Goal: Ask a question: Seek information or help from site administrators or community

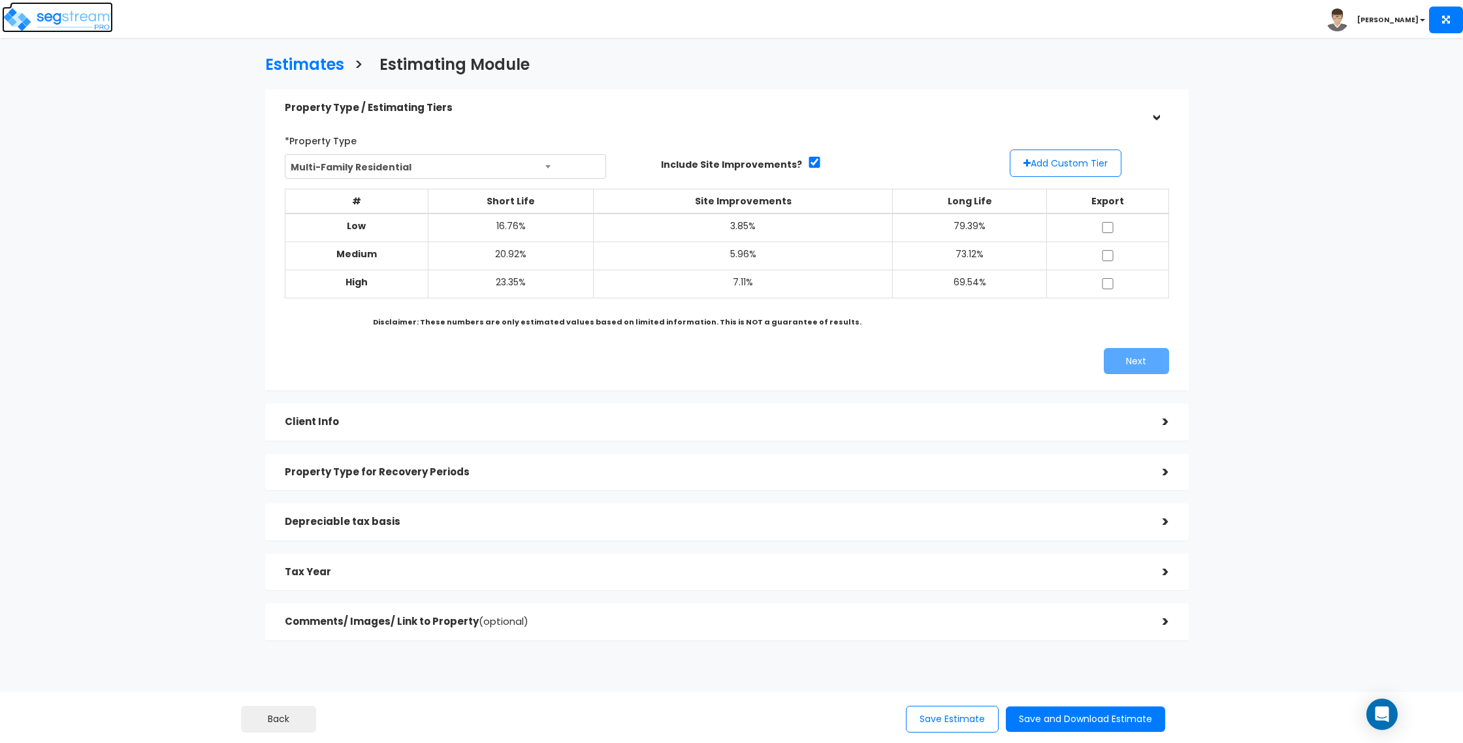
click at [66, 14] on img at bounding box center [57, 20] width 111 height 26
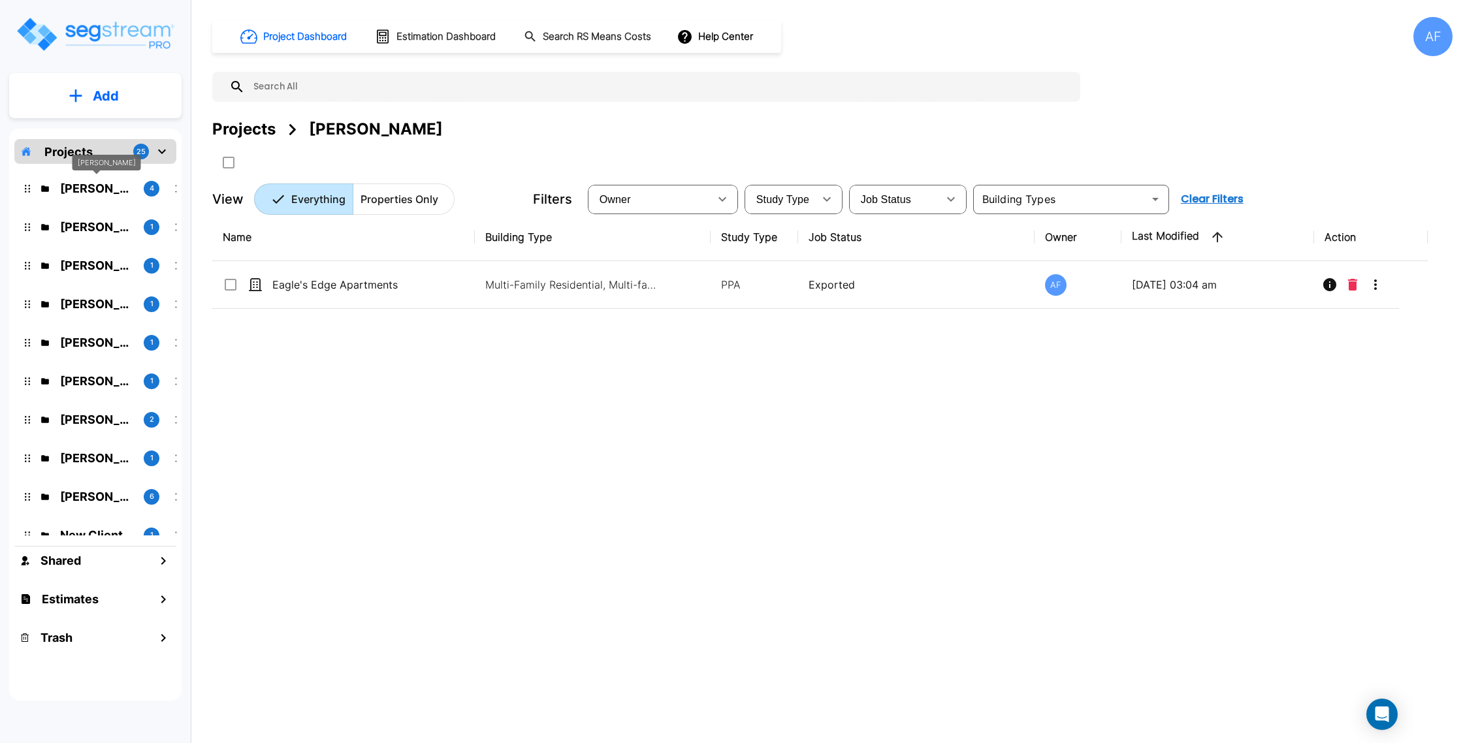
click at [104, 191] on p "Moshe Toiv" at bounding box center [96, 189] width 73 height 18
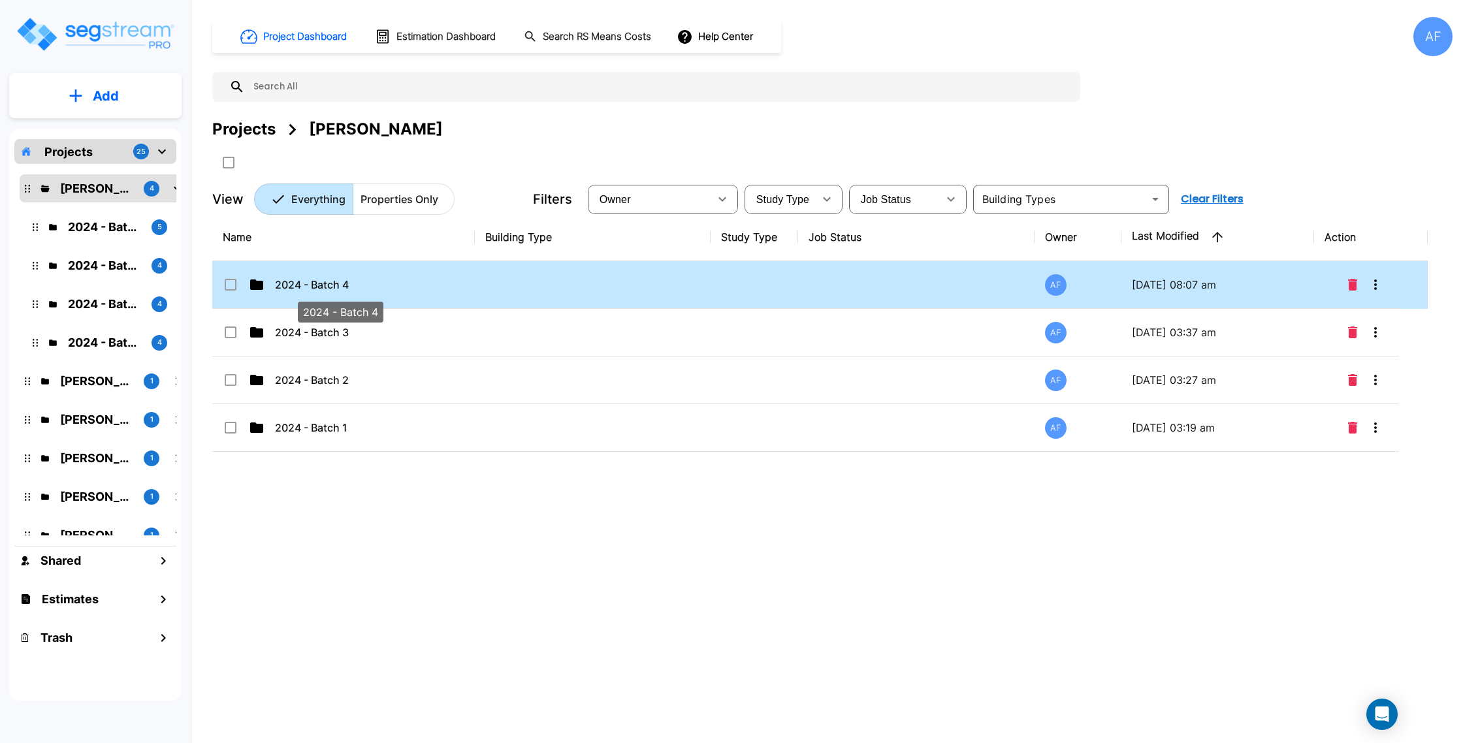
click at [343, 284] on p "2024 - Batch 4" at bounding box center [340, 285] width 131 height 16
checkbox input "true"
click at [343, 284] on p "2024 - Batch 4" at bounding box center [340, 285] width 131 height 16
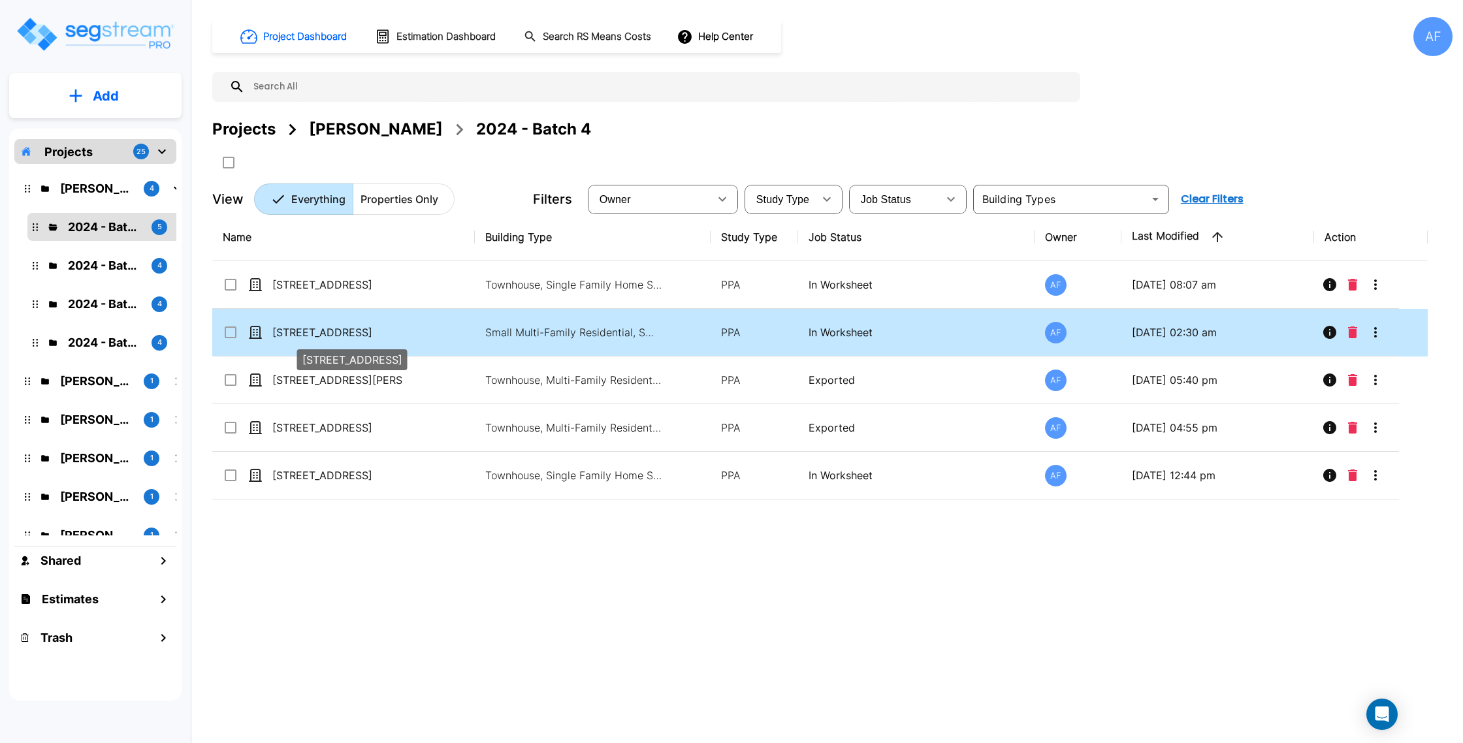
click at [400, 328] on p "[STREET_ADDRESS]" at bounding box center [337, 332] width 131 height 16
checkbox input "true"
click at [400, 328] on p "[STREET_ADDRESS]" at bounding box center [337, 332] width 131 height 16
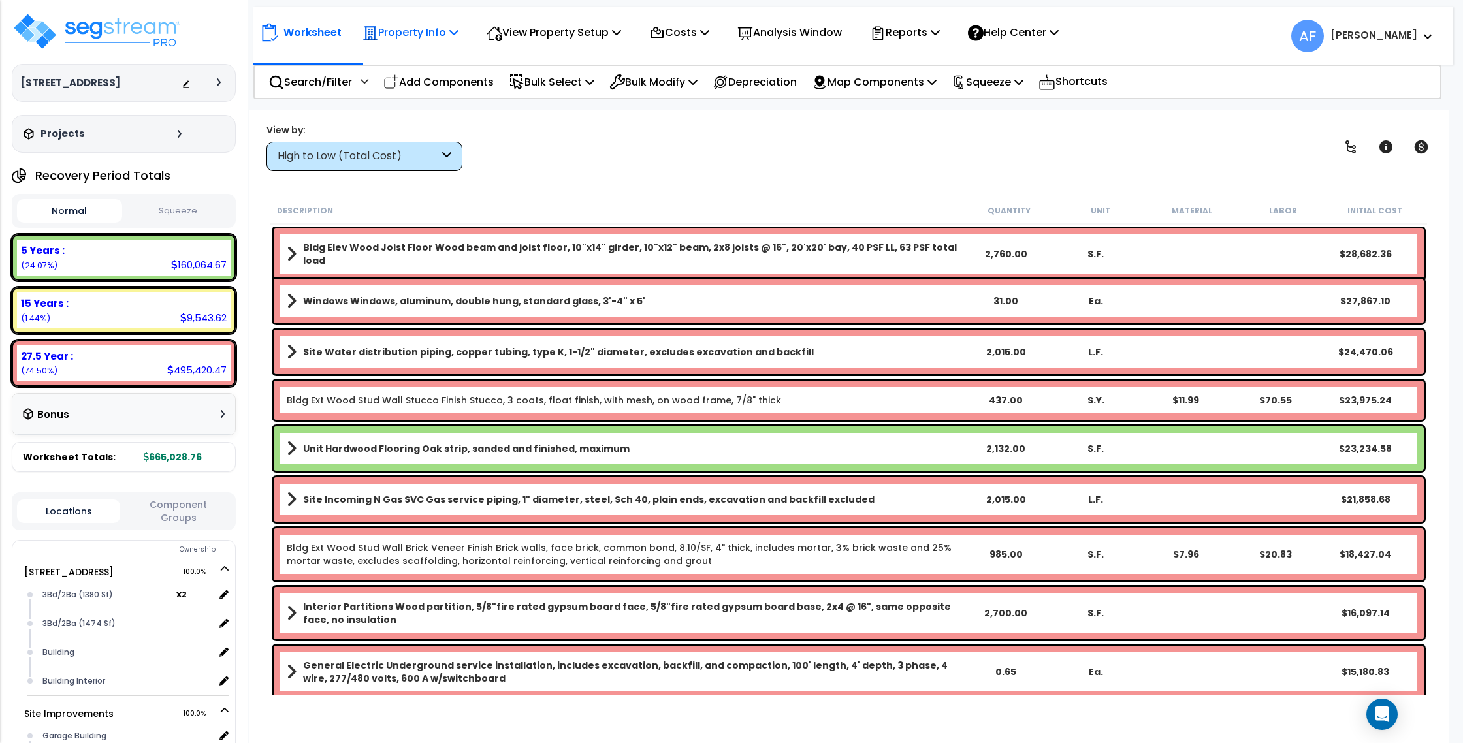
click at [417, 35] on p "Property Info" at bounding box center [410, 33] width 96 height 18
click at [424, 56] on link "Property Setup" at bounding box center [420, 62] width 129 height 26
click at [391, 22] on div "Property Info" at bounding box center [410, 32] width 96 height 31
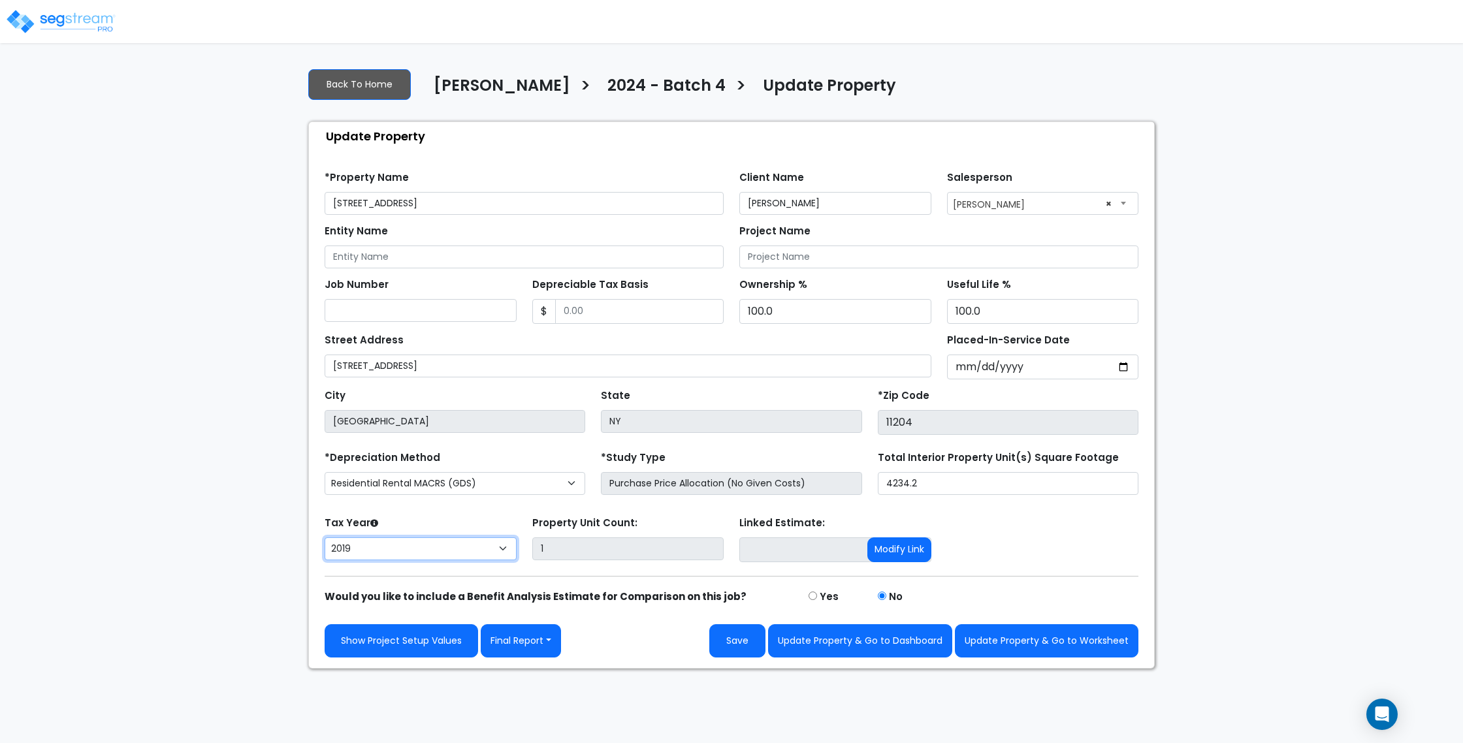
click at [441, 557] on select "2026 2025 2024 2023 2022 2021 2020 2019" at bounding box center [420, 548] width 192 height 23
select select "2024"
click at [324, 537] on select "2026 2025 2024 2023 2022 2021 2020 2019" at bounding box center [420, 548] width 192 height 23
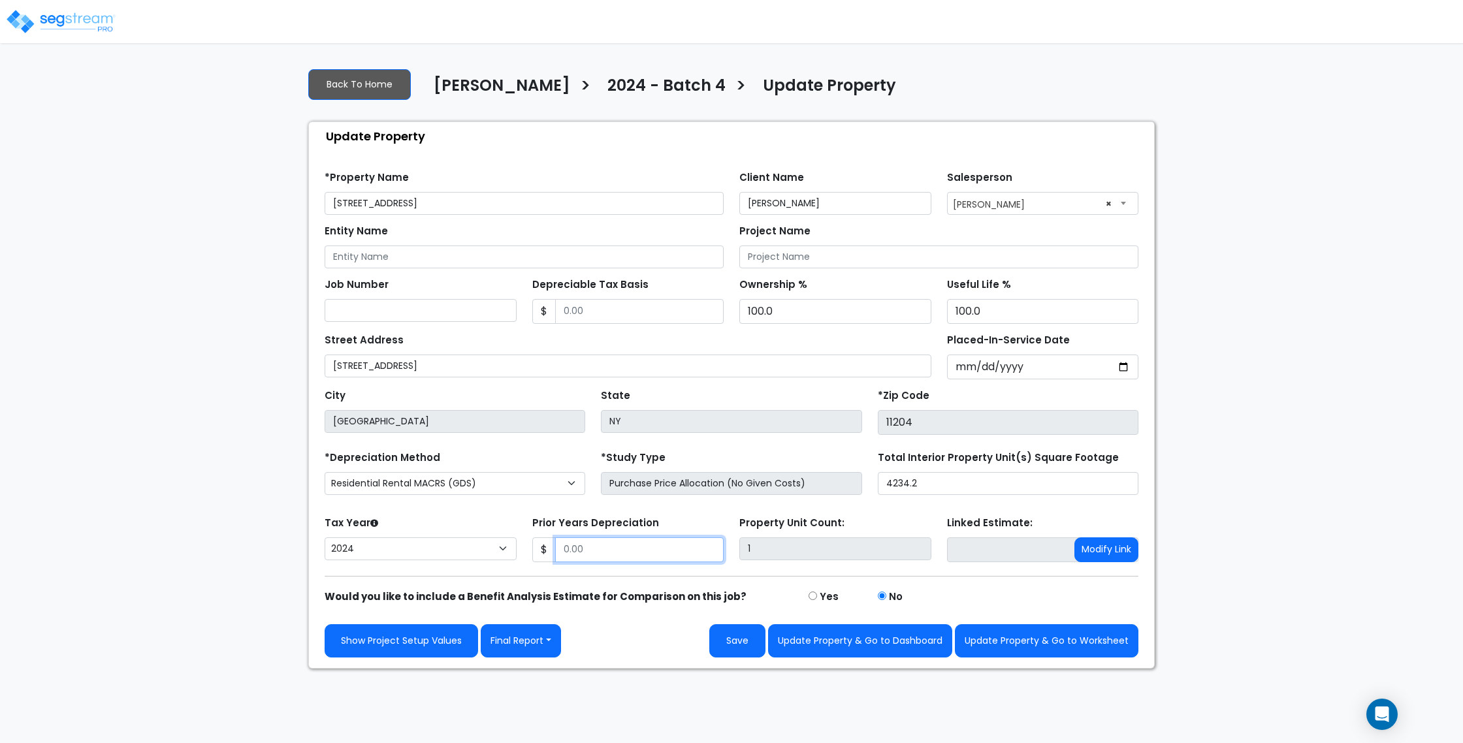
click at [661, 546] on input "Prior Years Depreciation" at bounding box center [639, 549] width 169 height 25
paste input "text"
type input "109,308"
click at [768, 503] on form "*Property Name 6018 24th Ave Client Name Moshe Toiv Salesperson" at bounding box center [731, 409] width 814 height 496
click at [626, 316] on input "Depreciable Tax Basis" at bounding box center [639, 311] width 169 height 25
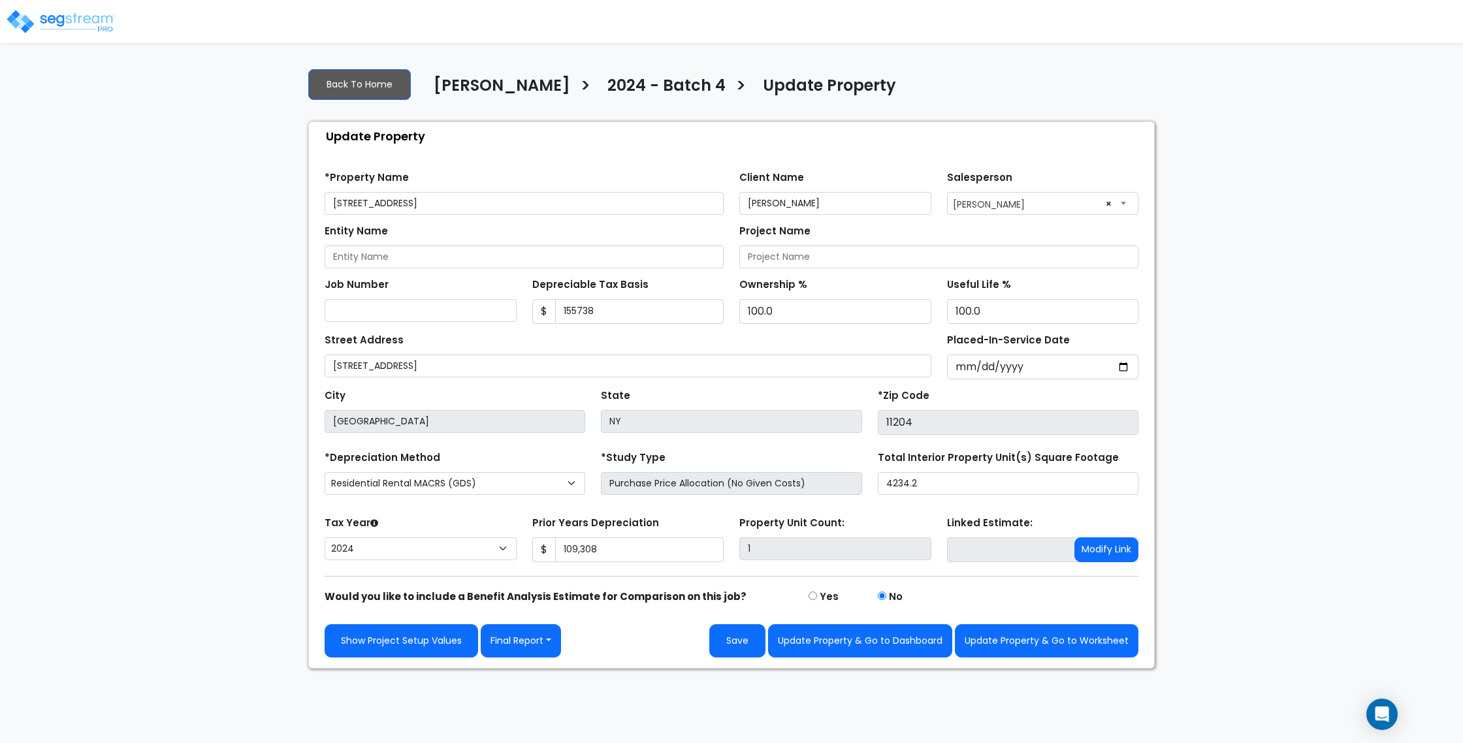
click at [648, 340] on div "Street Address 6018 24th Ave" at bounding box center [627, 353] width 607 height 47
click at [578, 309] on input "155738" at bounding box center [639, 311] width 169 height 25
type input "1555738"
click at [629, 343] on div "Street Address 6018 24th Ave" at bounding box center [627, 353] width 607 height 47
click at [755, 644] on button "Save" at bounding box center [737, 640] width 56 height 33
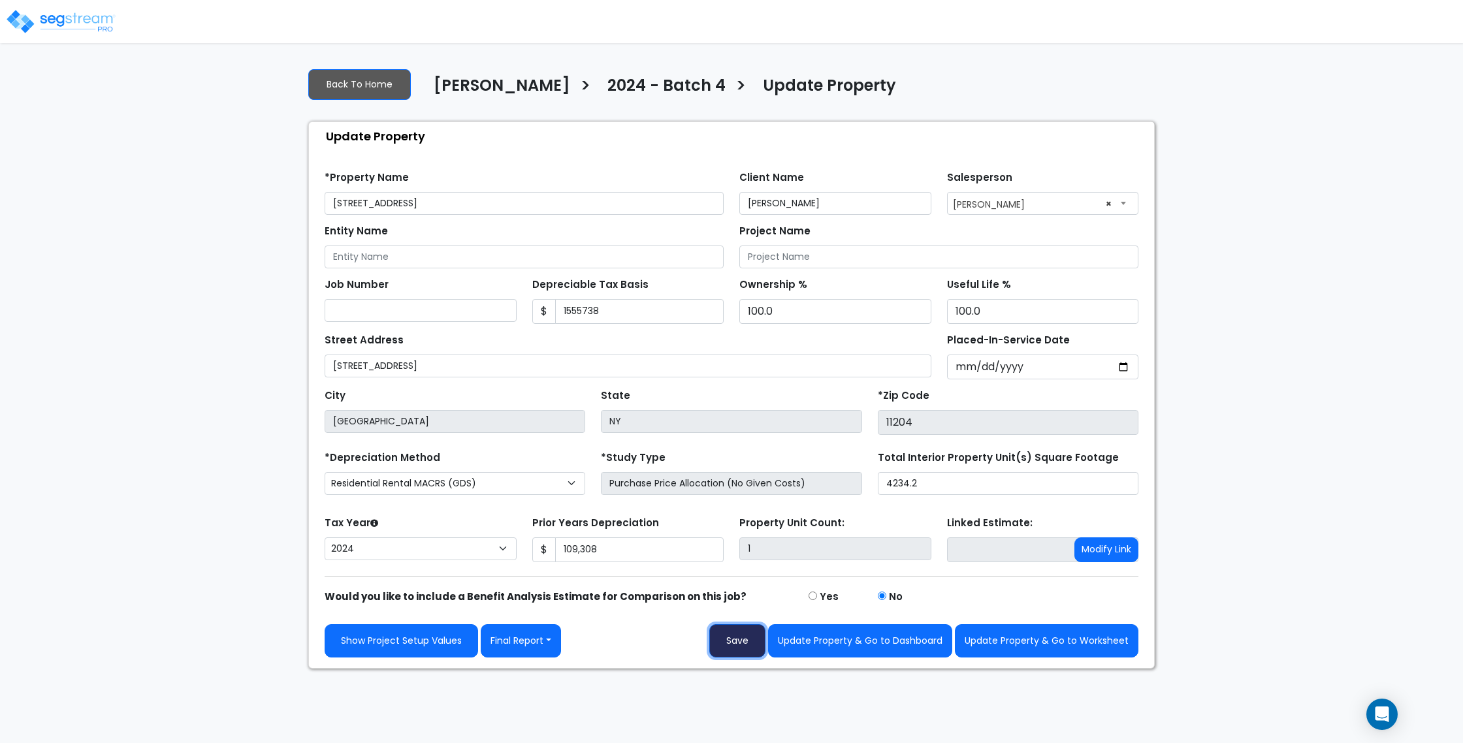
type input "109308"
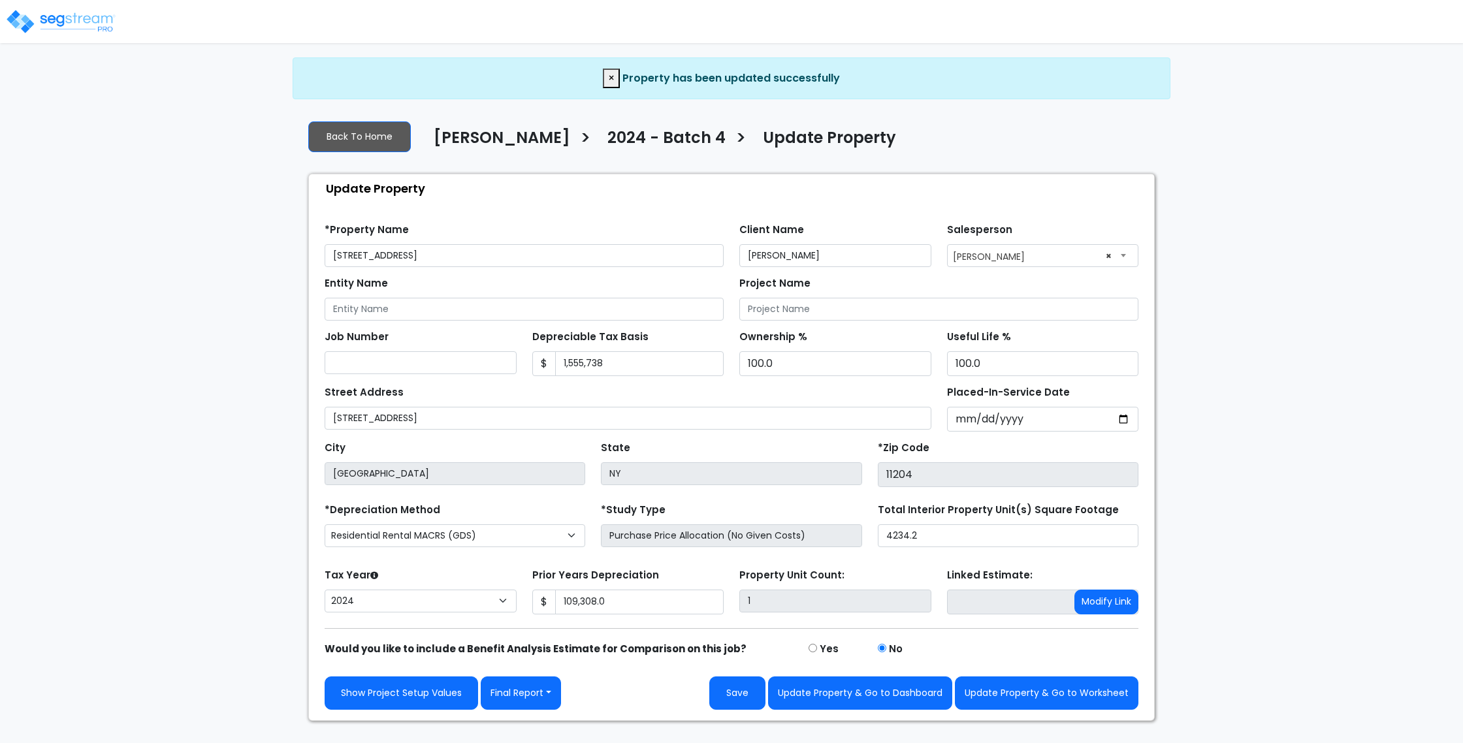
select select "2024"
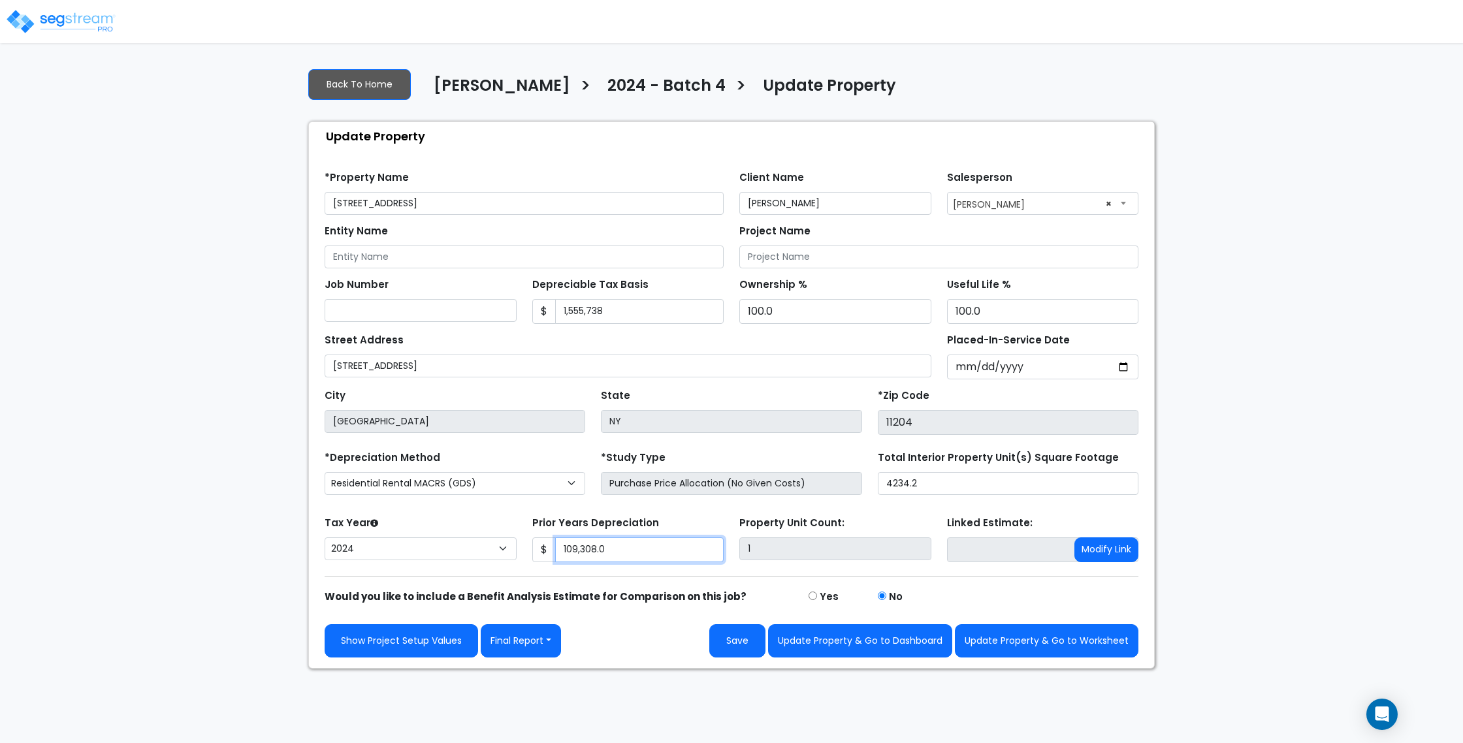
click at [624, 548] on input "109,308.0" at bounding box center [639, 549] width 169 height 25
click at [1201, 555] on div "We are Building your Property. So please grab a coffee and let us do the heavy …" at bounding box center [731, 362] width 1463 height 611
click at [740, 648] on button "Save" at bounding box center [737, 640] width 56 height 33
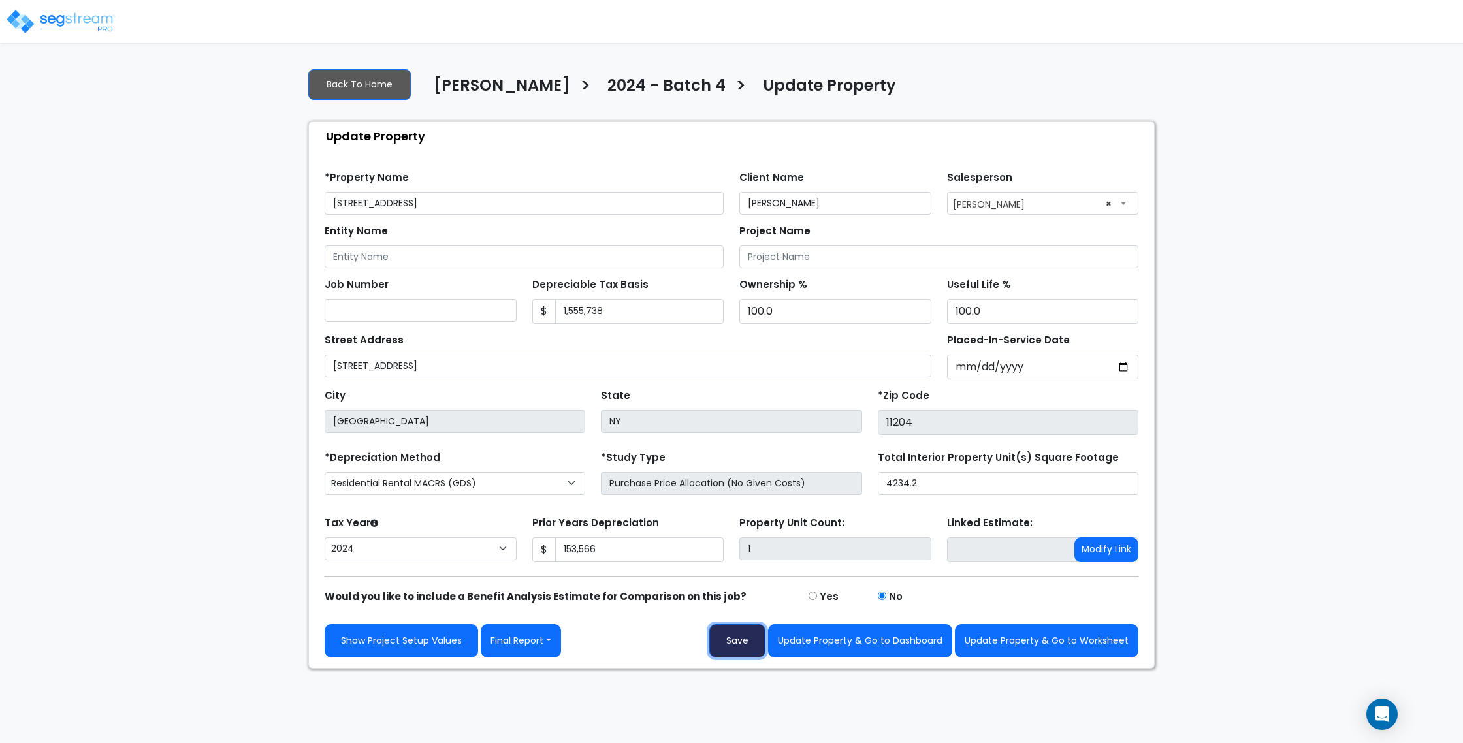
type input "153566"
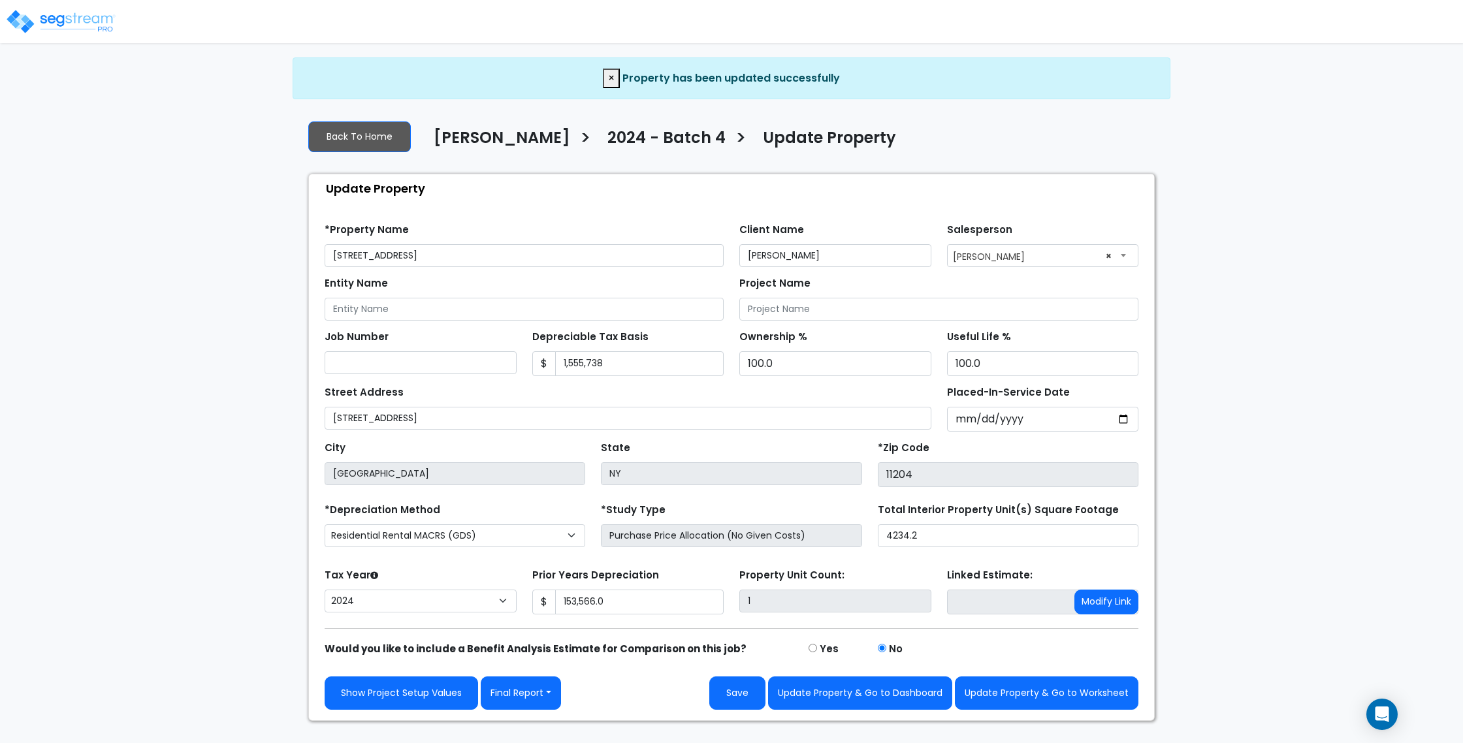
select select "2024"
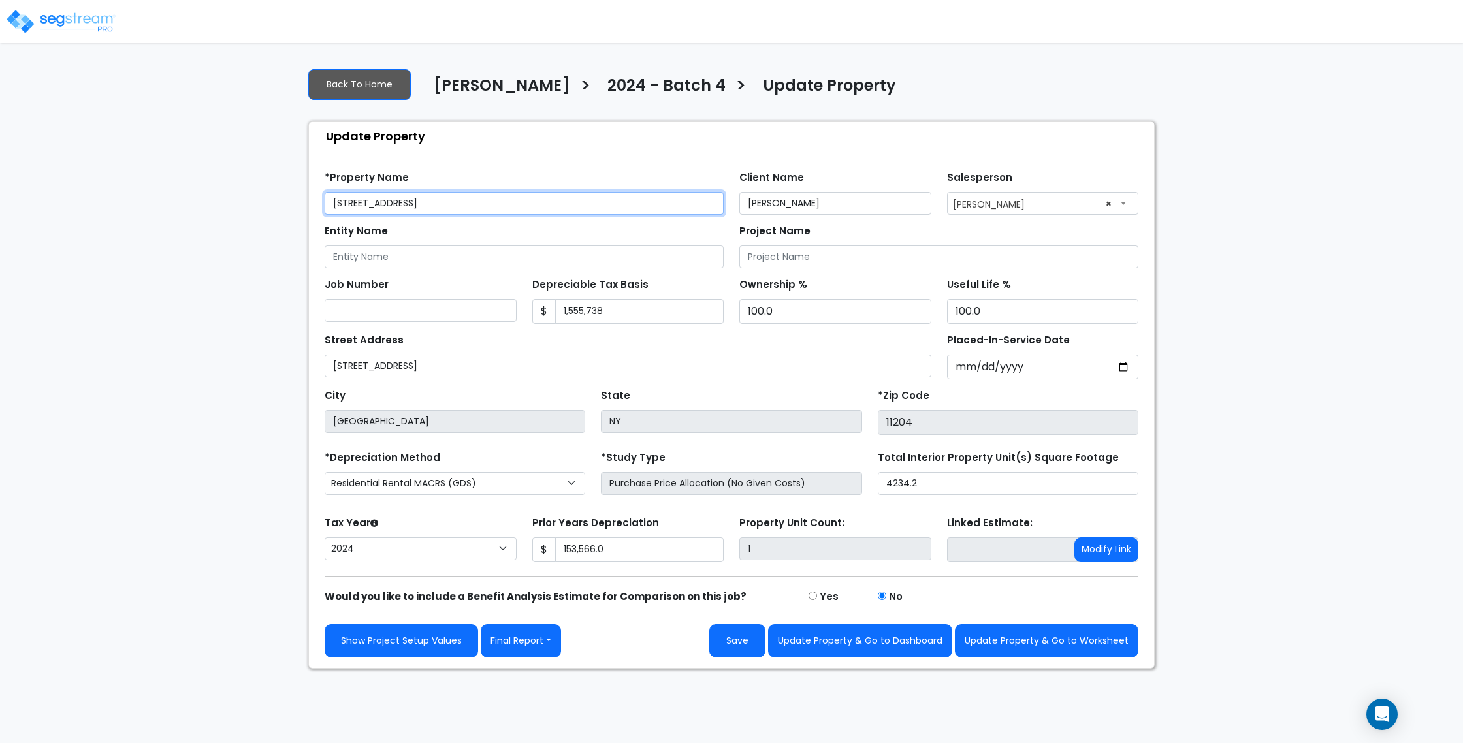
drag, startPoint x: 383, startPoint y: 200, endPoint x: 262, endPoint y: 199, distance: 121.4
click at [262, 199] on div "We are Building your Property. So please grab a coffee and let us do the heavy …" at bounding box center [731, 362] width 1463 height 611
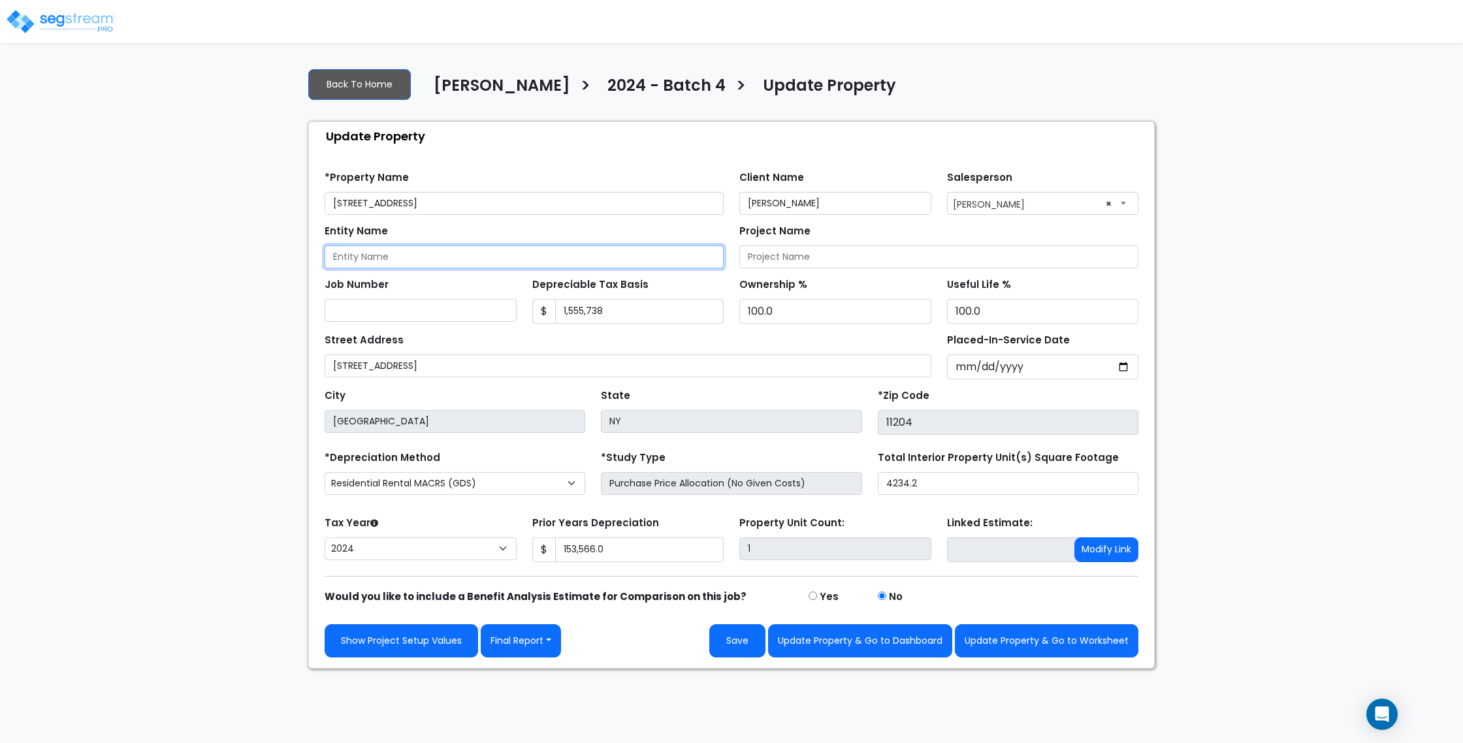
click at [427, 259] on input "Entity Name" at bounding box center [523, 256] width 399 height 23
paste input "6018 24 LLC"
type input "6018 24 LLC"
click at [266, 215] on div "We are Building your Property. So please grab a coffee and let us do the heavy …" at bounding box center [731, 362] width 1463 height 611
click at [962, 365] on input "2019-09-24" at bounding box center [1043, 367] width 192 height 25
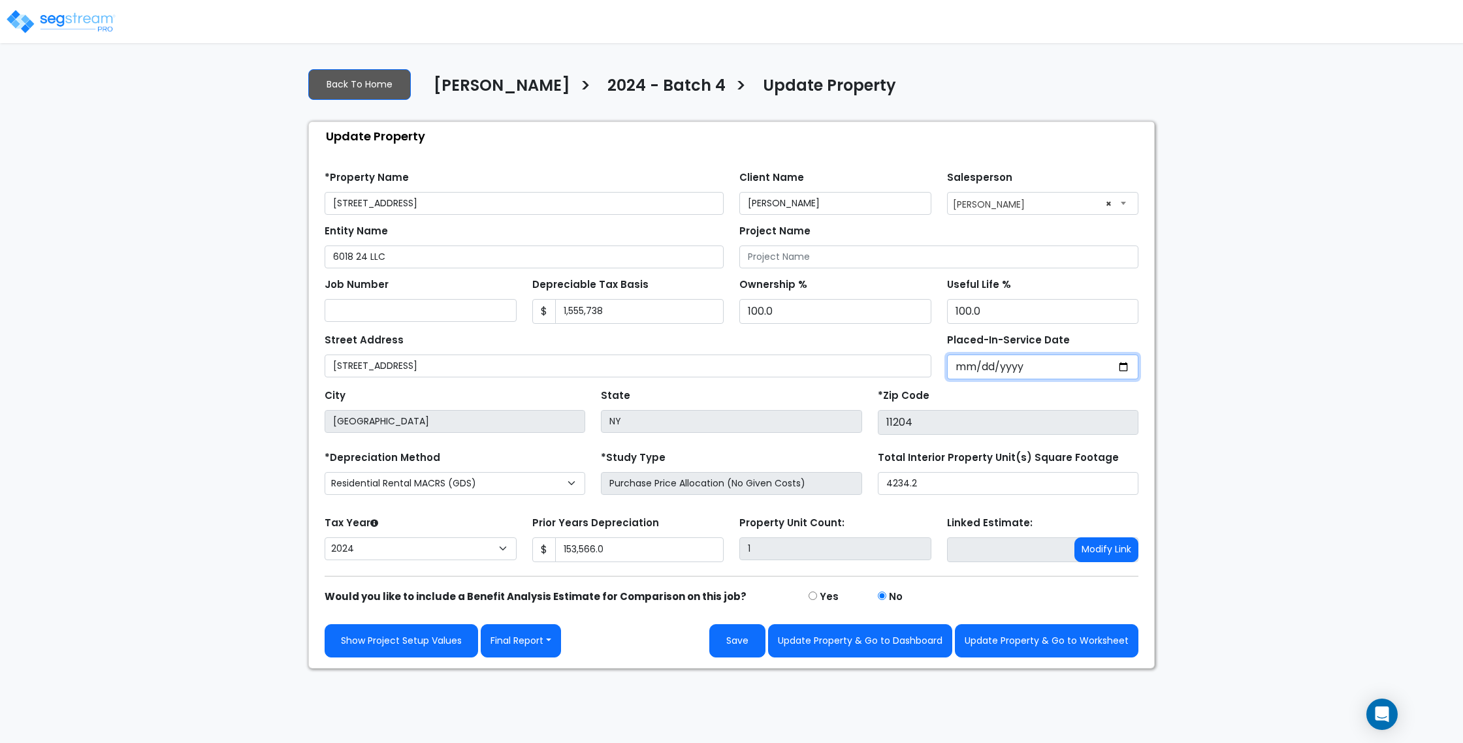
type input "2019-12-24"
select select "2019"
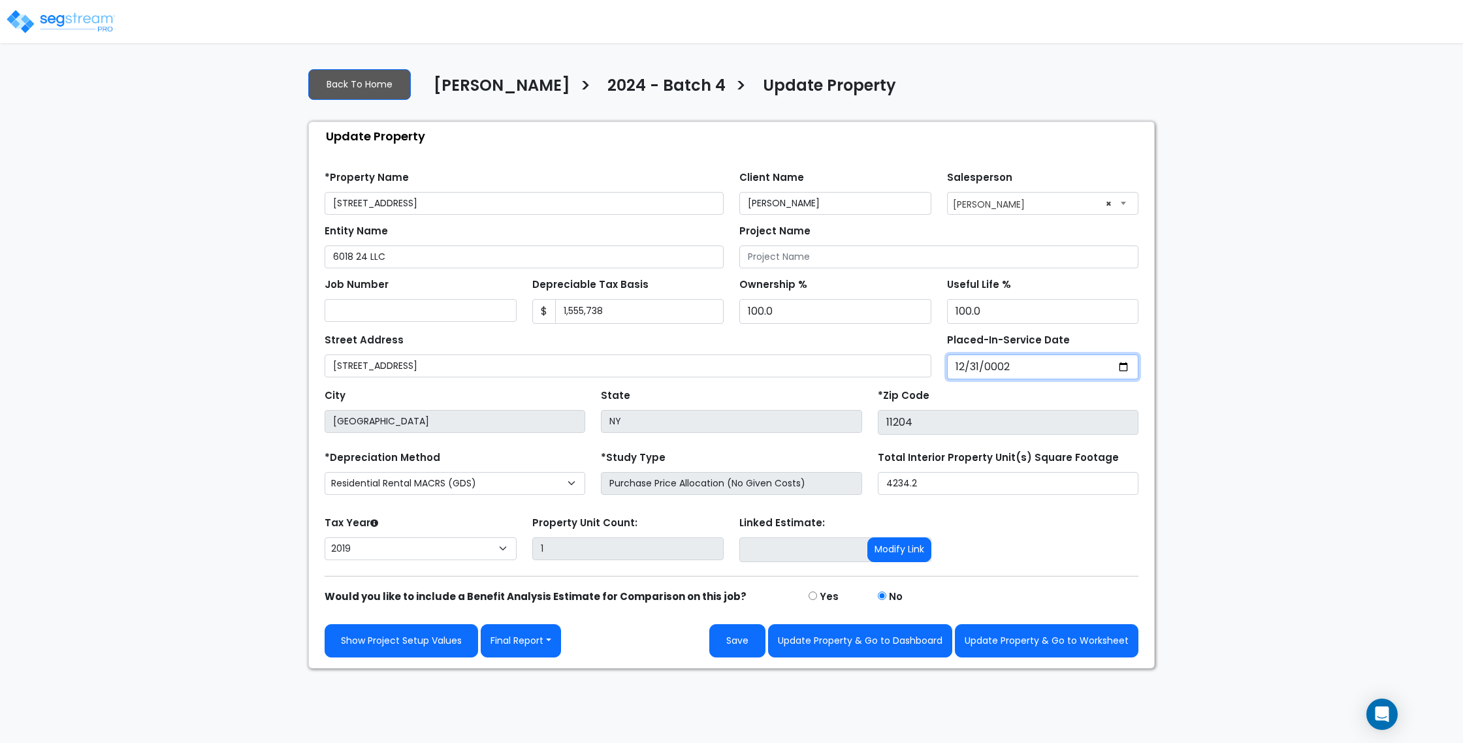
type input "0020-12-31"
select select "20"
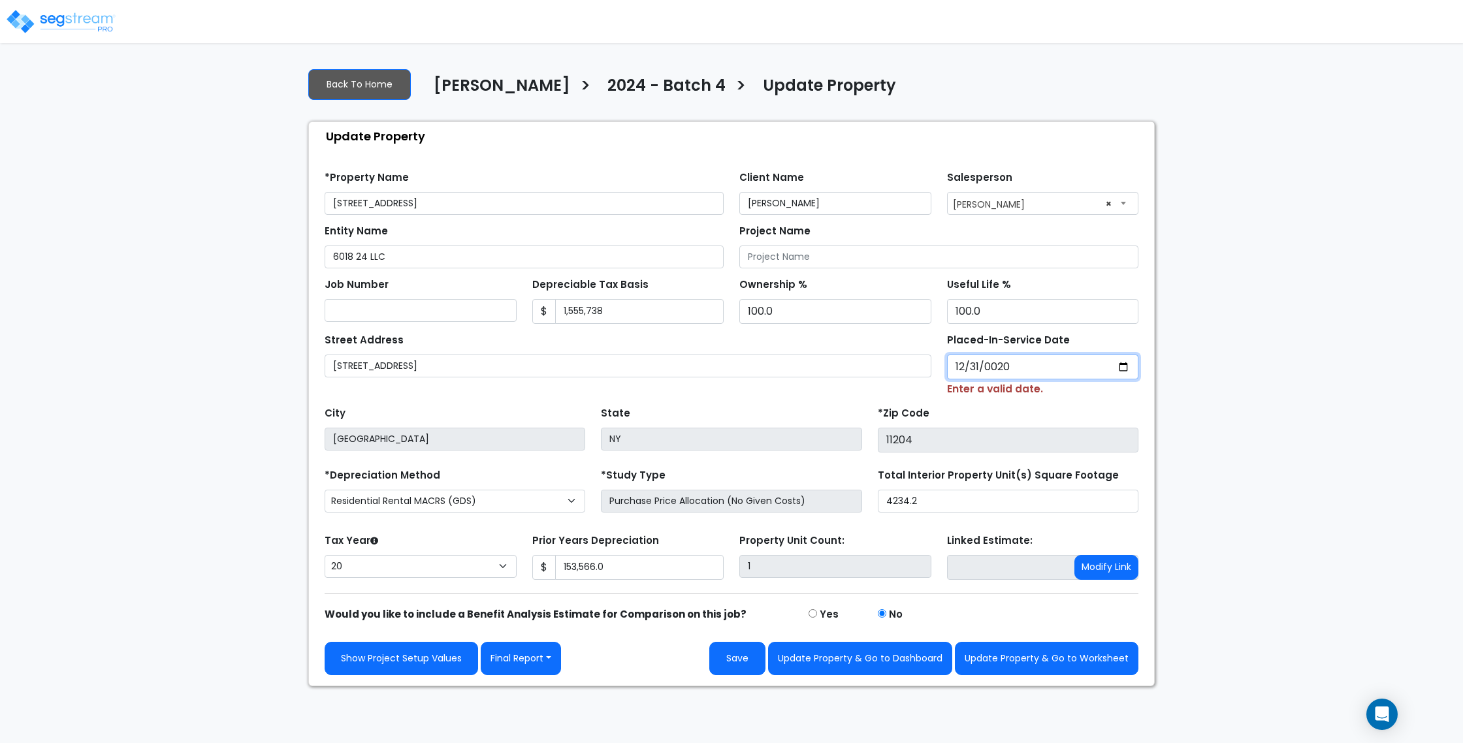
type input "0202-12-31"
select select "202"
type input "2020-12-31"
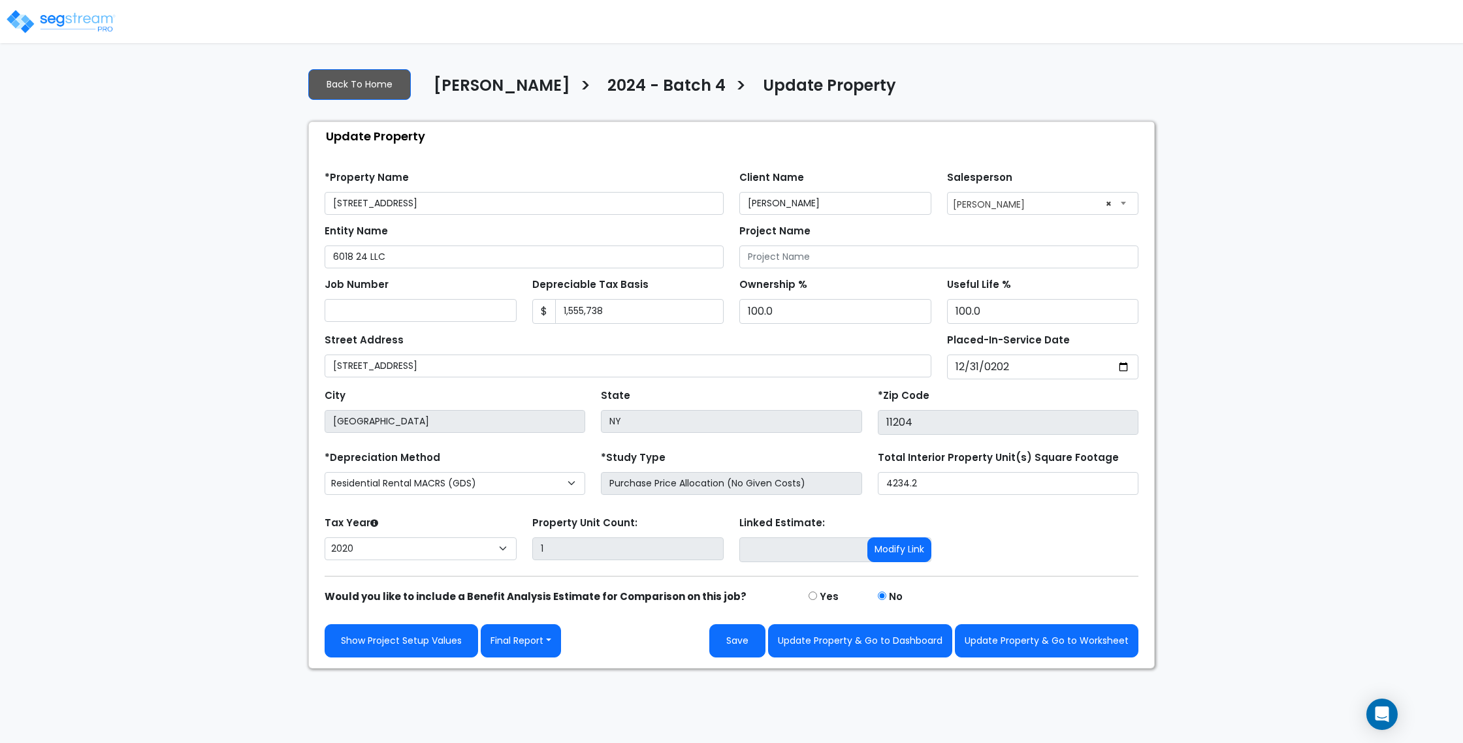
click at [1261, 407] on div "We are Building your Property. So please grab a coffee and let us do the heavy …" at bounding box center [731, 362] width 1463 height 611
click at [383, 543] on select "2026 2025 2024 2023 2022 2021 2020" at bounding box center [420, 548] width 192 height 23
select select "2024"
click at [324, 537] on select "2026 2025 2024 2023 2022 2021 2020" at bounding box center [420, 548] width 192 height 23
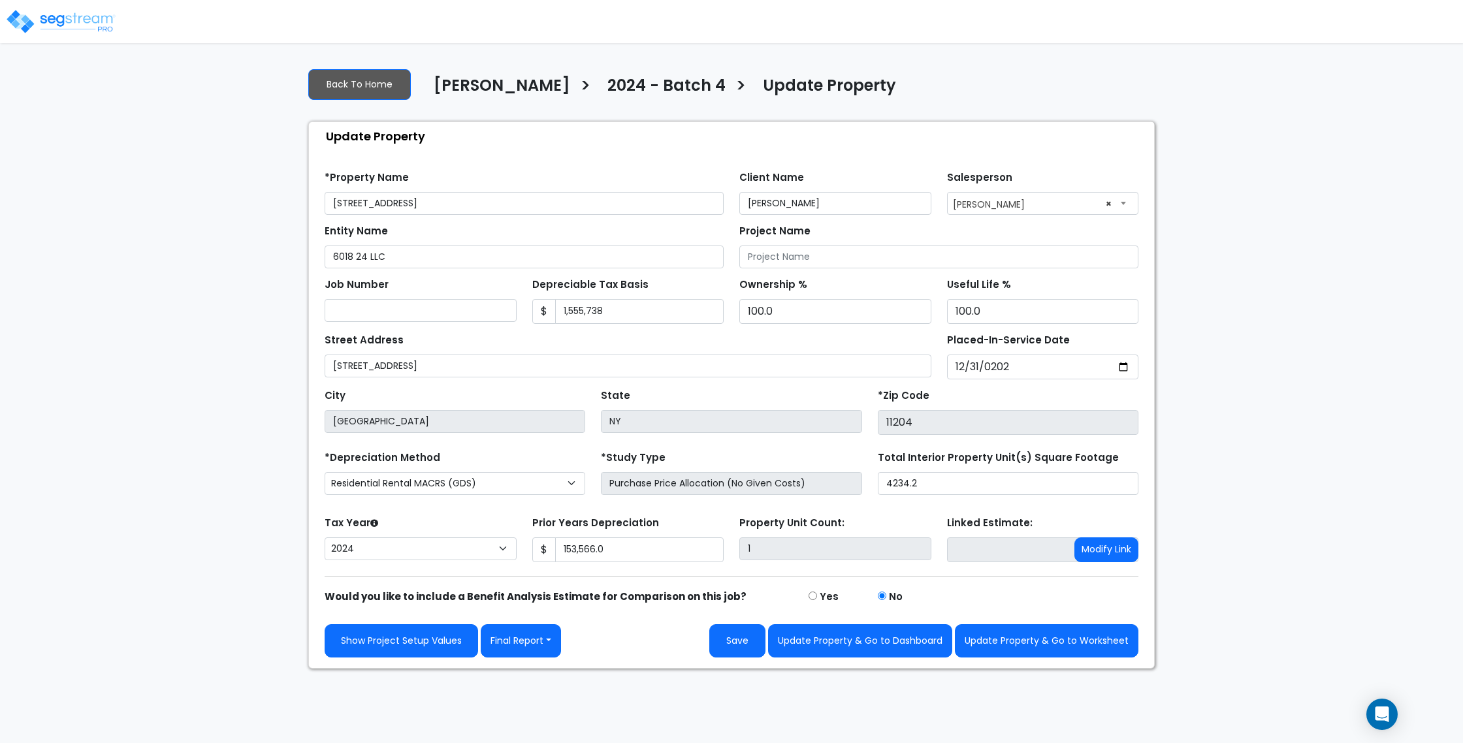
click at [469, 507] on form "*Property Name 6018 24th Ave Client Name Moshe Toiv Salesperson" at bounding box center [731, 409] width 814 height 496
click at [1027, 647] on button "Update Property & Go to Worksheet" at bounding box center [1046, 640] width 183 height 33
type input "153566"
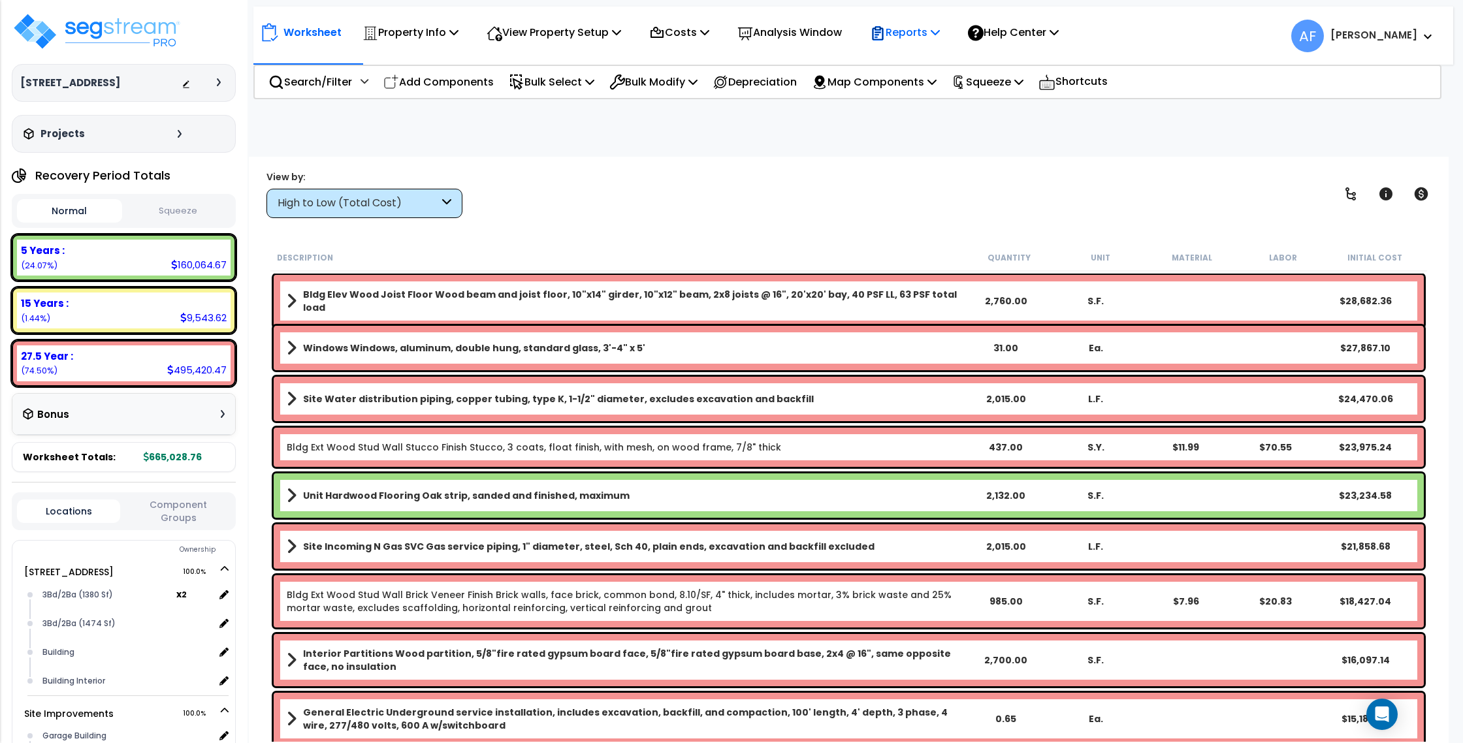
click at [940, 43] on div "Reports" at bounding box center [905, 32] width 70 height 31
click at [938, 82] on link "Manage Report Images" at bounding box center [927, 89] width 129 height 26
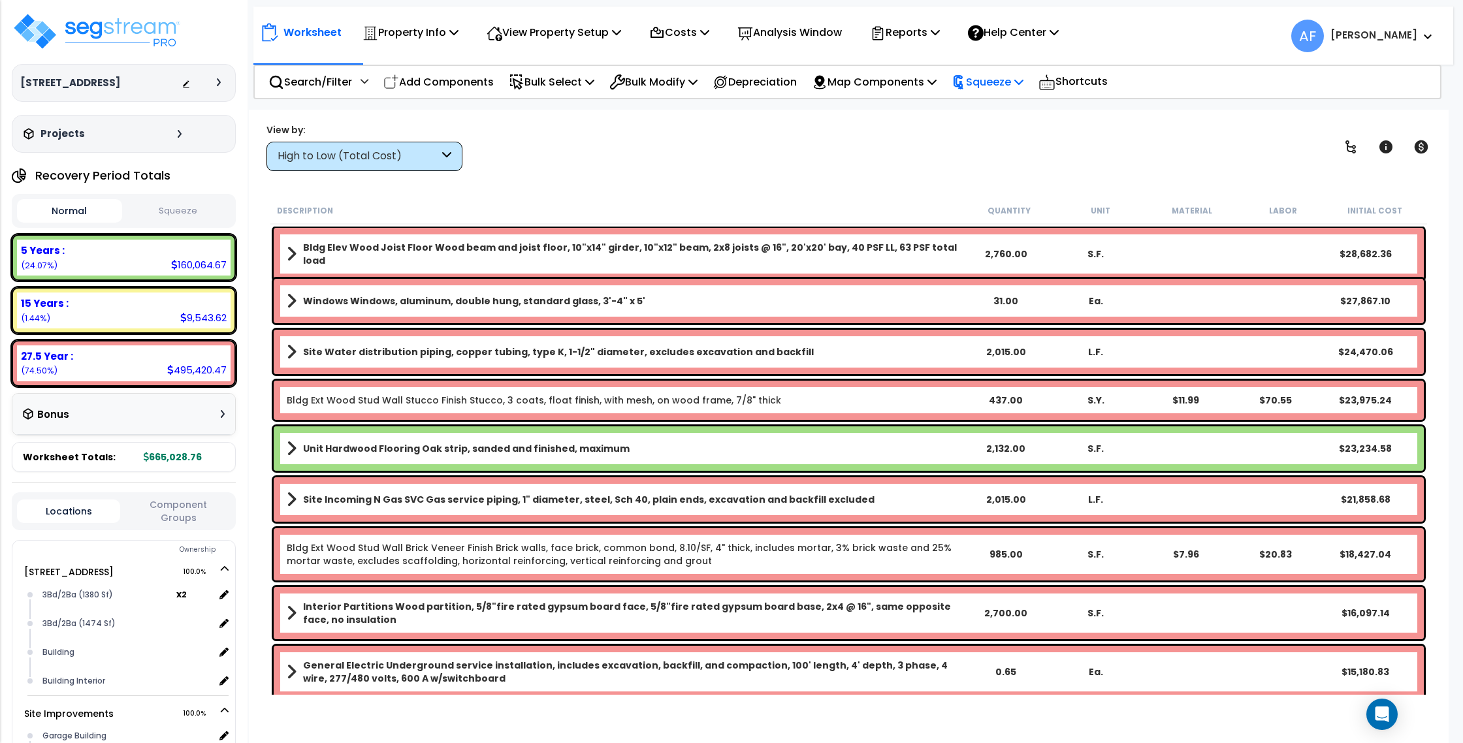
click at [1012, 86] on p "Squeeze" at bounding box center [987, 82] width 72 height 18
click at [1011, 107] on link "Squeeze" at bounding box center [1009, 111] width 129 height 26
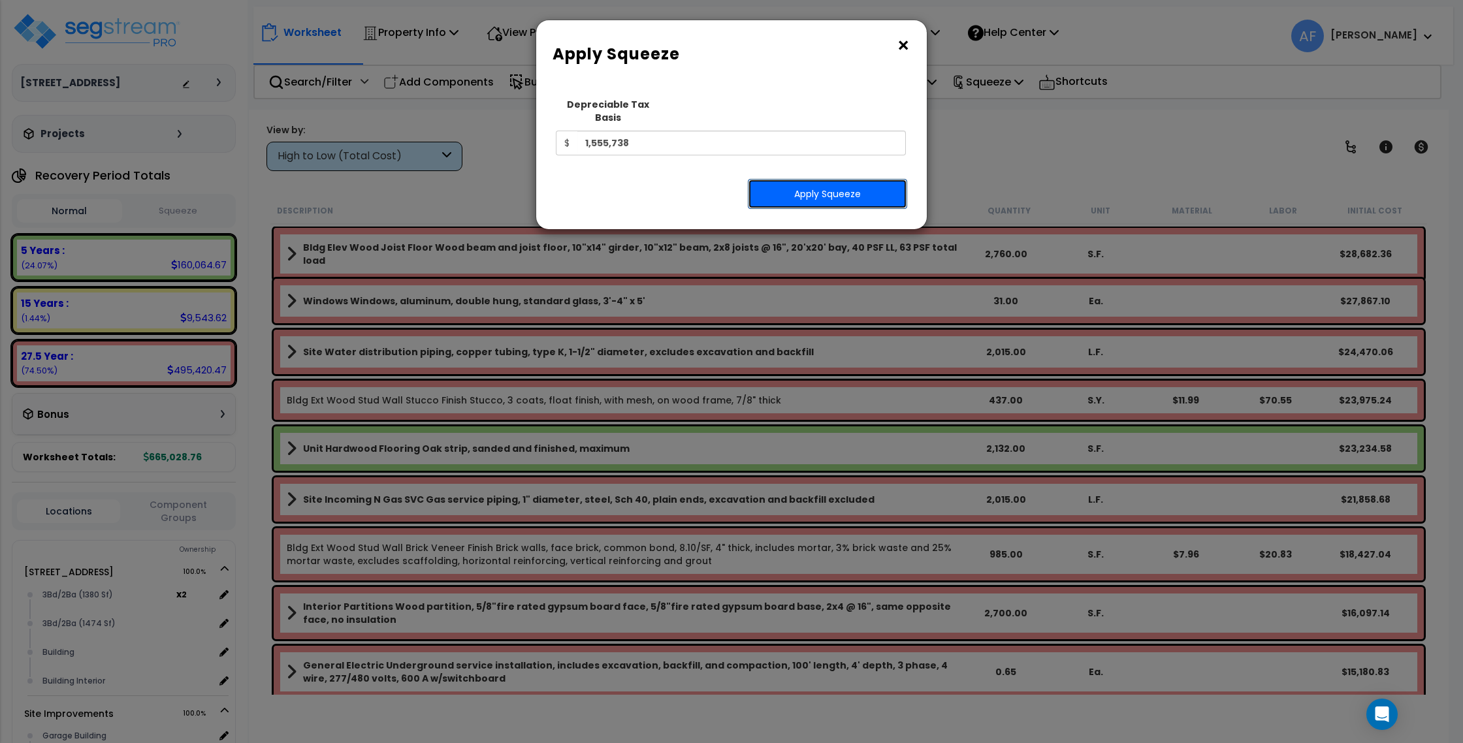
click at [804, 183] on button "Apply Squeeze" at bounding box center [827, 194] width 159 height 30
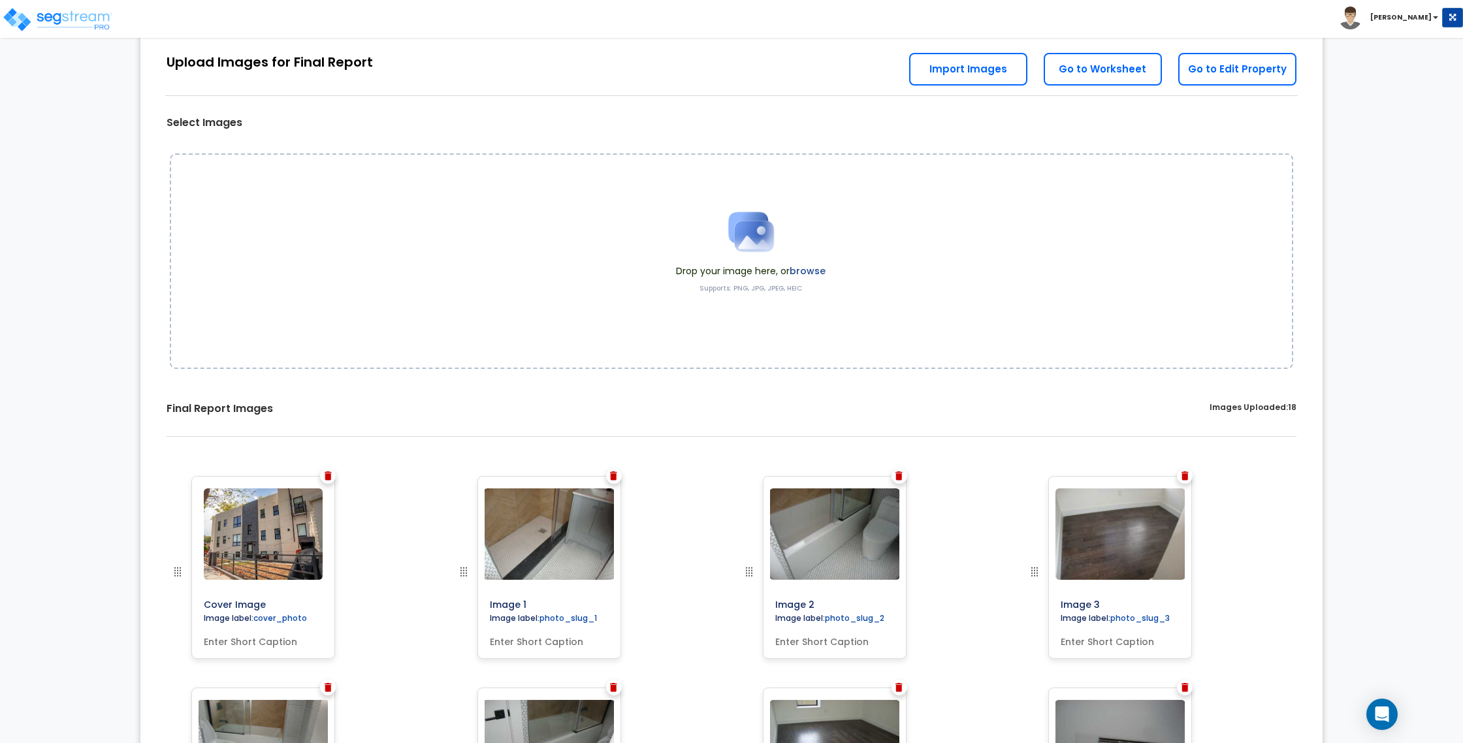
scroll to position [61, 0]
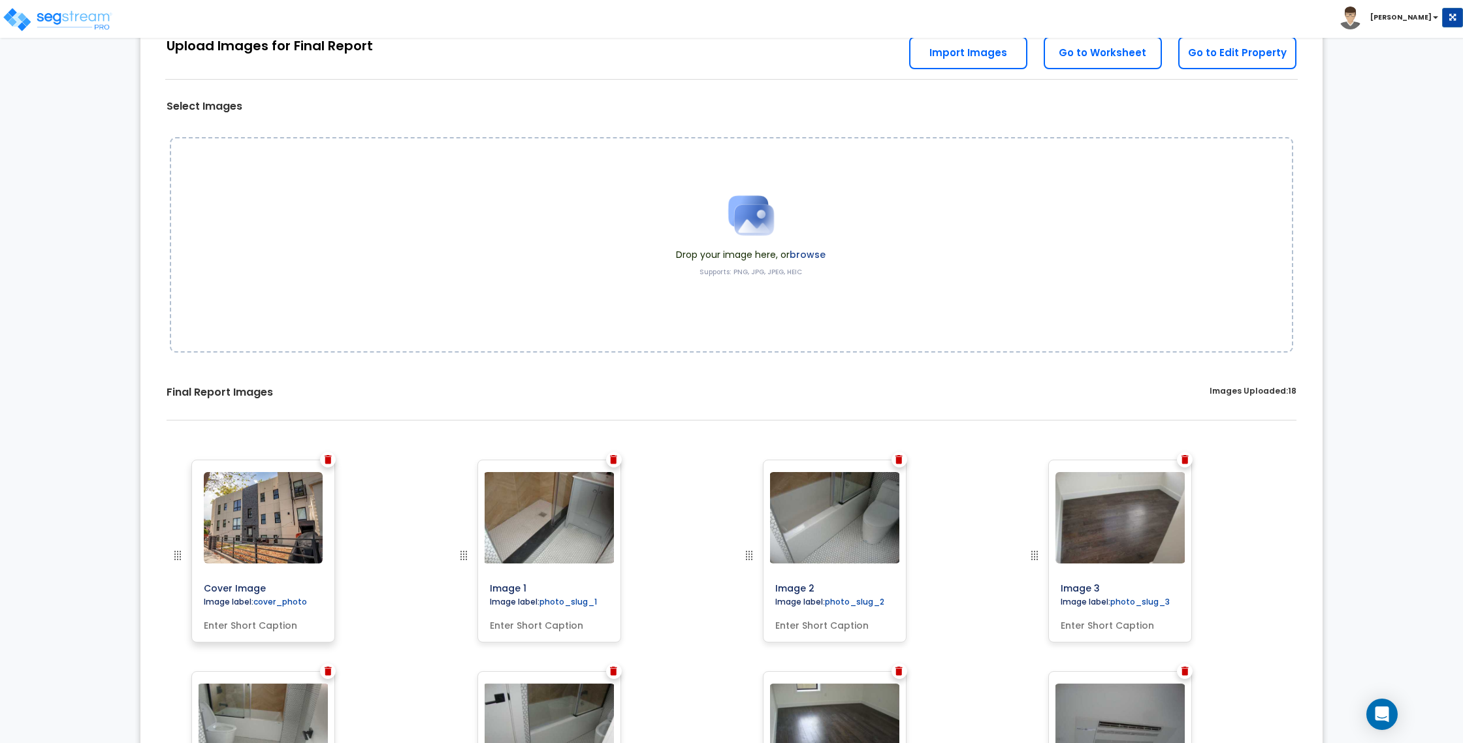
click at [267, 531] on img at bounding box center [263, 517] width 119 height 91
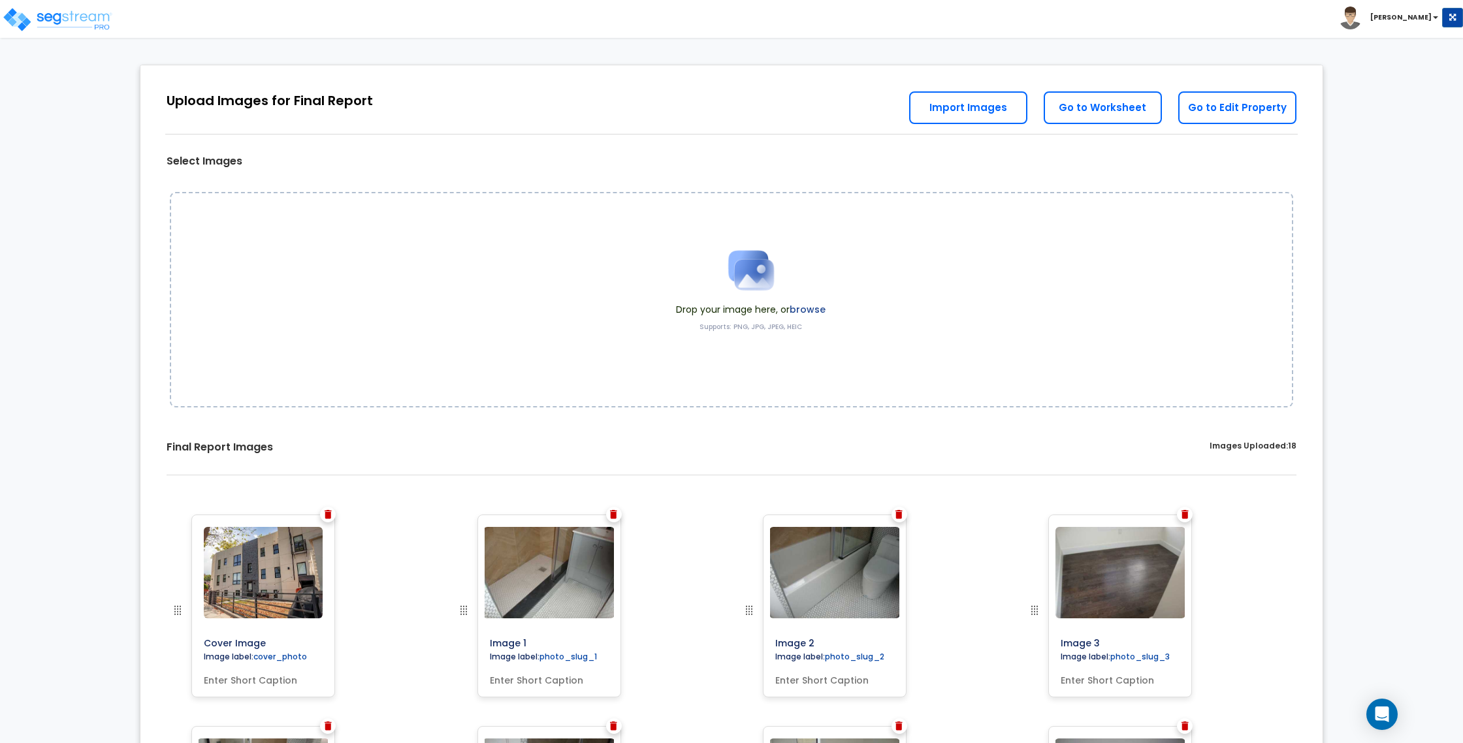
scroll to position [0, 0]
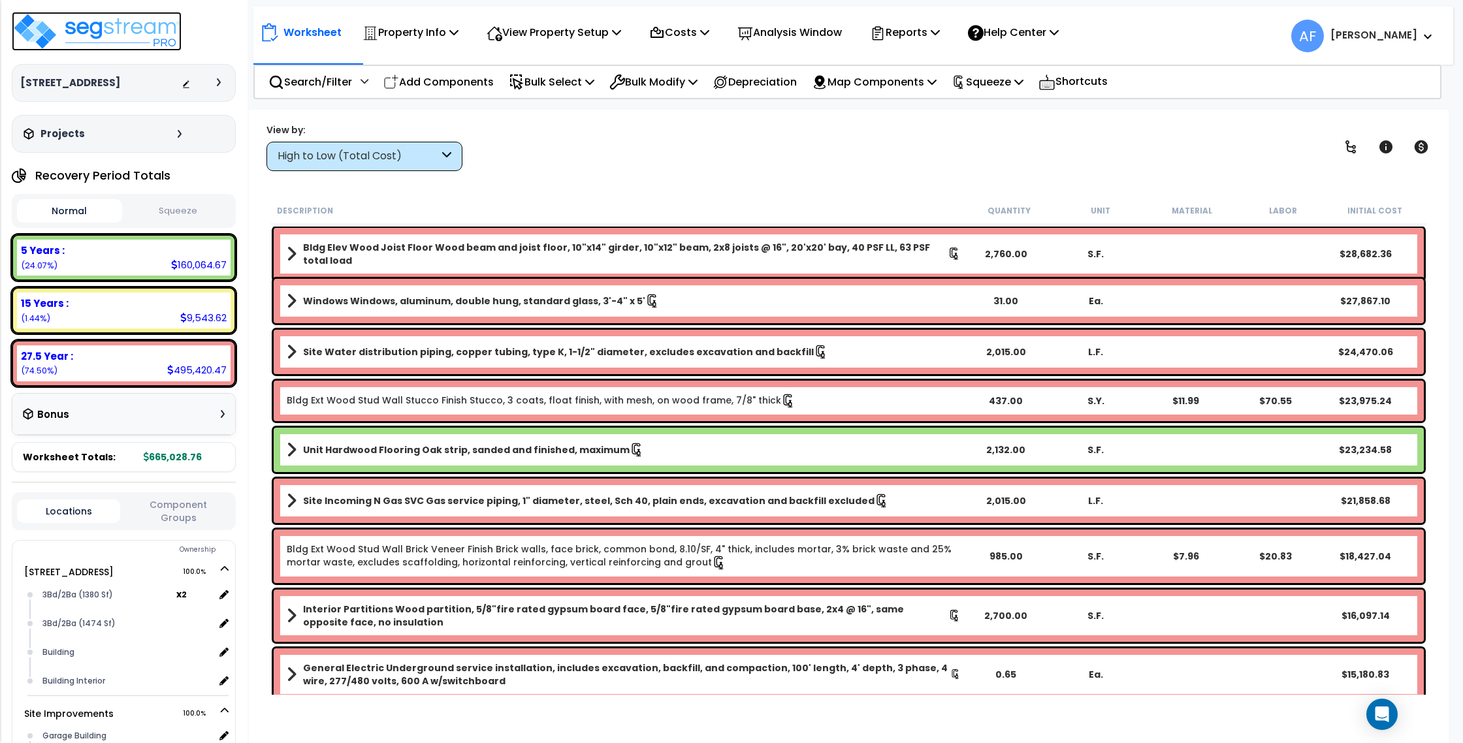
click at [111, 31] on img at bounding box center [97, 31] width 170 height 39
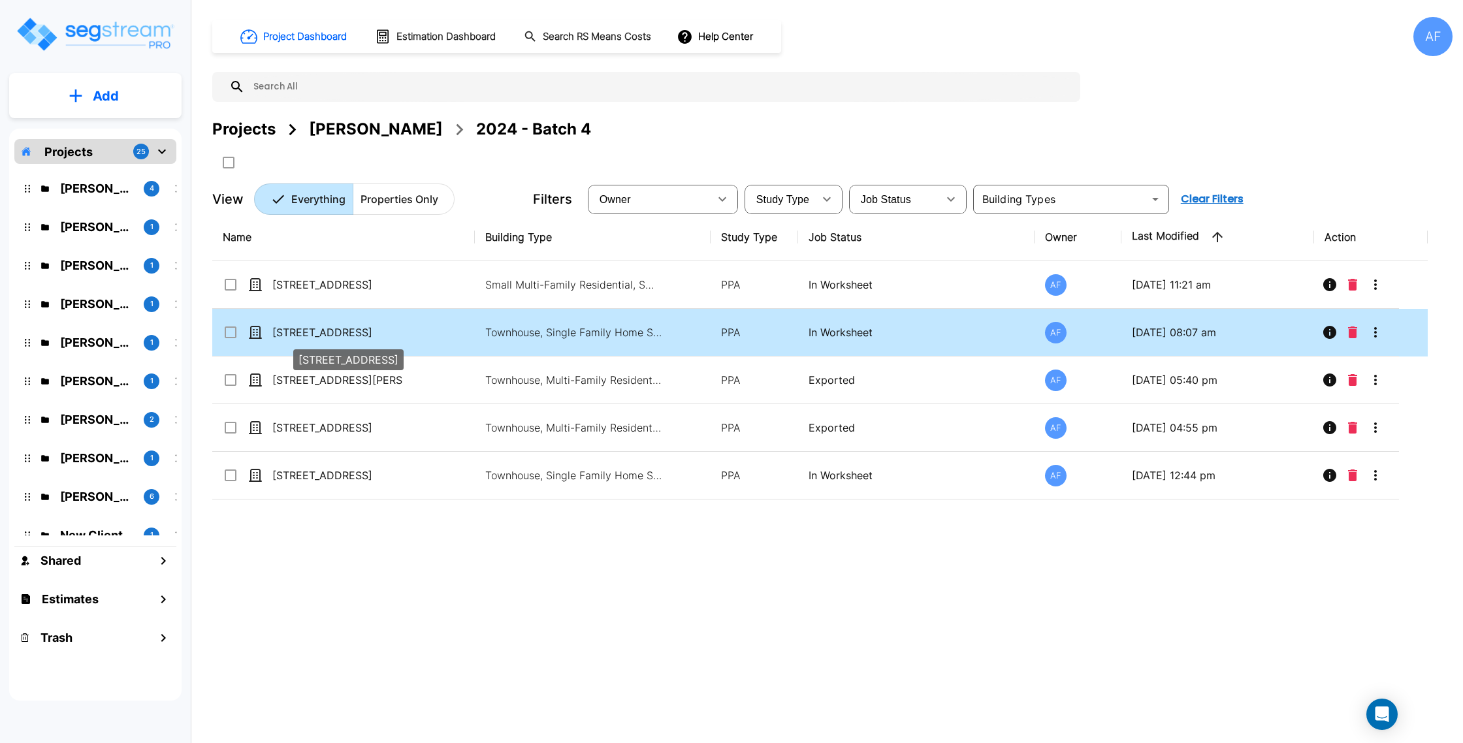
click at [369, 326] on p "[STREET_ADDRESS]" at bounding box center [337, 332] width 131 height 16
checkbox input "true"
click at [369, 326] on p "[STREET_ADDRESS]" at bounding box center [337, 332] width 131 height 16
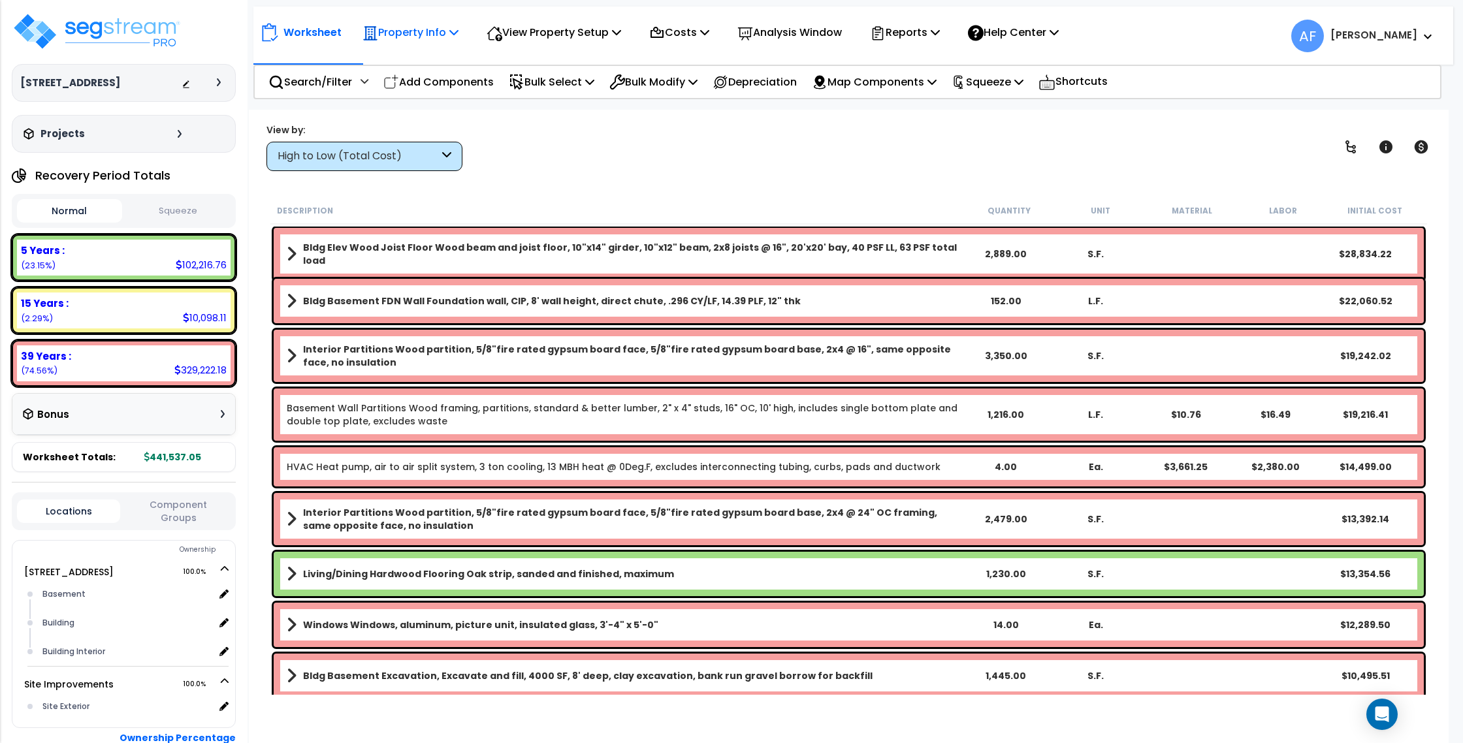
click at [417, 29] on p "Property Info" at bounding box center [410, 33] width 96 height 18
click at [427, 58] on link "Property Setup" at bounding box center [420, 62] width 129 height 26
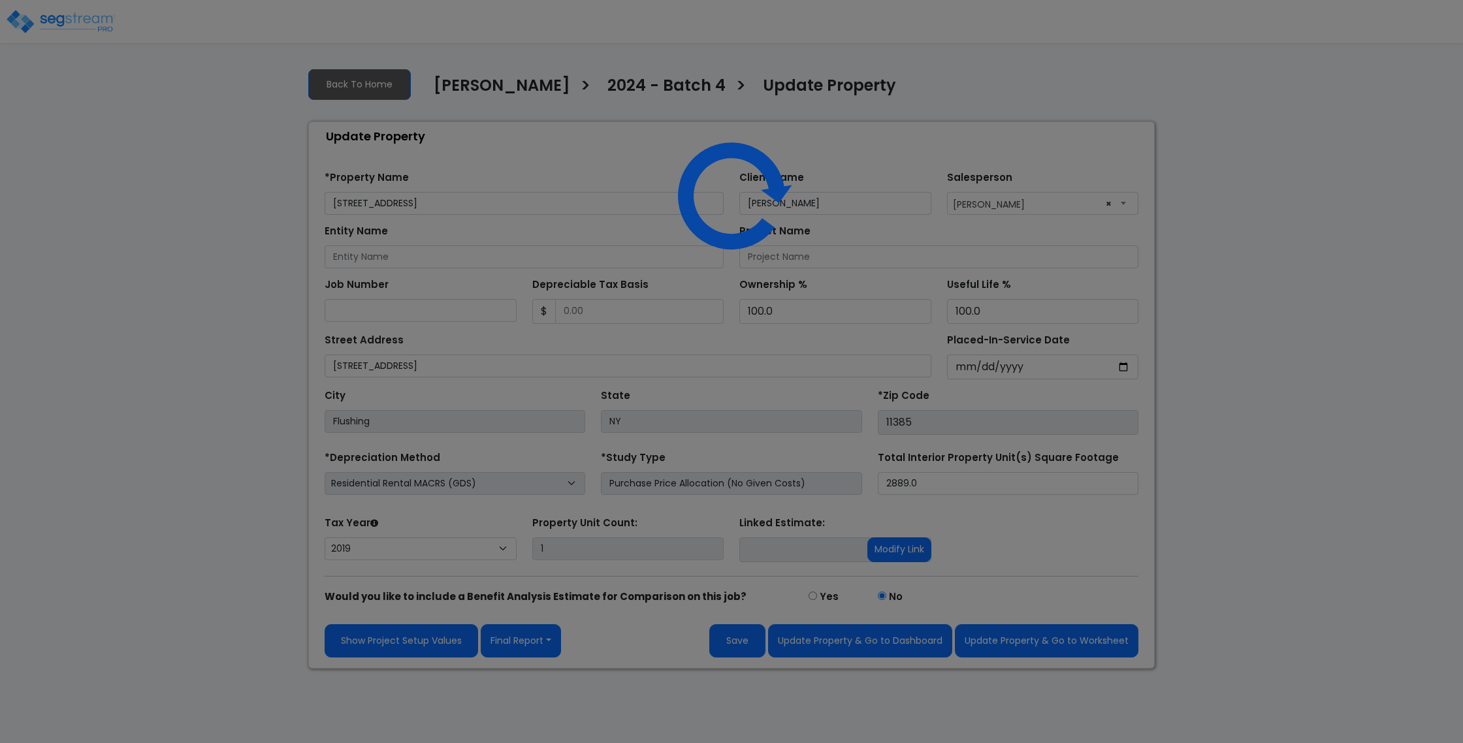
select select "2019"
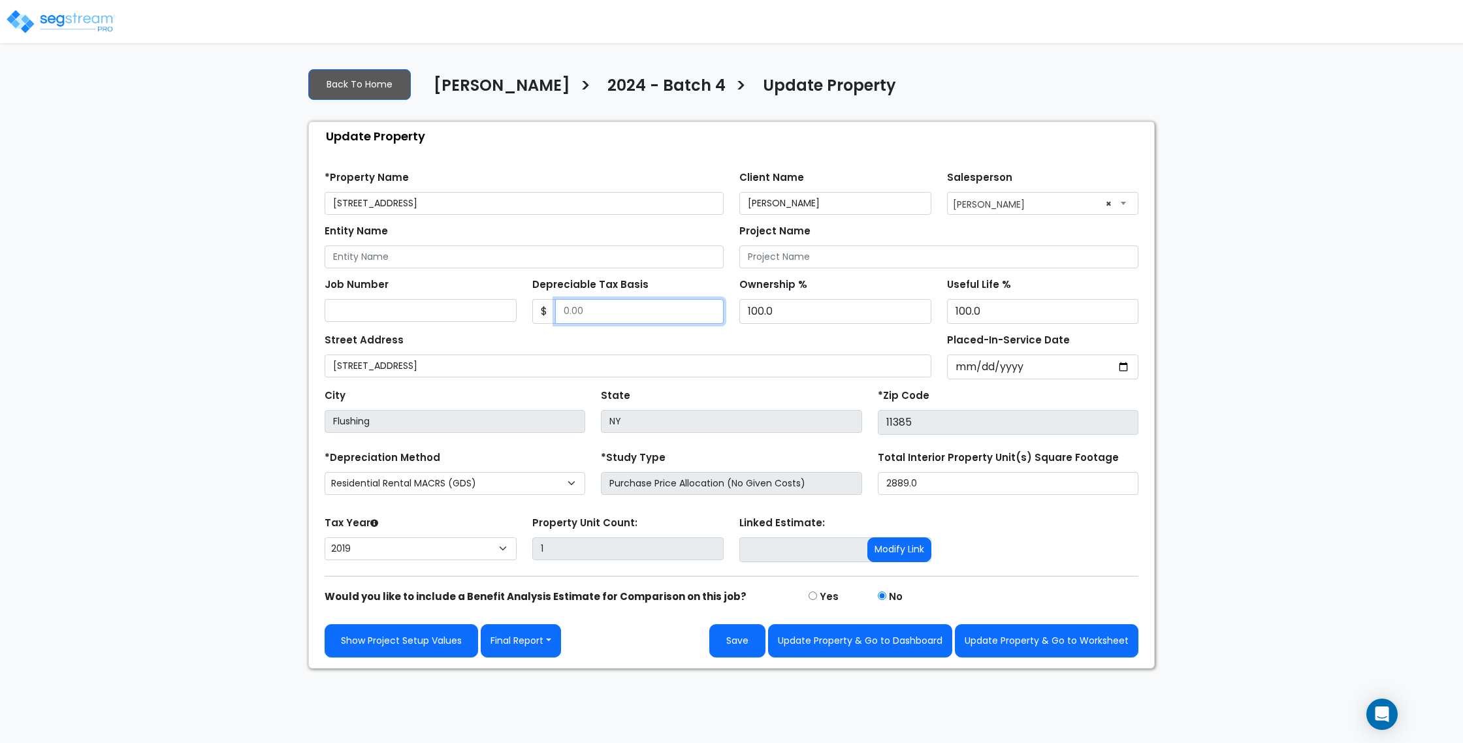
click at [578, 313] on input "Depreciable Tax Basis" at bounding box center [639, 311] width 169 height 25
paste input "1,580,073"
type input "1,580,073"
click at [655, 338] on div "Street Address 64-34 68th Ave," at bounding box center [627, 353] width 607 height 47
click at [1121, 363] on input "2019-12-02" at bounding box center [1043, 367] width 192 height 25
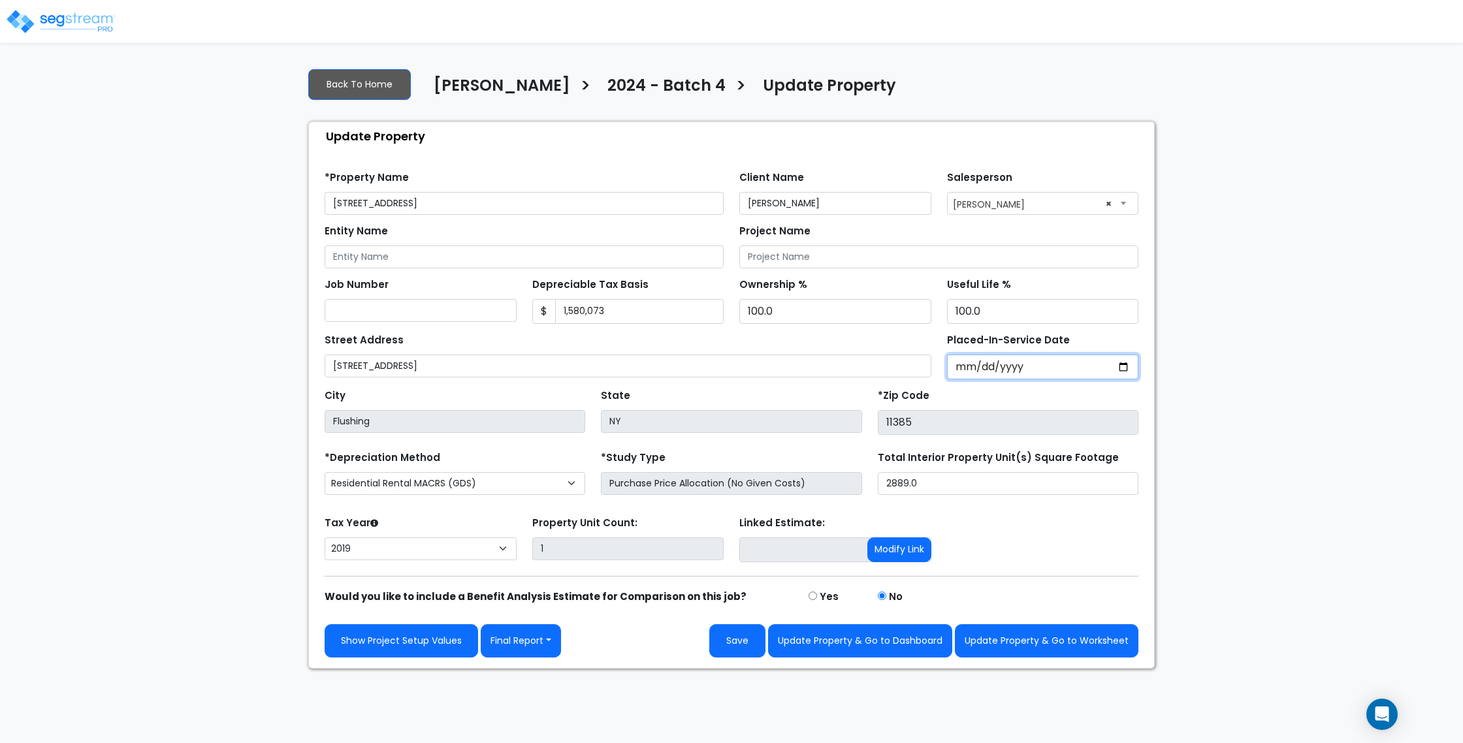
click at [965, 366] on input "2019-12-02" at bounding box center [1043, 367] width 192 height 25
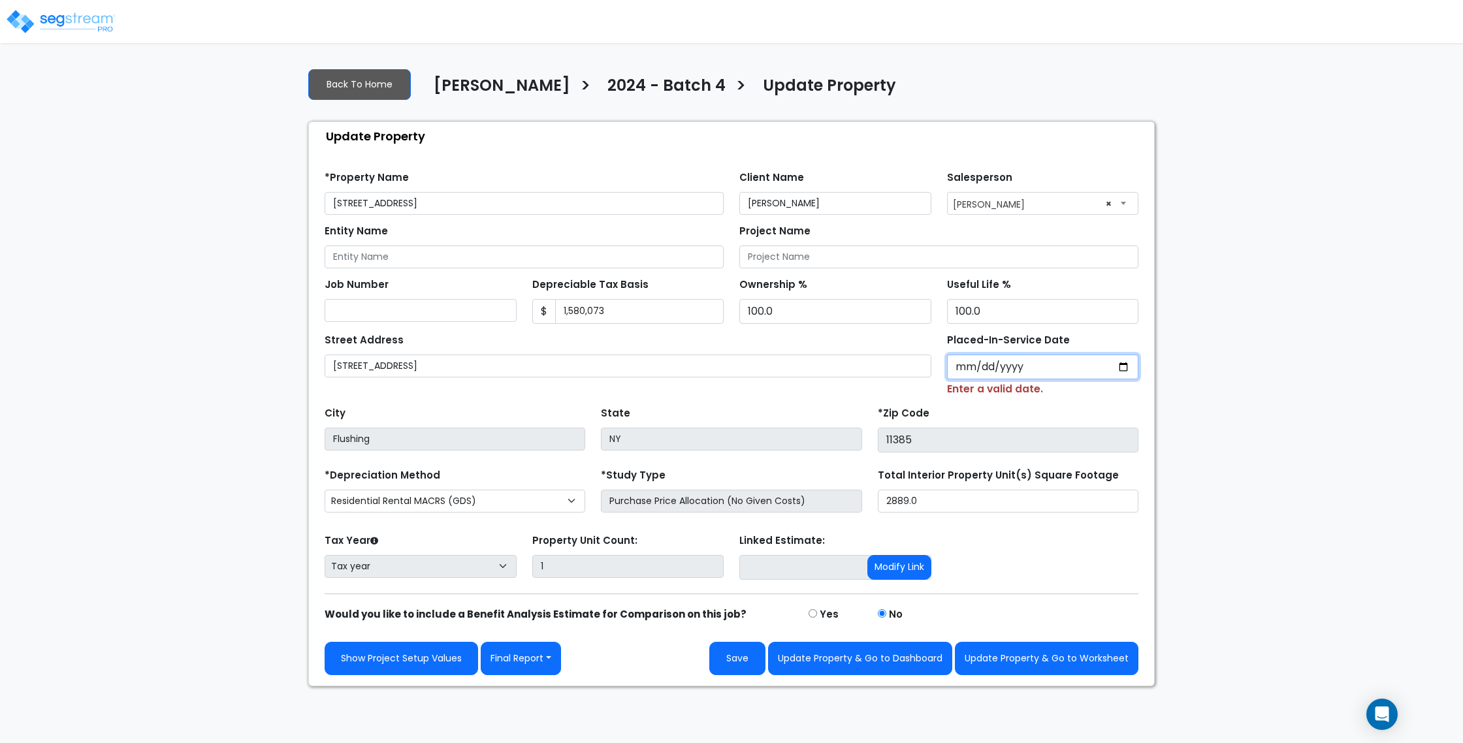
type input "0002-03-01"
select select "2"
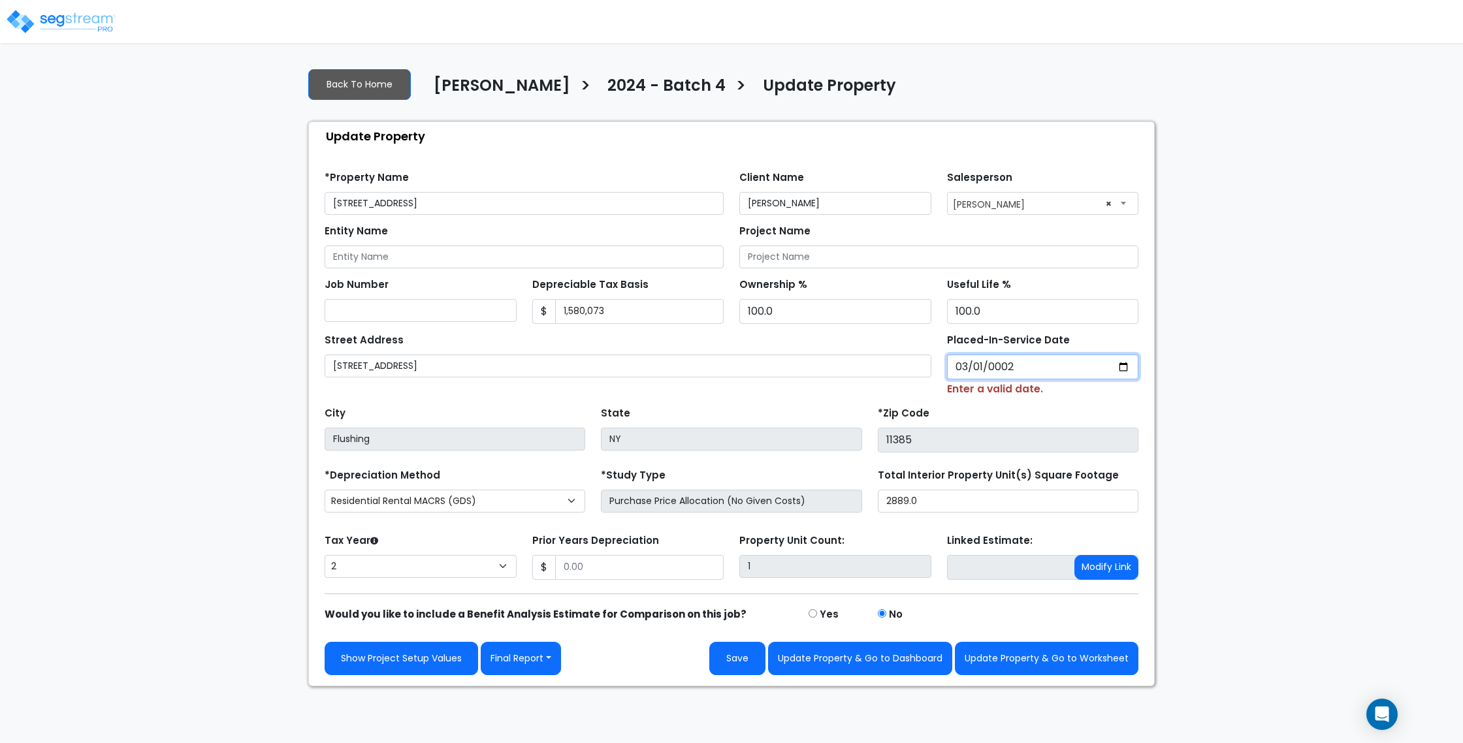
type input "0020-03-01"
select select "20"
type input "[DATE]"
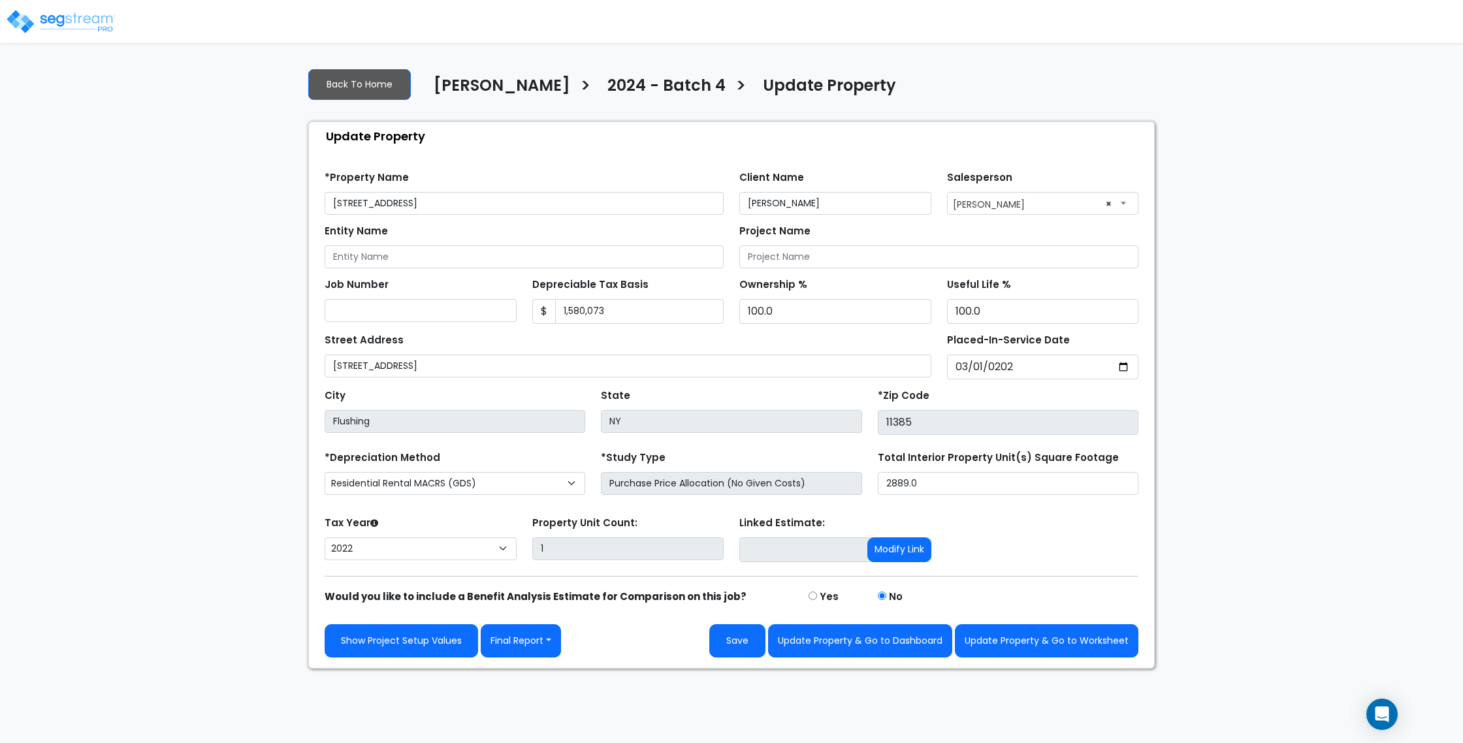
click at [1229, 375] on div "We are Building your Property. So please grab a coffee and let us do the heavy …" at bounding box center [731, 362] width 1463 height 611
click at [454, 554] on select "2026 2025 2024 2023 2022" at bounding box center [420, 548] width 192 height 23
select select "2024"
click at [324, 537] on select "2026 2025 2024 2023 2022" at bounding box center [420, 548] width 192 height 23
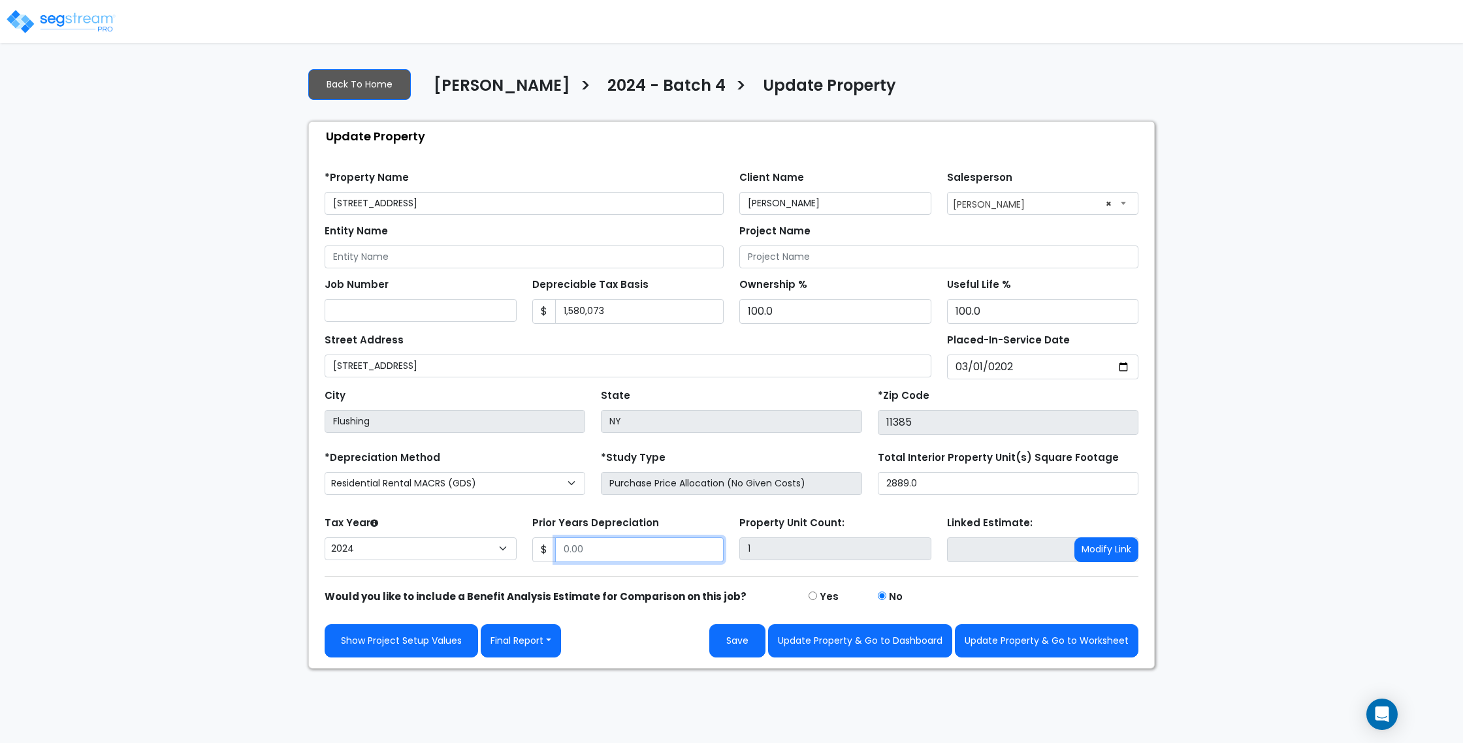
click at [616, 554] on input "Prior Years Depreciation" at bounding box center [639, 549] width 169 height 25
click at [640, 640] on div "Show Project Setup Values Final Report Report Custom Fields Report Images Repor…" at bounding box center [731, 640] width 814 height 33
click at [740, 640] on button "Save" at bounding box center [737, 640] width 56 height 33
type input "113315"
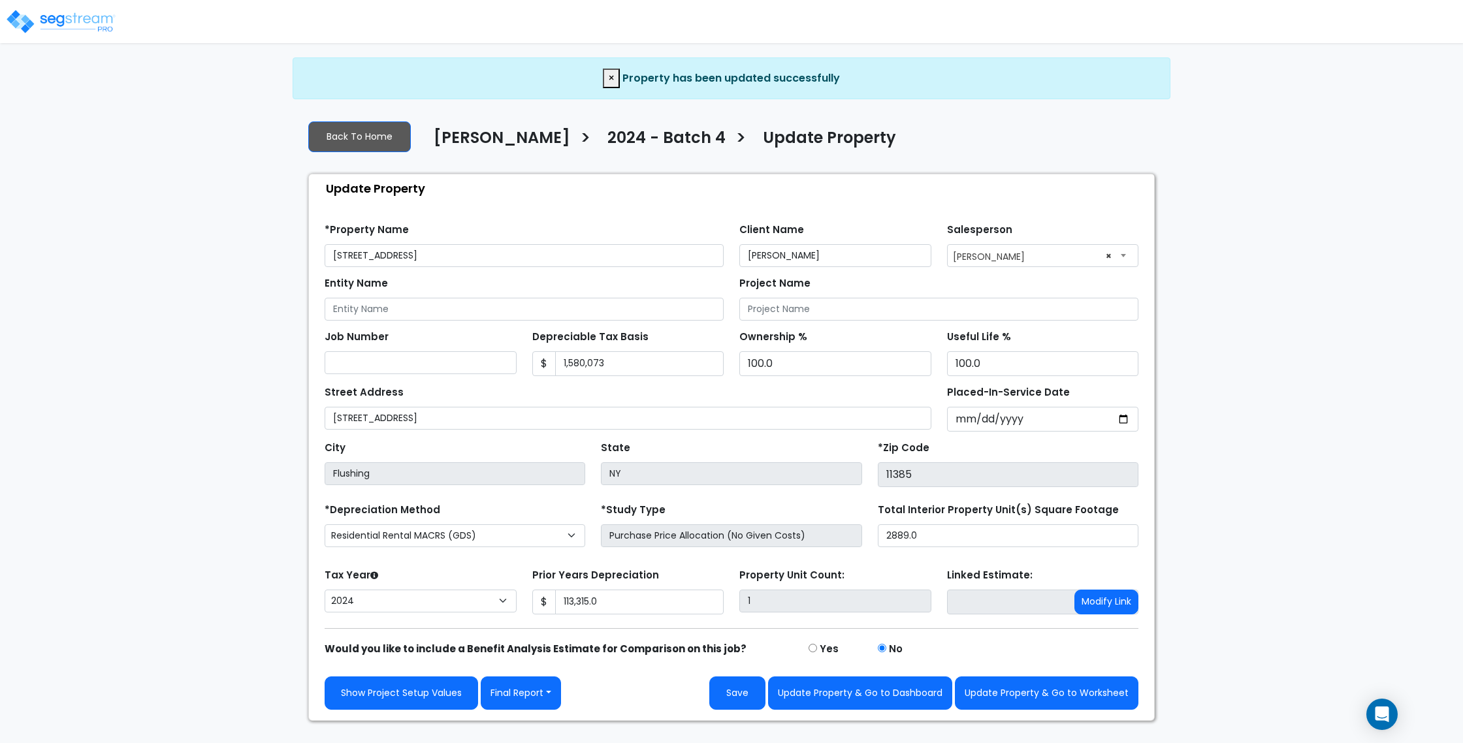
select select "2024"
drag, startPoint x: 417, startPoint y: 250, endPoint x: 292, endPoint y: 250, distance: 124.7
click at [292, 250] on div "We are Building your Property. So please grab a coffee and let us do the heavy …" at bounding box center [731, 388] width 1463 height 663
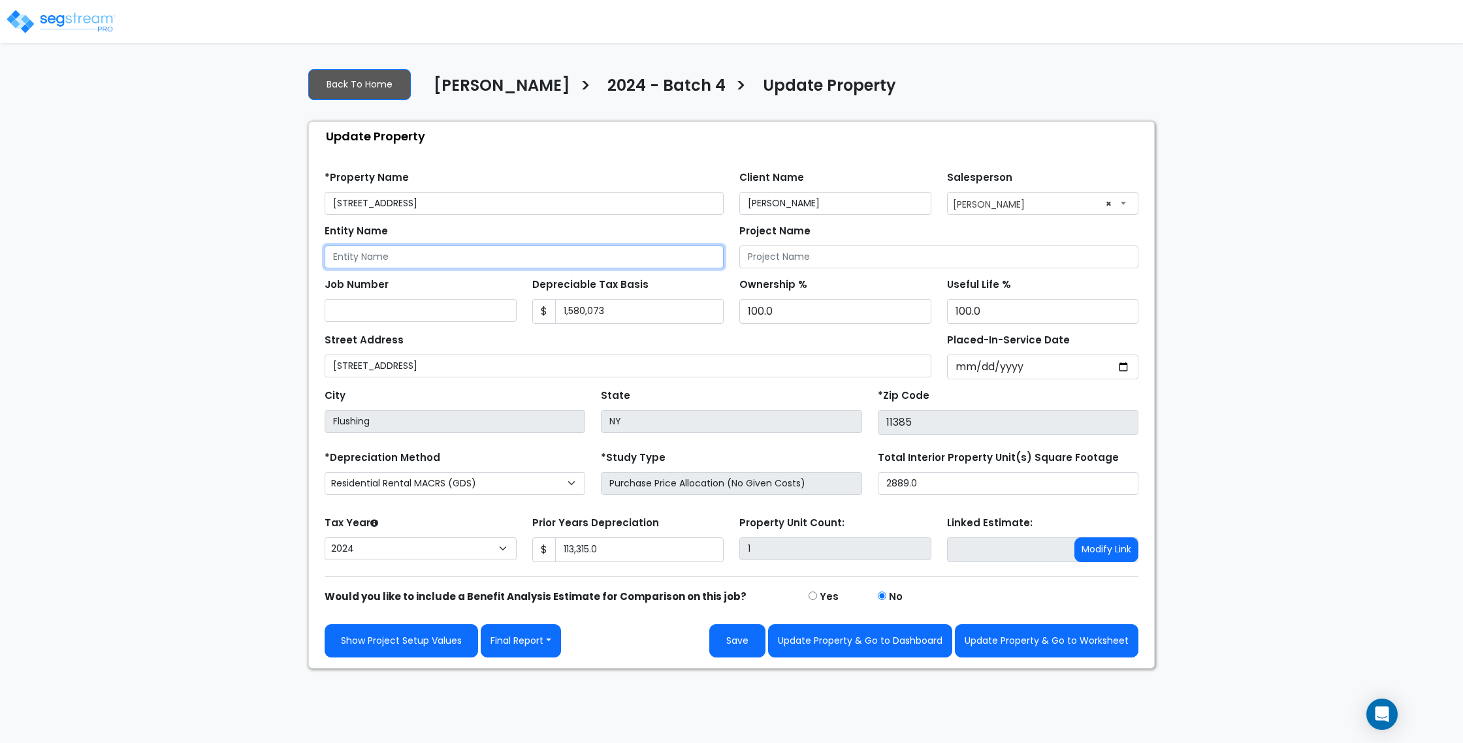
click at [422, 259] on input "Entity Name" at bounding box center [523, 256] width 399 height 23
paste input "[STREET_ADDRESS] URBYN LLC"
type input "[STREET_ADDRESS] URBYN LLC"
click at [275, 255] on div "We are Building your Property. So please grab a coffee and let us do the heavy …" at bounding box center [731, 362] width 1463 height 611
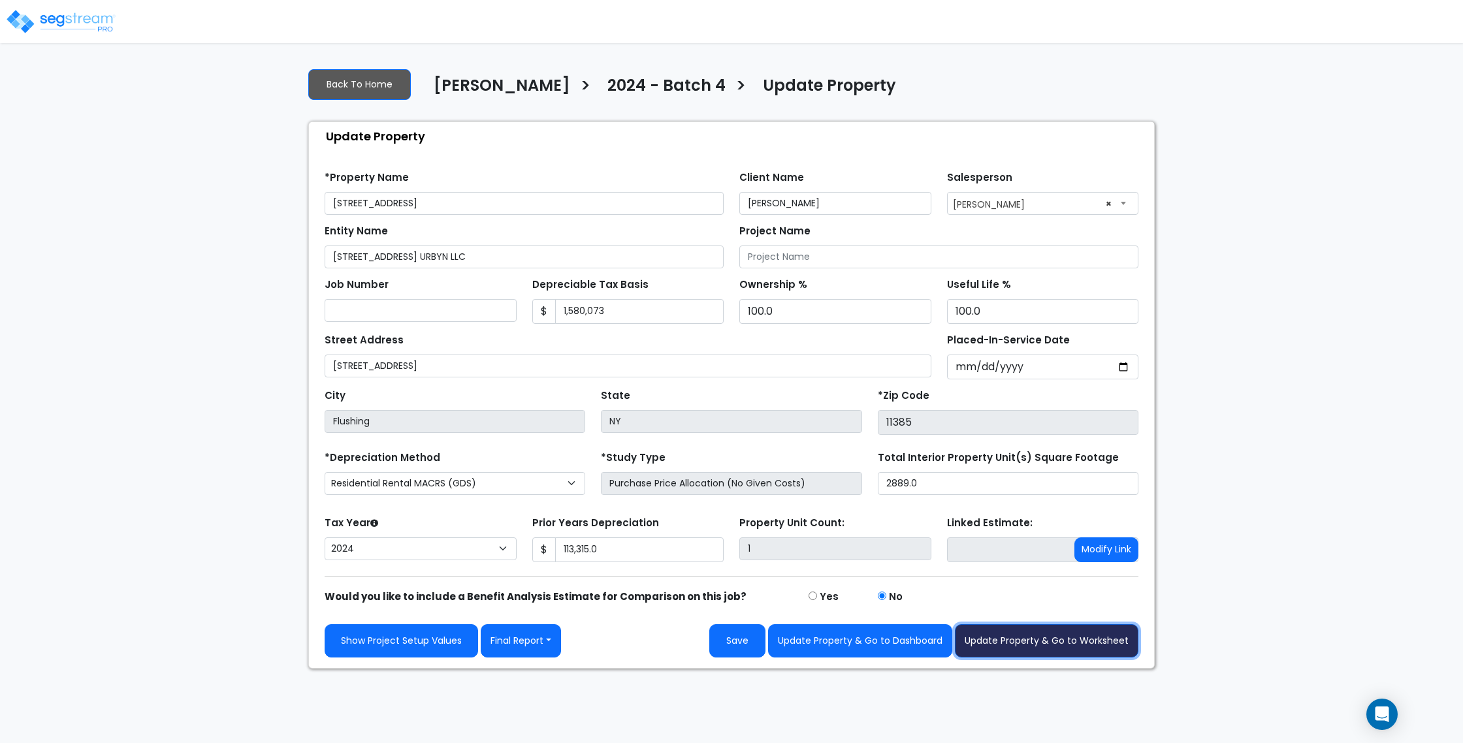
click at [1043, 646] on button "Update Property & Go to Worksheet" at bounding box center [1046, 640] width 183 height 33
type input "113315"
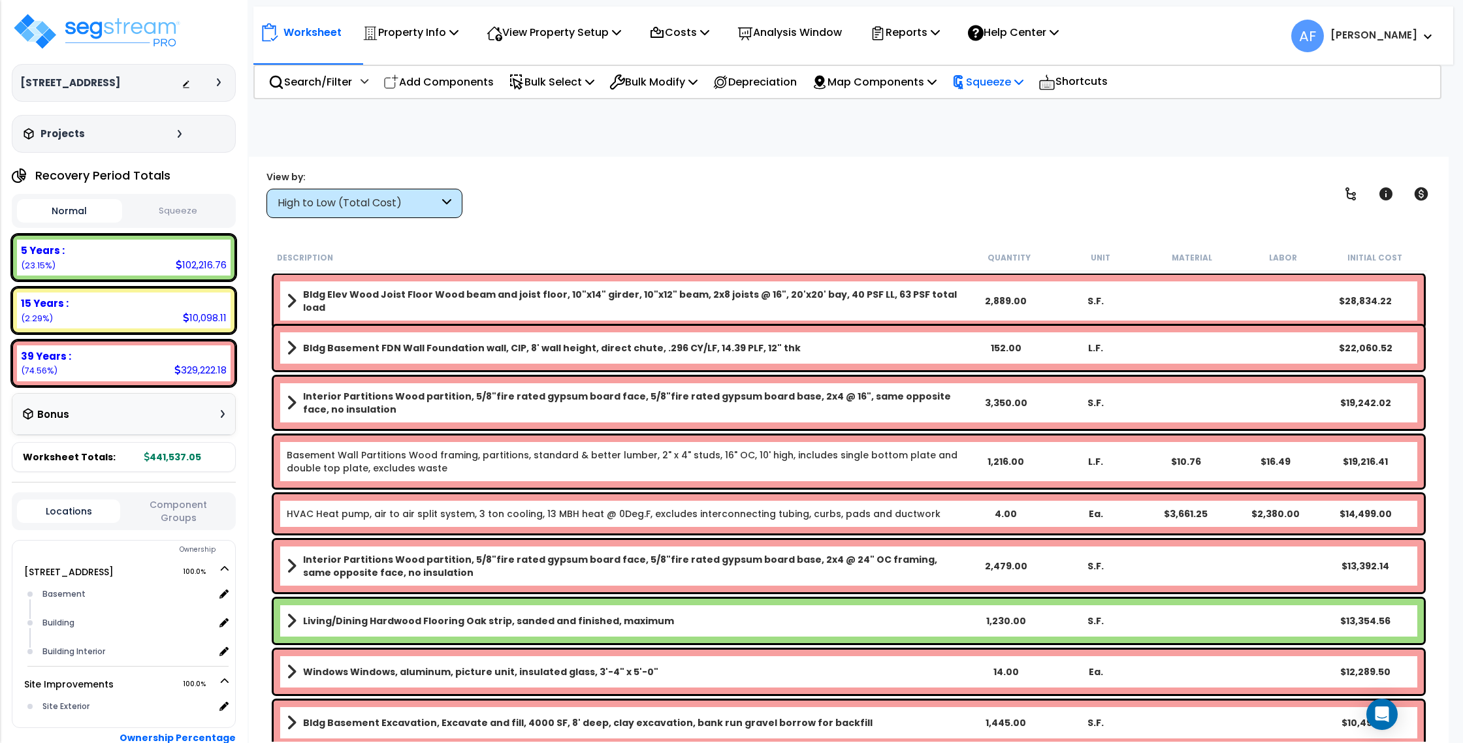
click at [1019, 83] on p "Squeeze" at bounding box center [987, 82] width 72 height 18
click at [1019, 102] on link "Squeeze" at bounding box center [1009, 111] width 129 height 26
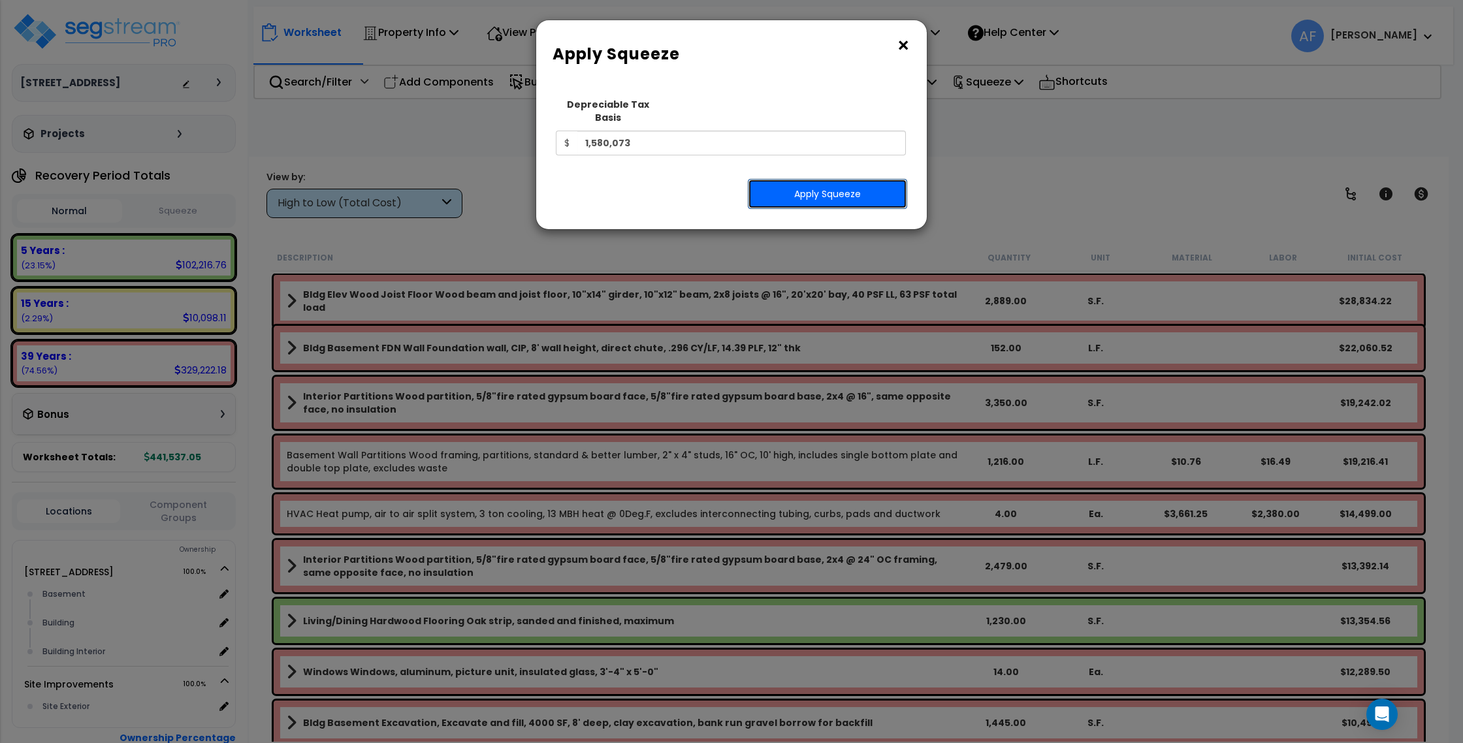
click at [827, 184] on button "Apply Squeeze" at bounding box center [827, 194] width 159 height 30
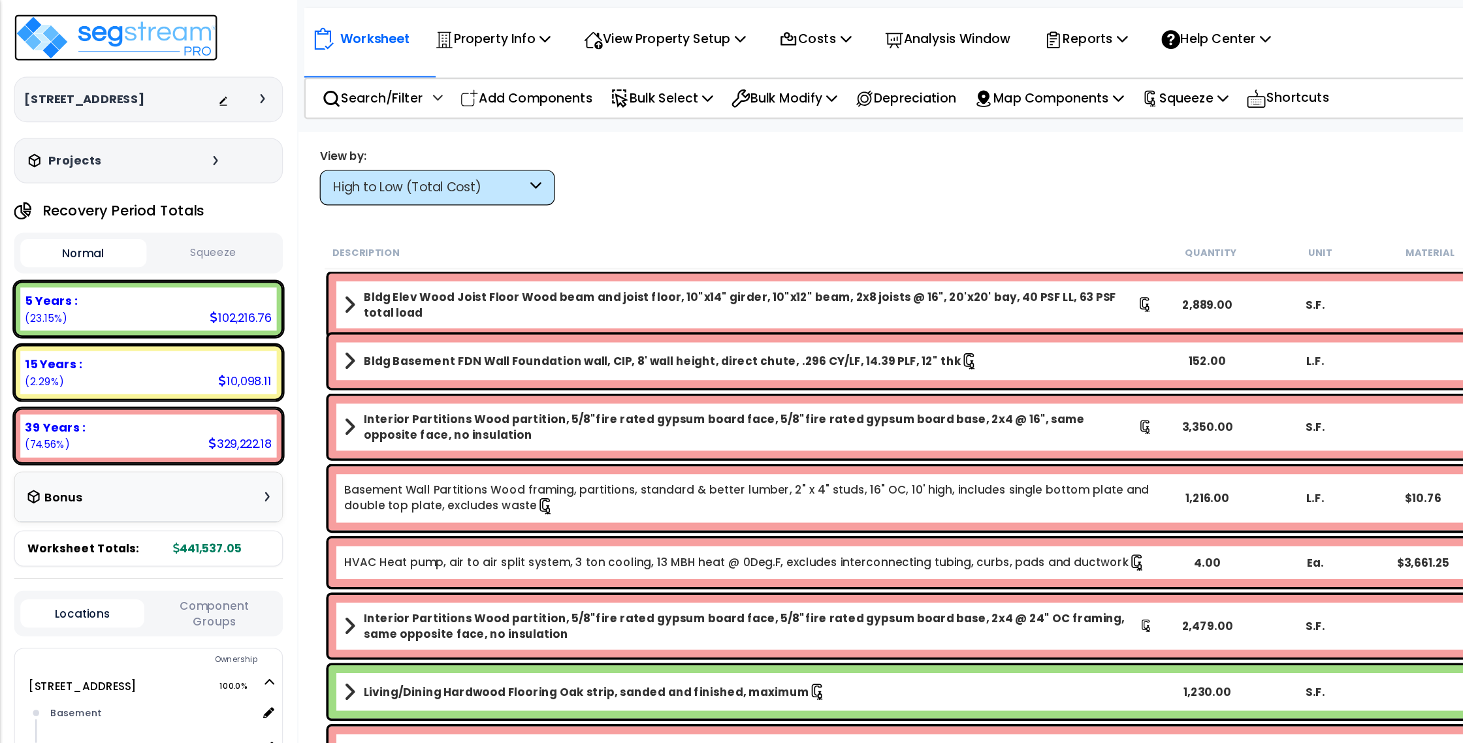
click at [152, 42] on img at bounding box center [97, 31] width 170 height 39
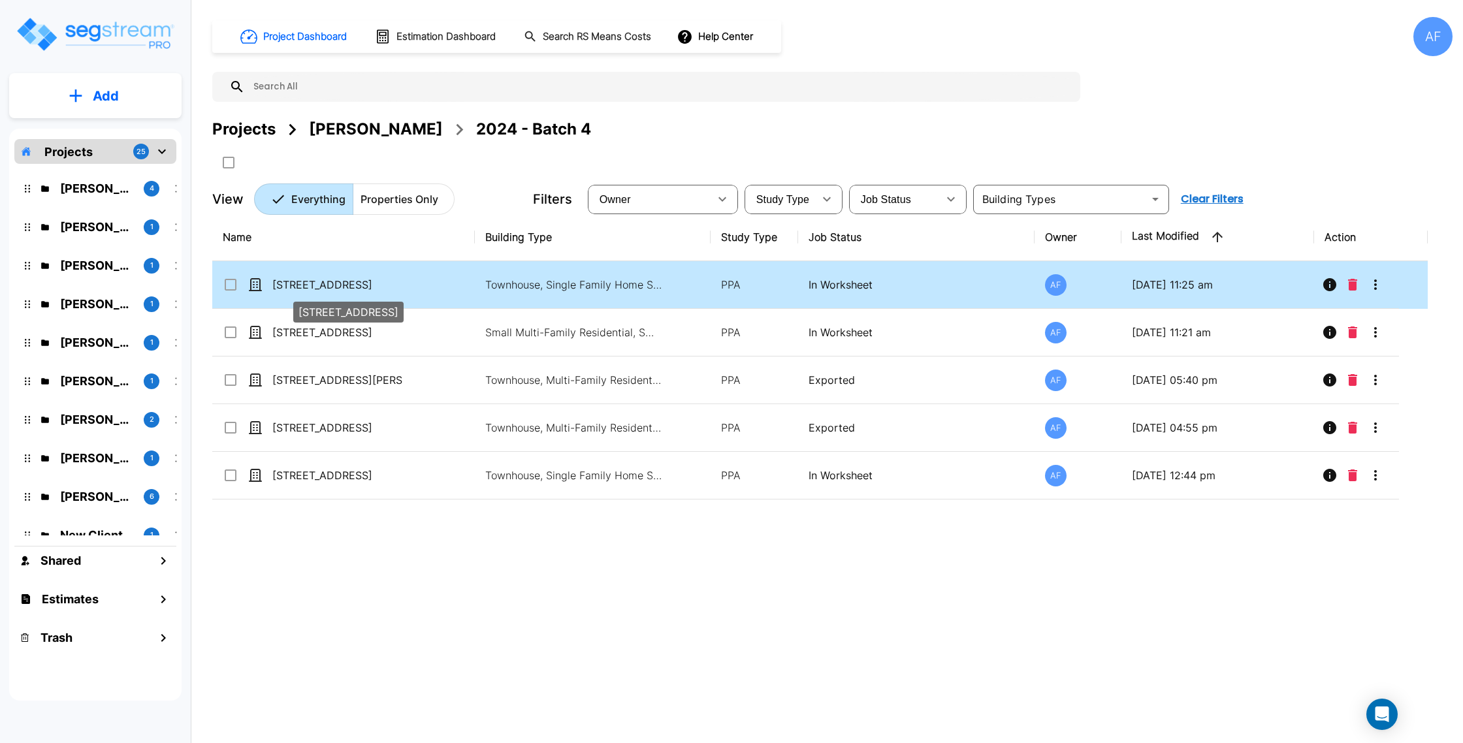
click at [392, 285] on p "[STREET_ADDRESS]" at bounding box center [337, 285] width 131 height 16
click at [381, 289] on p "[STREET_ADDRESS]" at bounding box center [337, 285] width 131 height 16
checkbox input "true"
click at [381, 289] on p "[STREET_ADDRESS]" at bounding box center [337, 285] width 131 height 16
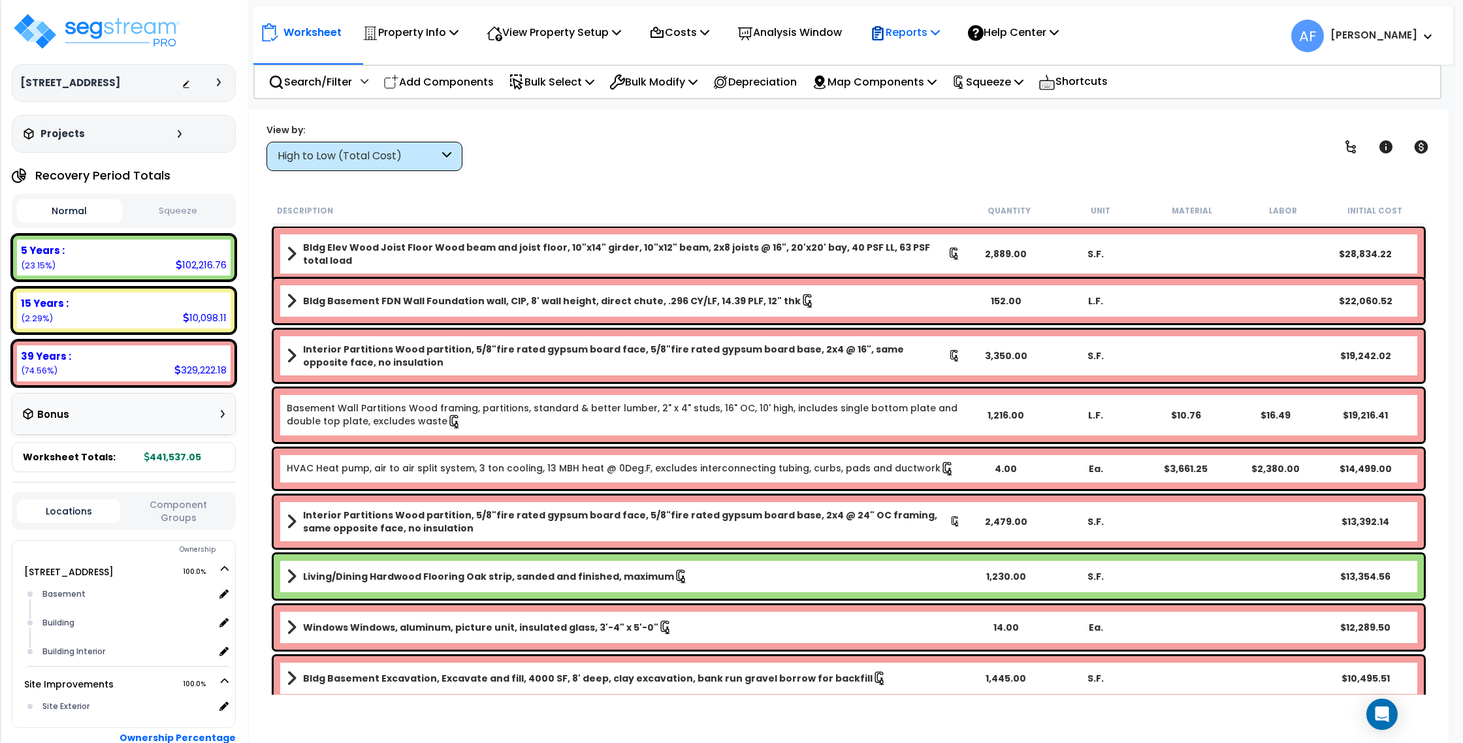
click at [904, 37] on p "Reports" at bounding box center [905, 33] width 70 height 18
click at [908, 89] on link "Manage Report Images" at bounding box center [927, 89] width 129 height 26
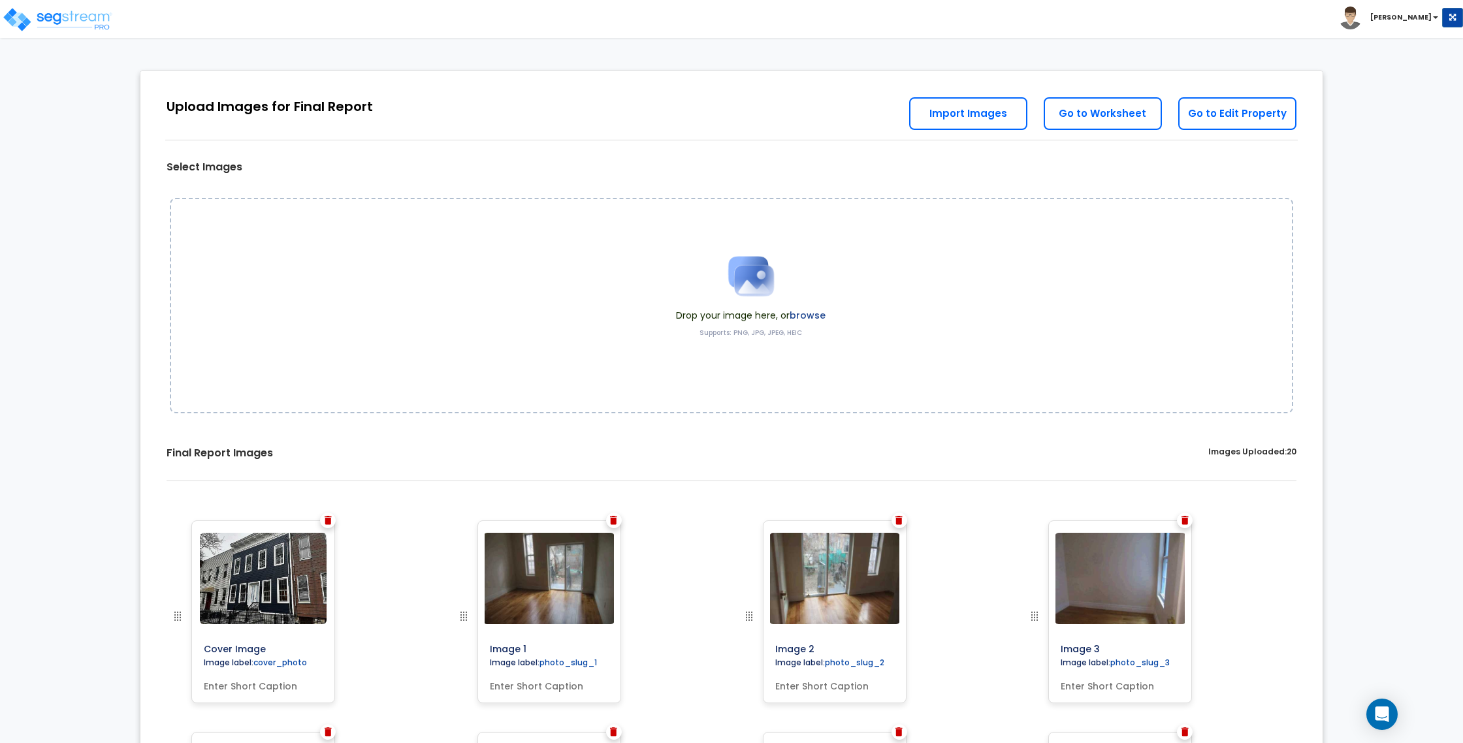
scroll to position [45, 0]
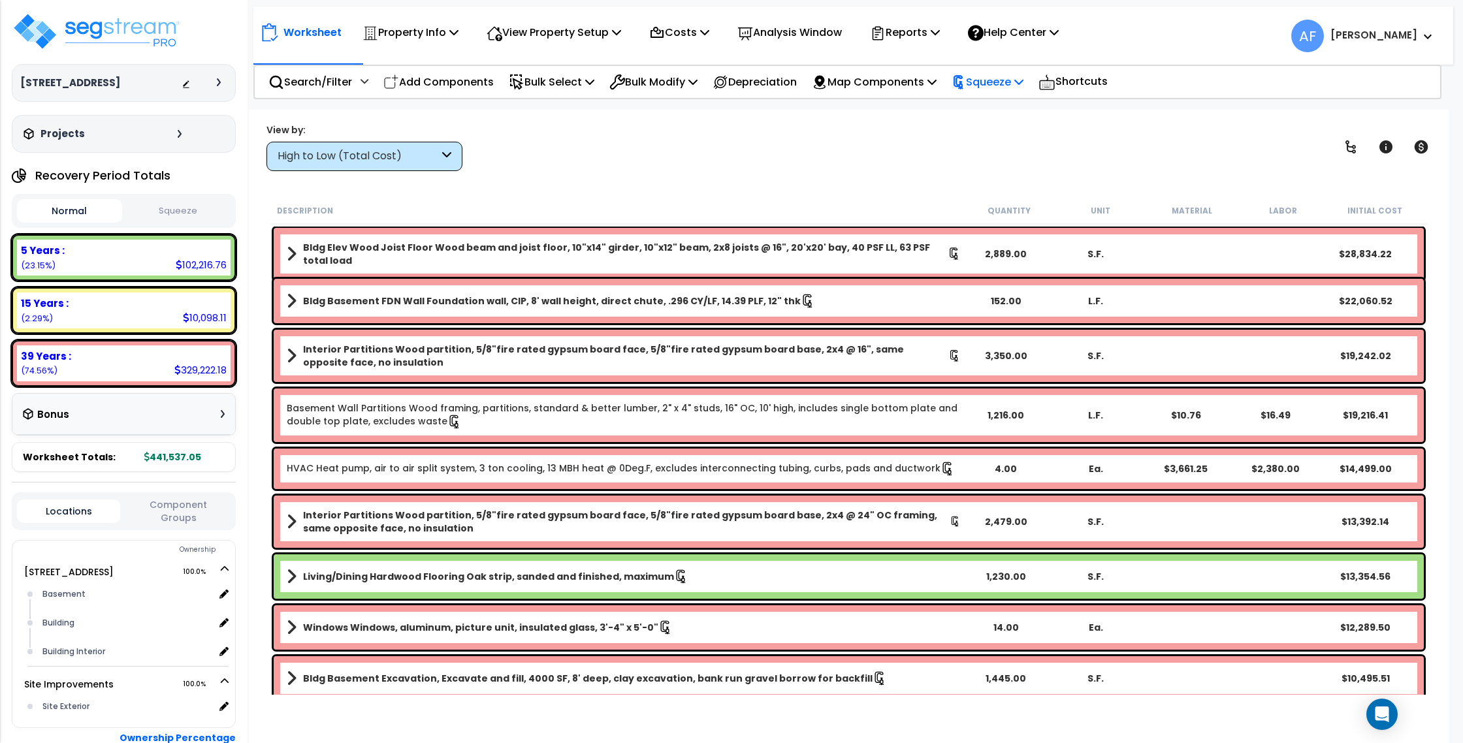
click at [1004, 87] on p "Squeeze" at bounding box center [987, 82] width 72 height 18
click at [906, 116] on div "Worksheet Property Info Property Setup Add Property Unit Template property Clon…" at bounding box center [848, 481] width 1199 height 743
click at [66, 22] on img at bounding box center [97, 31] width 170 height 39
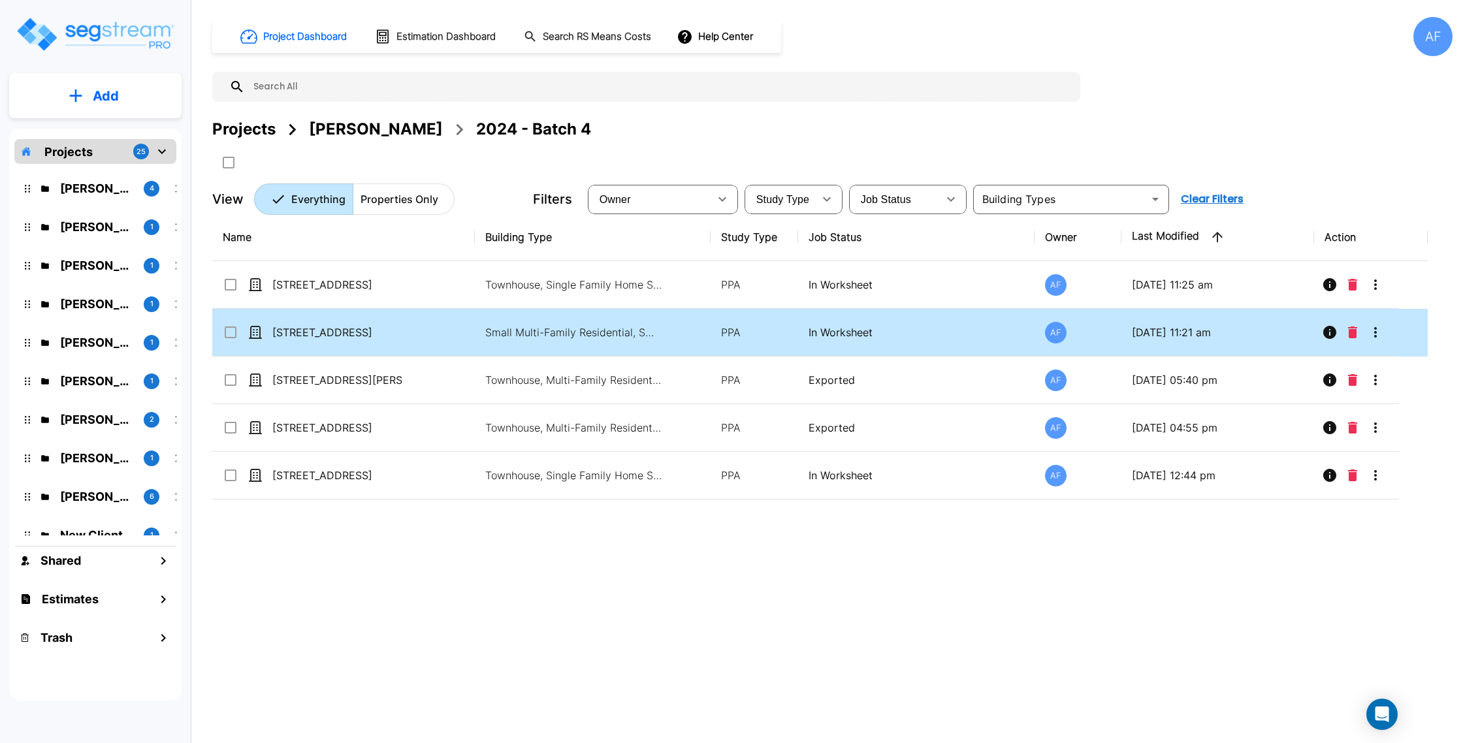
click at [440, 332] on td "[STREET_ADDRESS]" at bounding box center [343, 333] width 262 height 48
checkbox input "true"
click at [440, 332] on td "[STREET_ADDRESS]" at bounding box center [343, 333] width 262 height 48
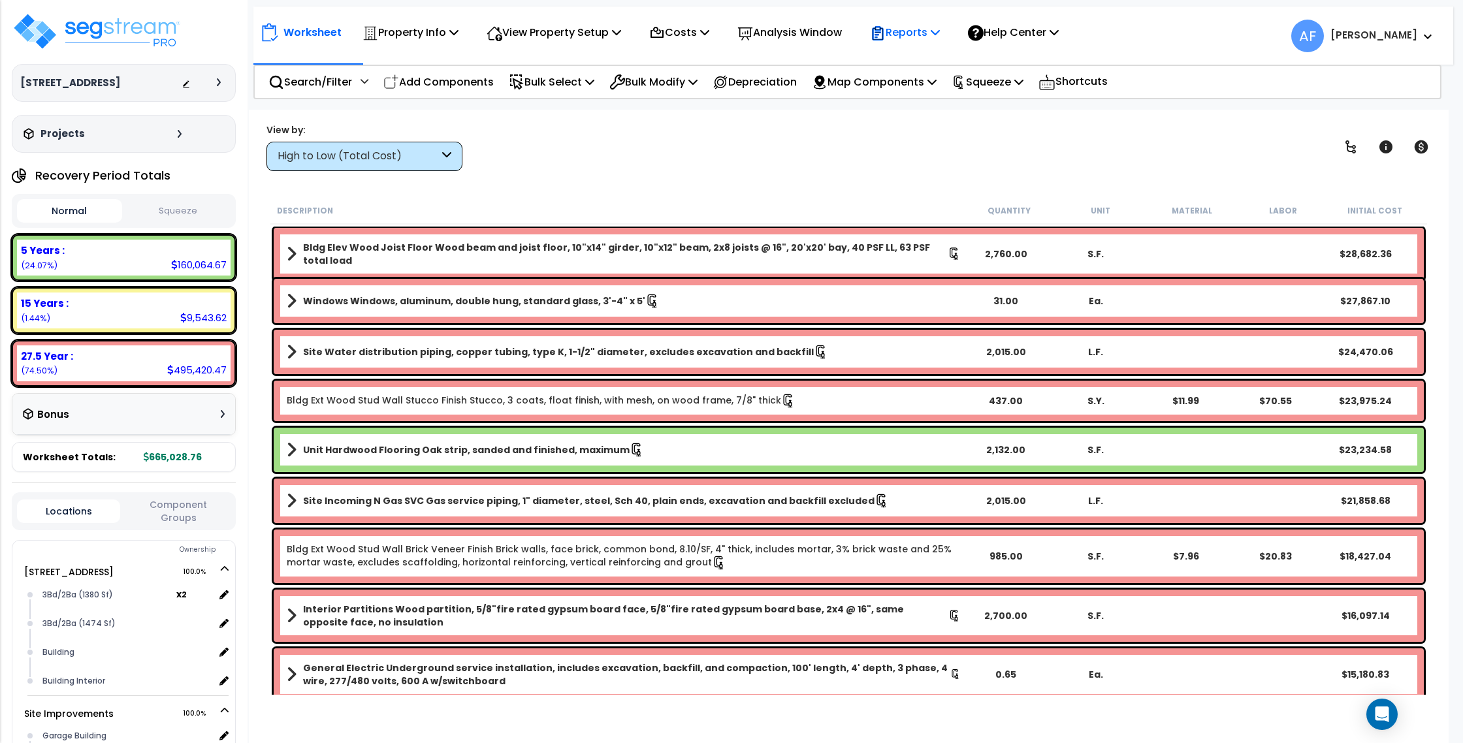
click at [919, 29] on p "Reports" at bounding box center [905, 33] width 70 height 18
drag, startPoint x: 1096, startPoint y: 131, endPoint x: 1020, endPoint y: 78, distance: 92.0
click at [1096, 131] on div "View by: High to Low (Total Cost) High to Low (Total Cost)" at bounding box center [848, 147] width 1173 height 48
click at [1020, 78] on p "Squeeze" at bounding box center [987, 82] width 72 height 18
click at [727, 142] on div "View by: High to Low (Total Cost) High to Low (Total Cost)" at bounding box center [848, 147] width 1173 height 48
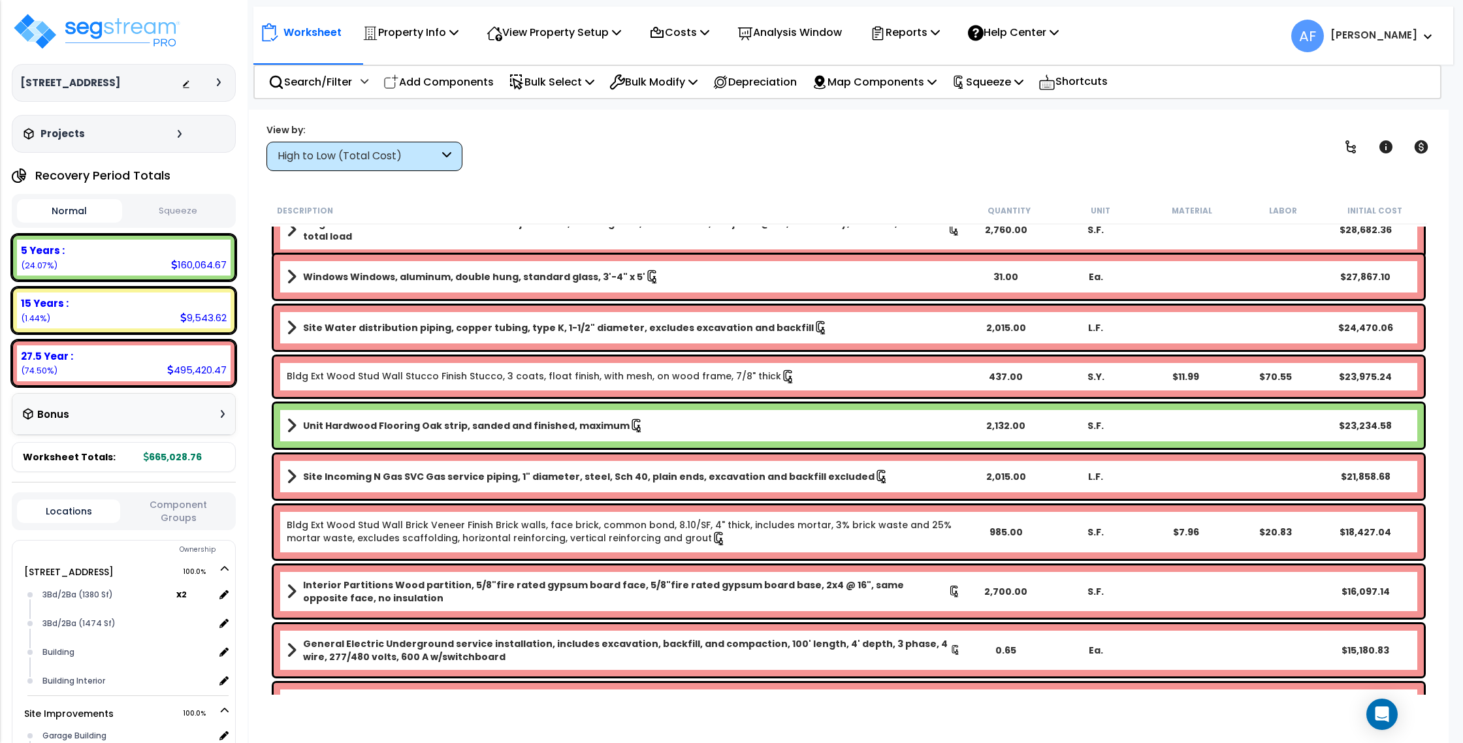
scroll to position [28, 0]
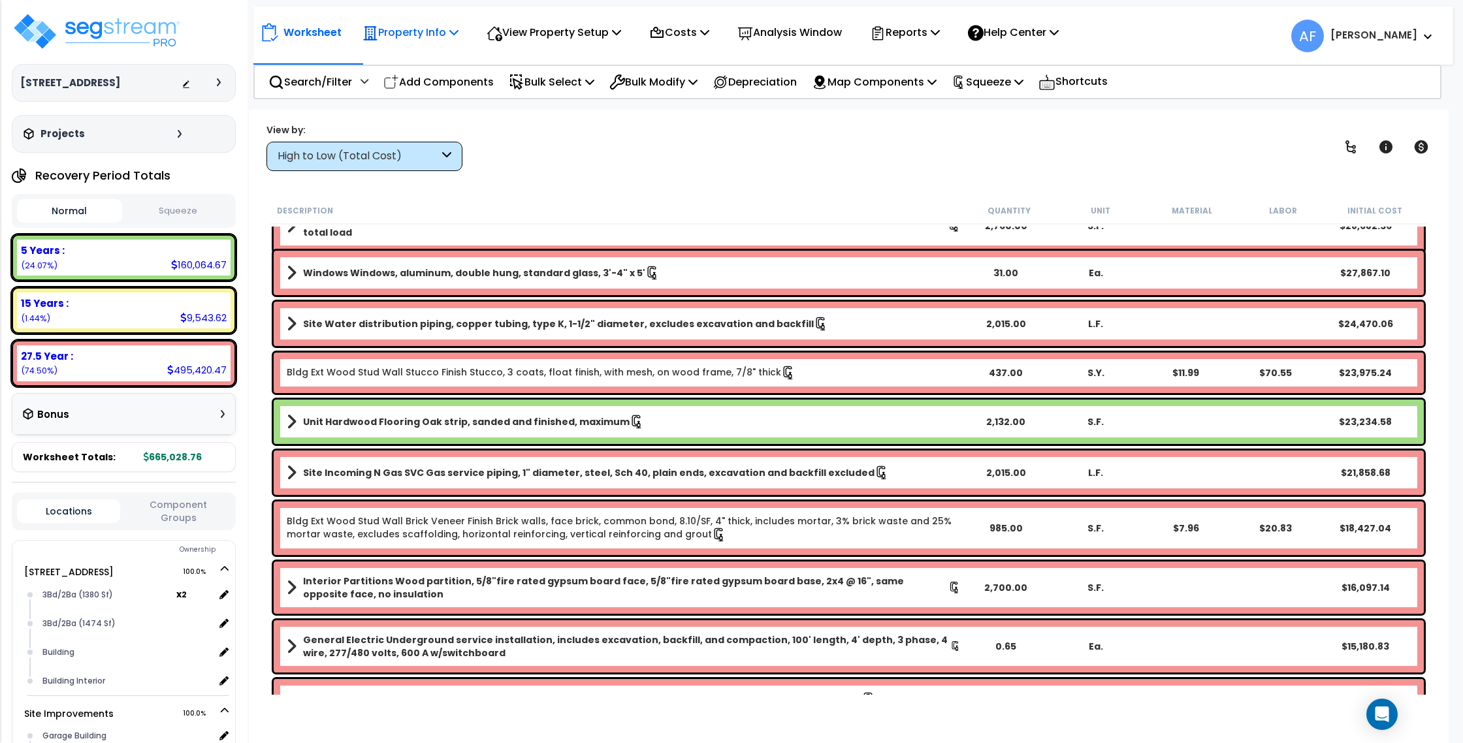
click at [426, 33] on p "Property Info" at bounding box center [410, 33] width 96 height 18
click at [419, 58] on link "Property Setup" at bounding box center [420, 62] width 129 height 26
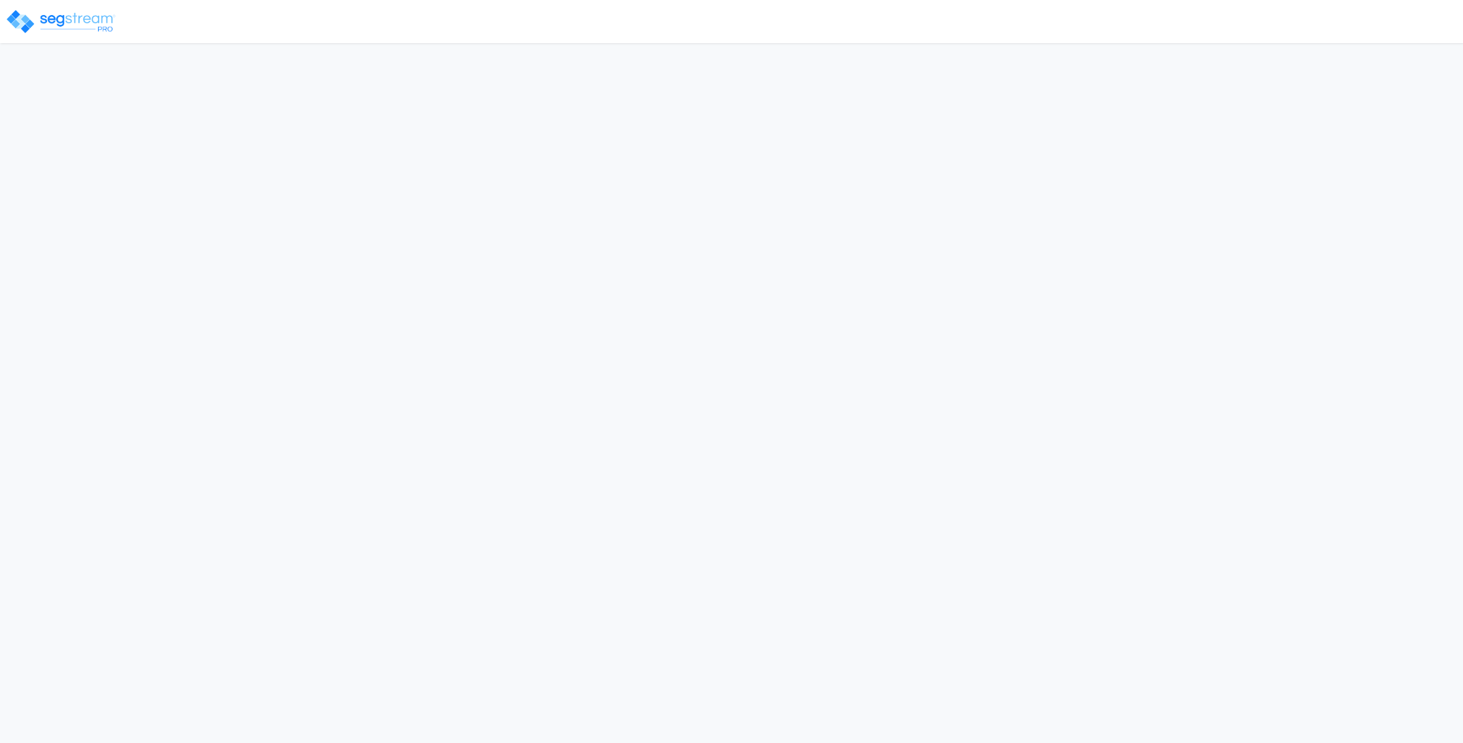
select select "2024"
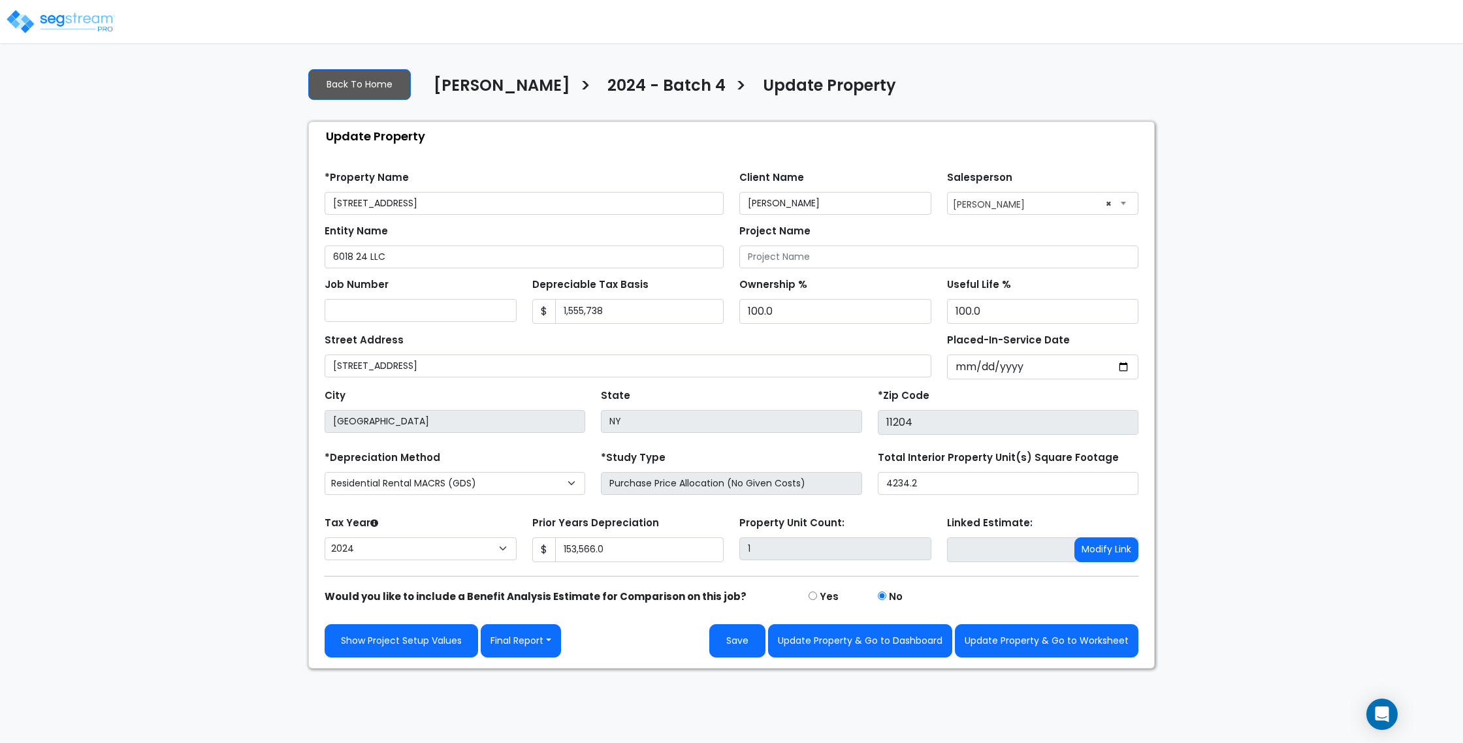
click at [45, 19] on img at bounding box center [60, 21] width 111 height 26
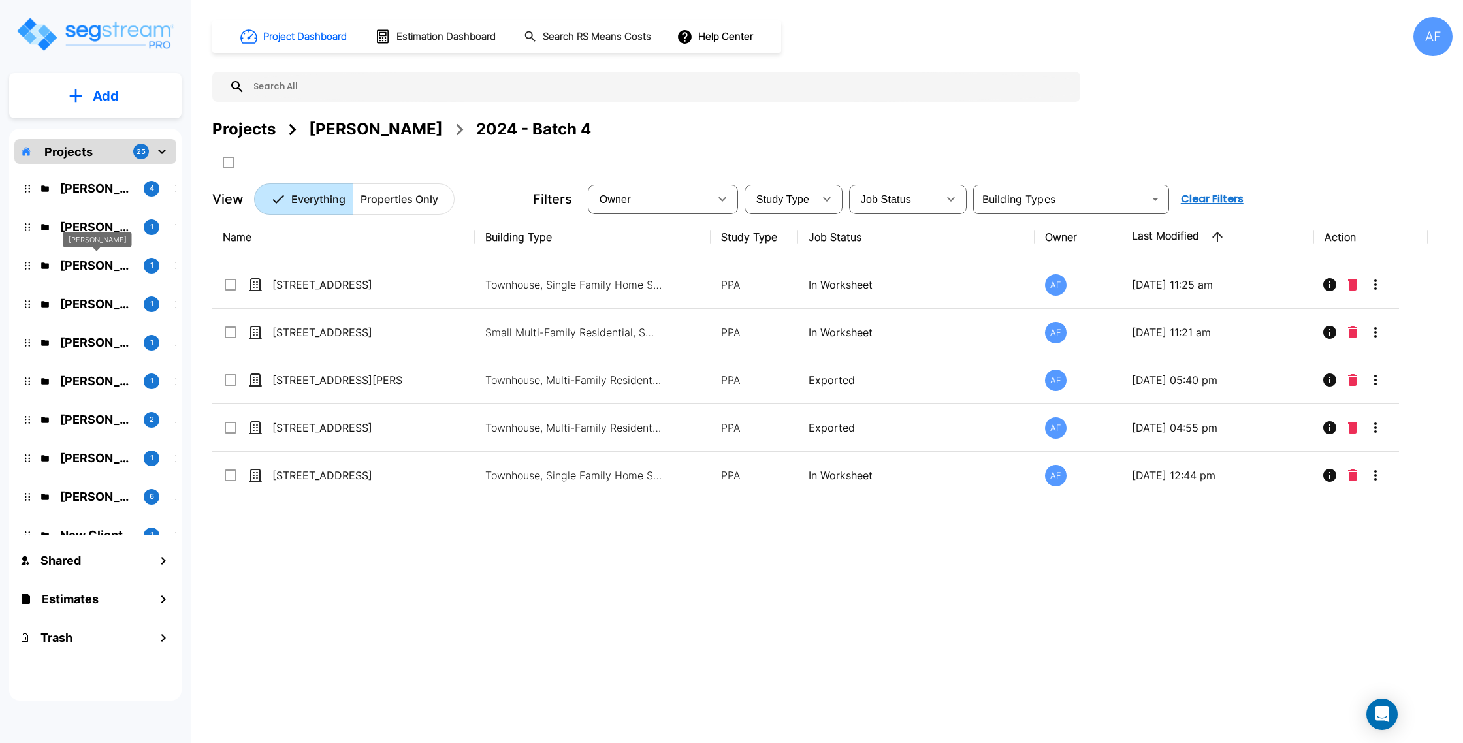
click at [99, 269] on p "[PERSON_NAME]" at bounding box center [96, 266] width 73 height 18
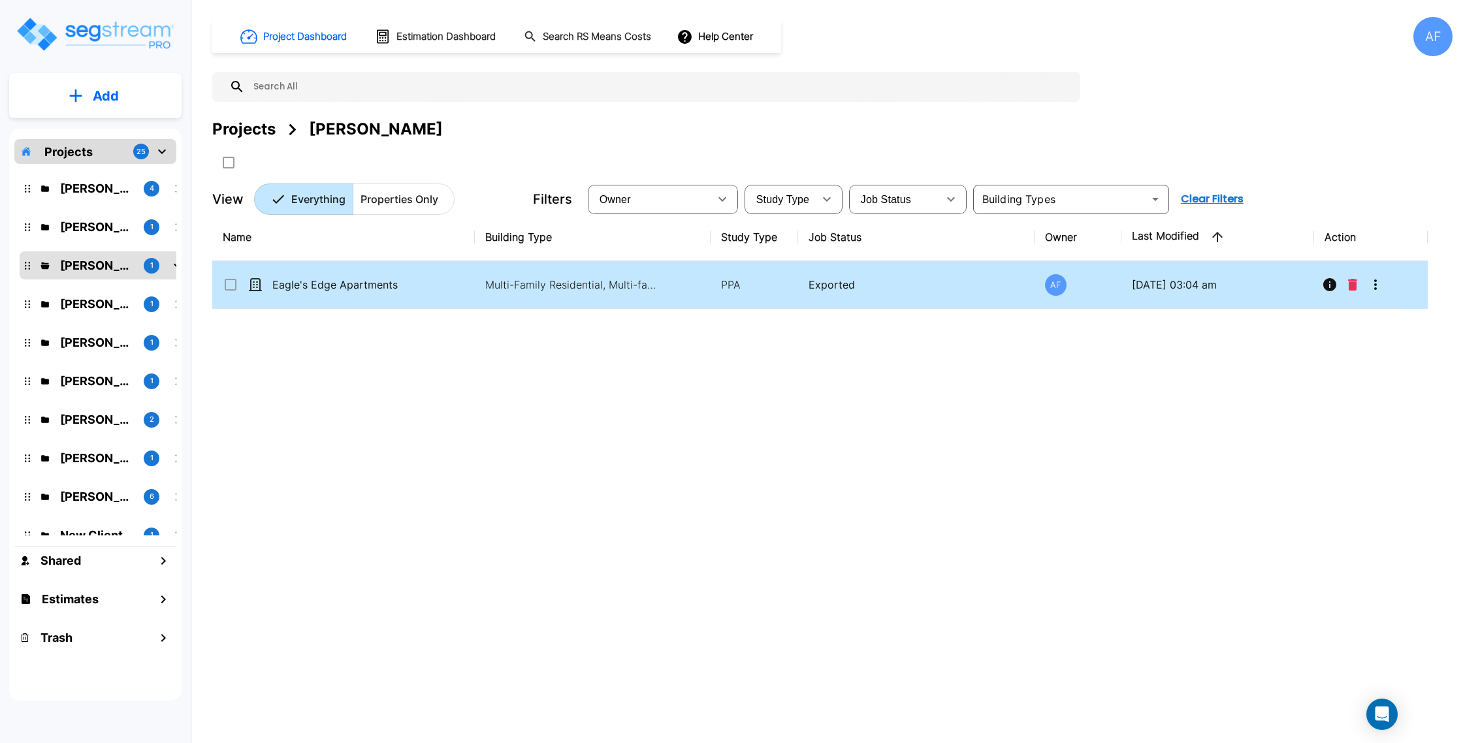
click at [327, 294] on td "Eagle's Edge Apartments" at bounding box center [343, 285] width 262 height 48
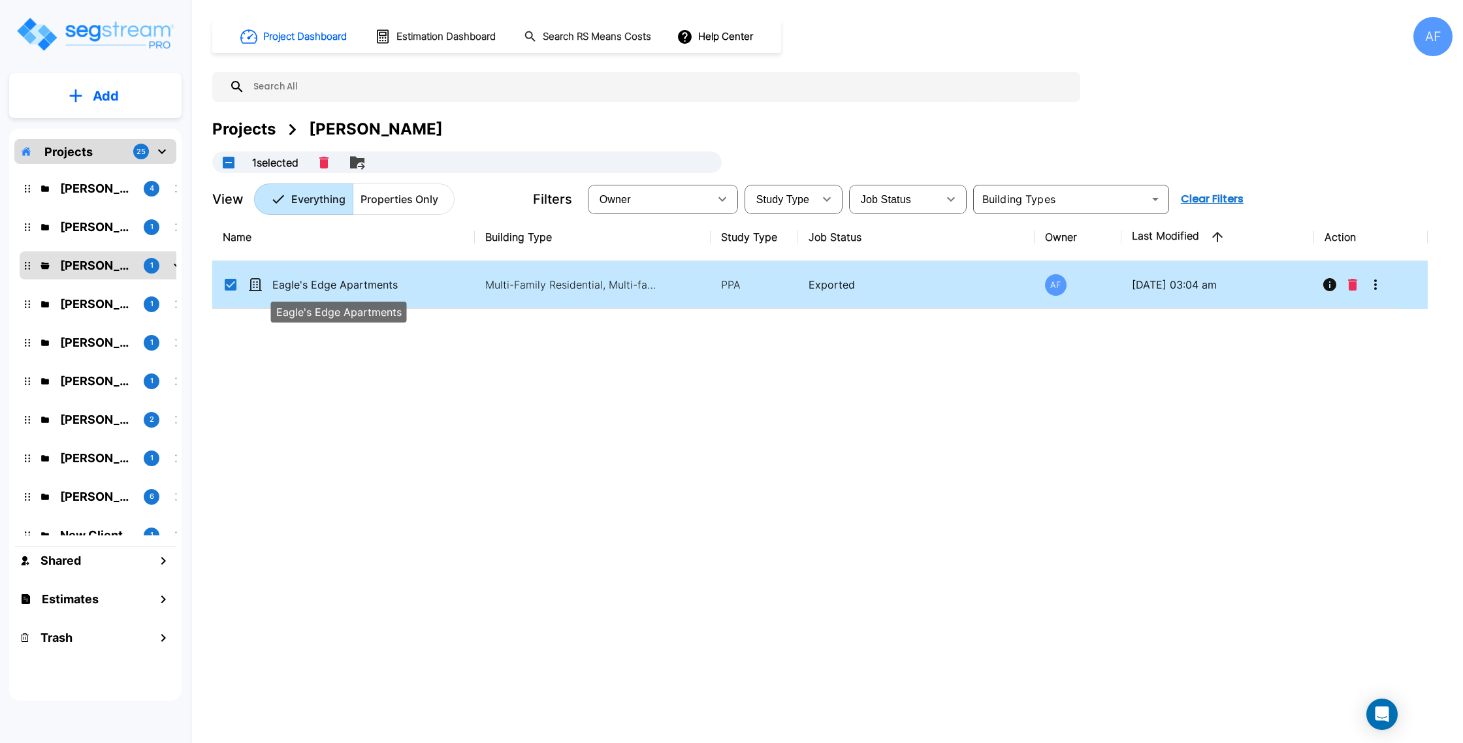
click at [323, 287] on p "Eagle's Edge Apartments" at bounding box center [337, 285] width 131 height 16
checkbox input "false"
click at [323, 287] on p "Eagle's Edge Apartments" at bounding box center [337, 285] width 131 height 16
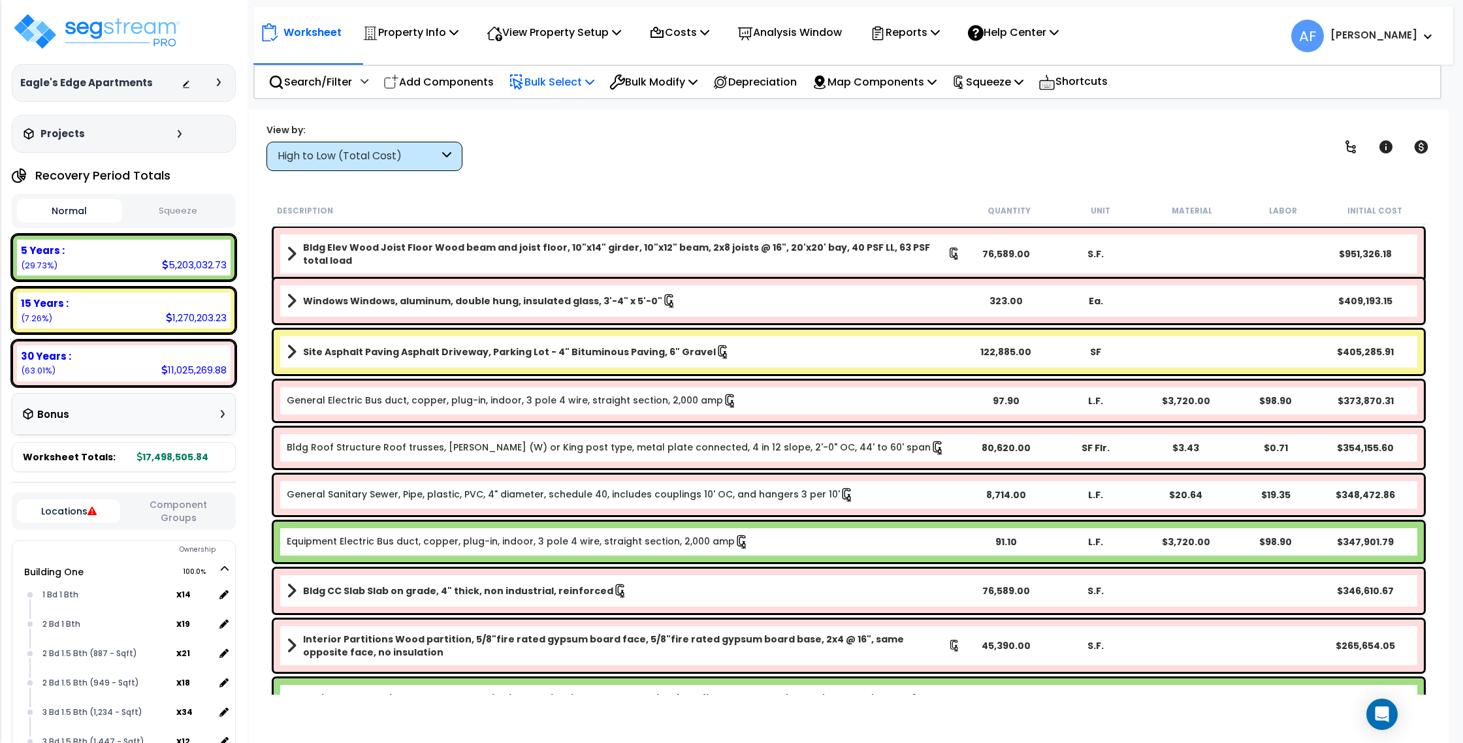
click at [543, 82] on p "Bulk Select" at bounding box center [552, 82] width 86 height 18
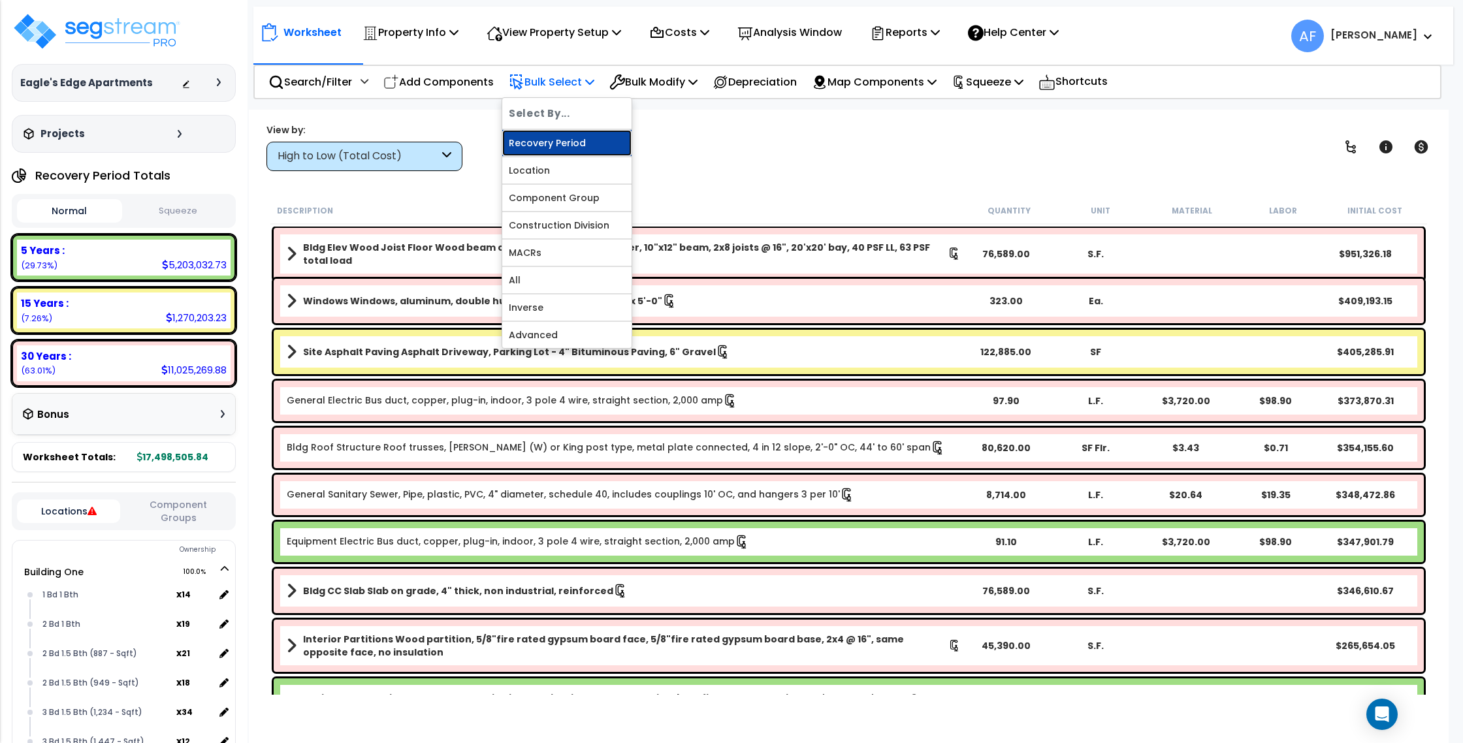
click at [562, 136] on link "Recovery Period" at bounding box center [566, 143] width 129 height 26
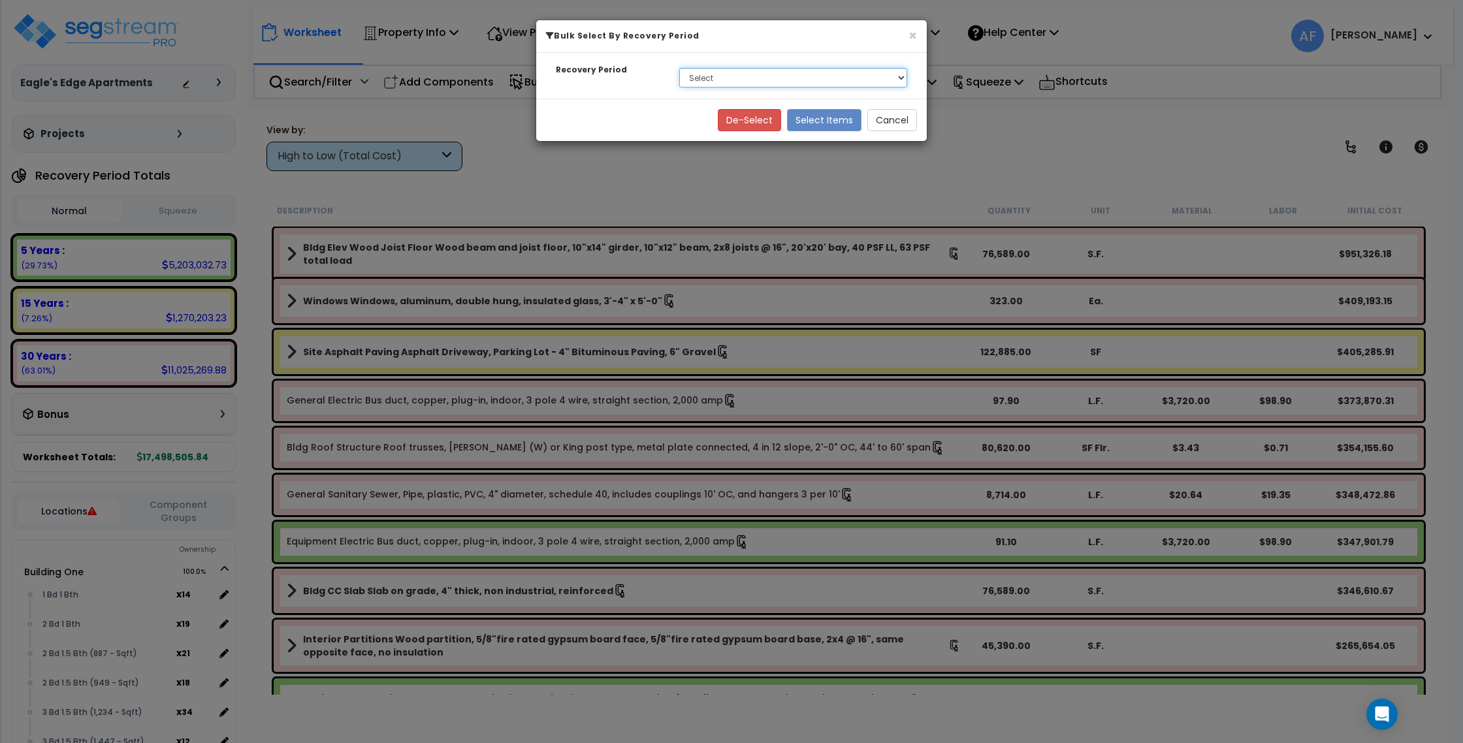
click at [731, 84] on select "Select 5 Years 15 Years 30 Years" at bounding box center [793, 78] width 228 height 20
select select "30Y"
click at [679, 68] on select "Select 5 Years 15 Years 30 Years" at bounding box center [793, 78] width 228 height 20
click at [814, 119] on button "Select Items" at bounding box center [824, 120] width 74 height 22
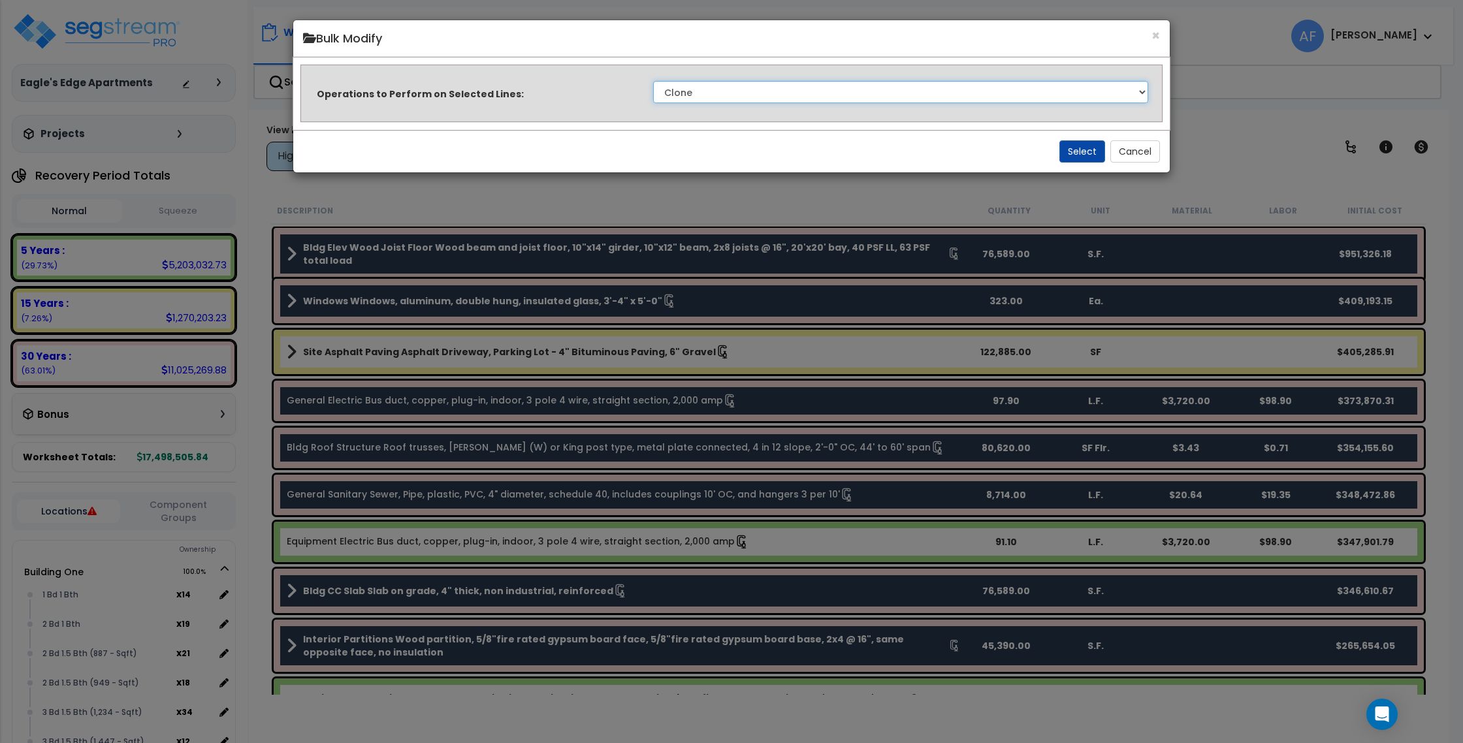
click at [810, 88] on select "Clone Delete Delete Zero Quantities Modify Component Group Modify Cost Sources …" at bounding box center [900, 92] width 495 height 22
click at [1122, 155] on button "Cancel" at bounding box center [1135, 151] width 50 height 22
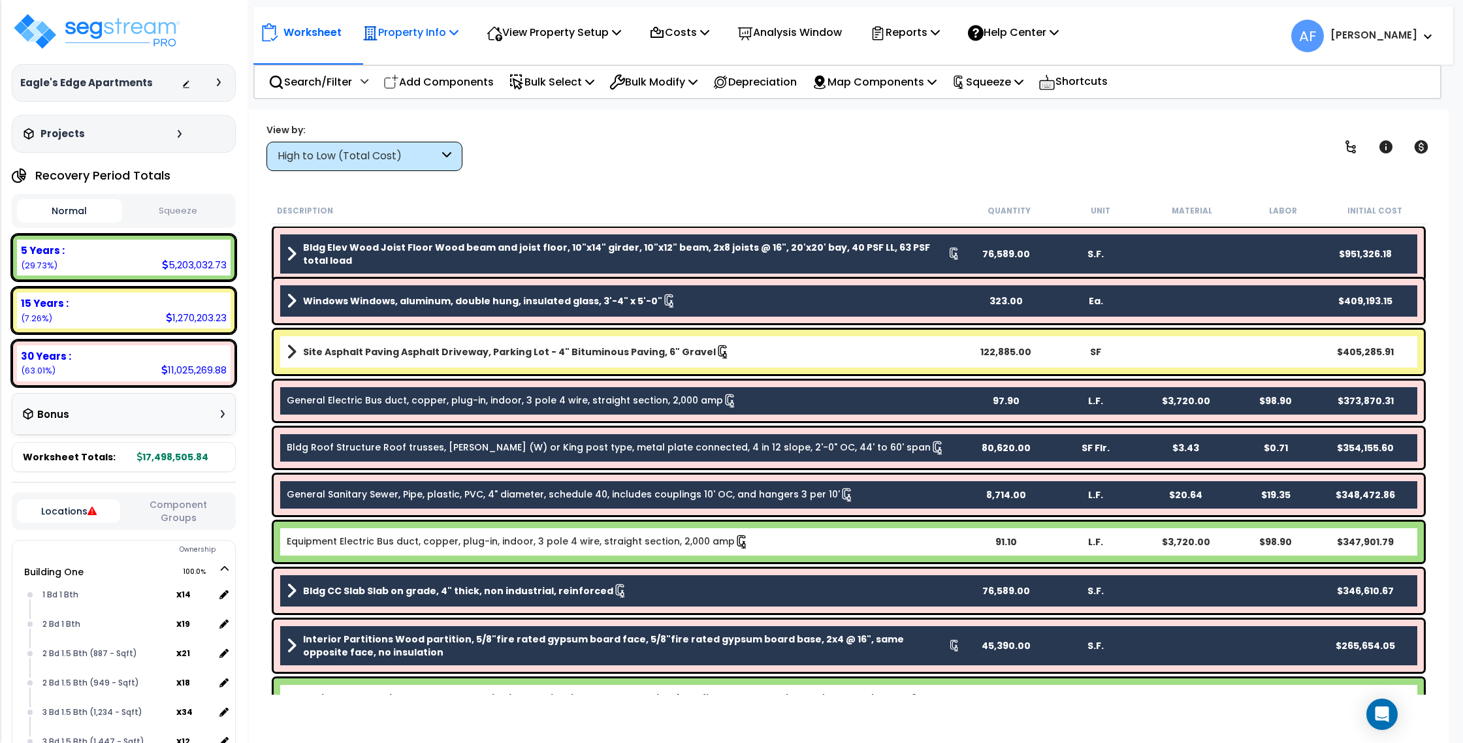
click at [424, 32] on p "Property Info" at bounding box center [410, 33] width 96 height 18
click at [424, 66] on link "Property Setup" at bounding box center [420, 62] width 129 height 26
click at [102, 27] on img at bounding box center [97, 31] width 170 height 39
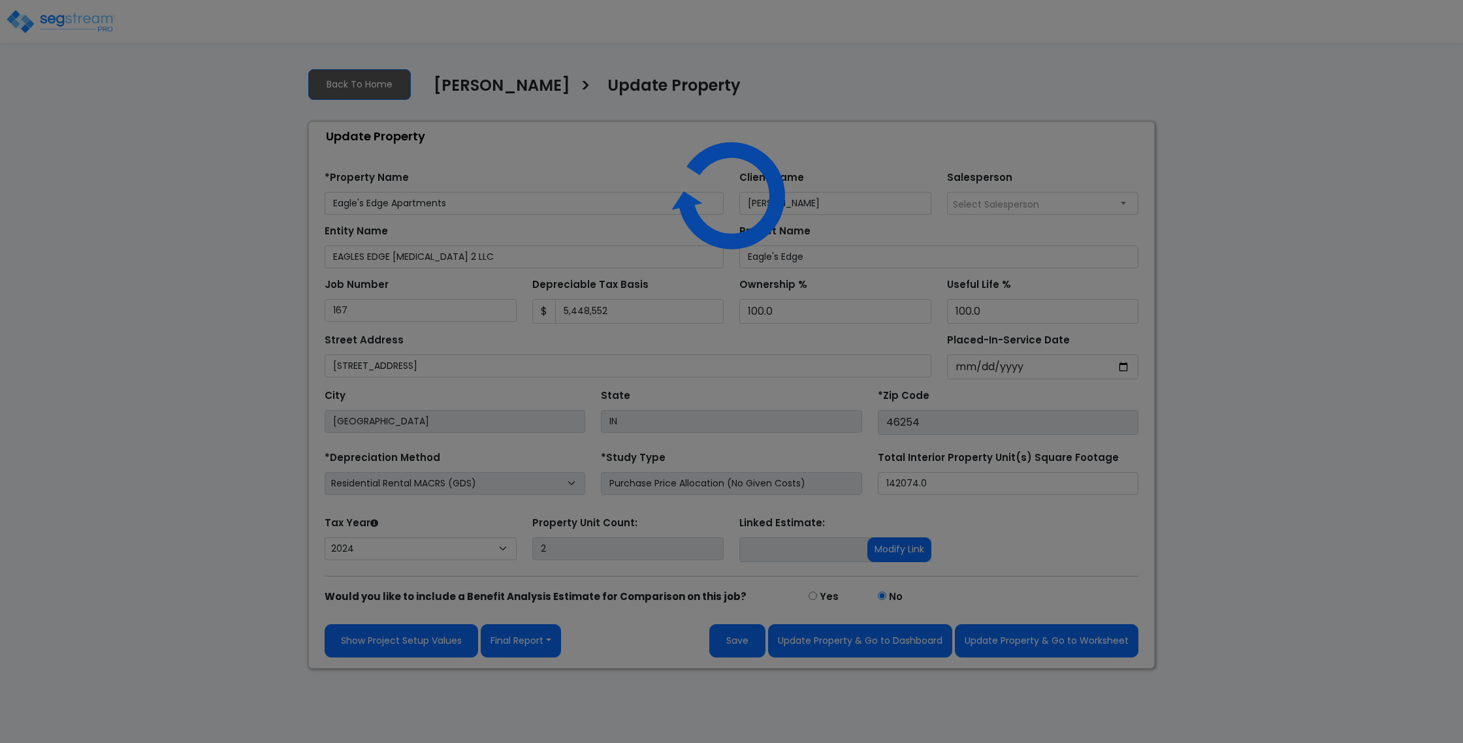
select select "2024"
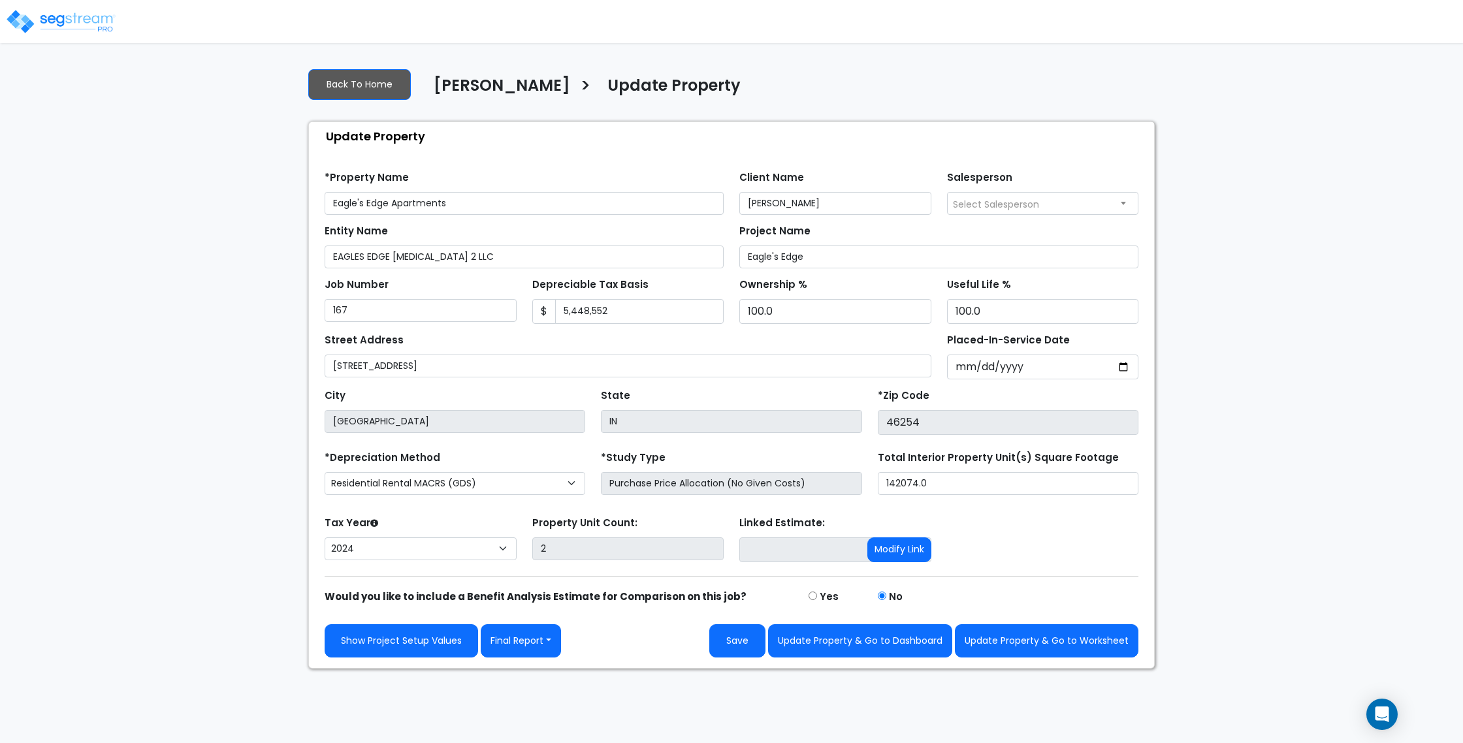
click at [493, 471] on div "*Depreciation Method Commercial MACRS (GDS) Residential Rental MACRS (GDS) Comm…" at bounding box center [455, 474] width 276 height 52
click at [493, 475] on select "Commercial MACRS (GDS) Residential Rental MACRS (GDS) Commercial MACRS (GDS) QIP" at bounding box center [454, 483] width 261 height 23
click at [1373, 720] on div "Open Intercom Messenger" at bounding box center [1382, 714] width 35 height 35
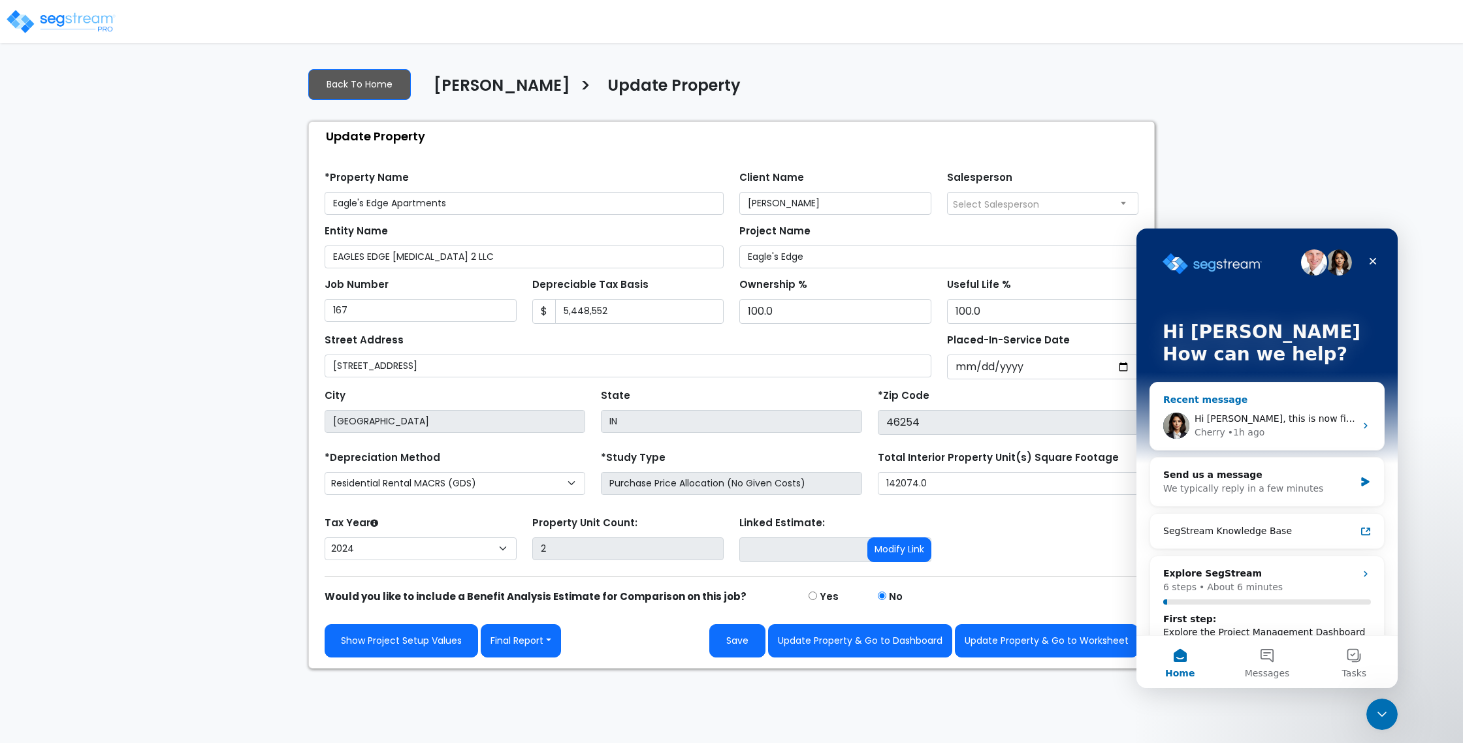
click at [1257, 414] on span "Hi Asher, this is now fixed." at bounding box center [1279, 418] width 171 height 10
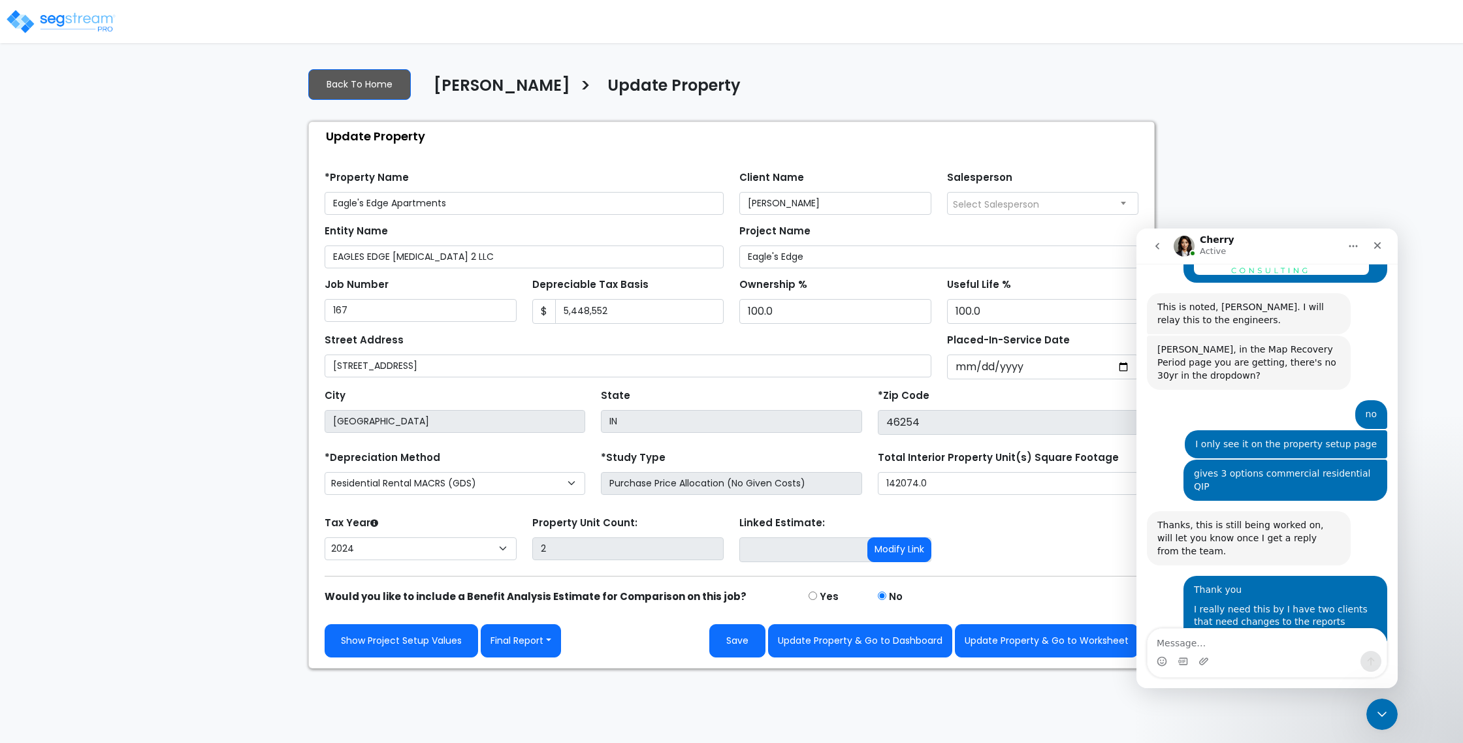
click at [1258, 644] on textarea "Message…" at bounding box center [1266, 640] width 239 height 22
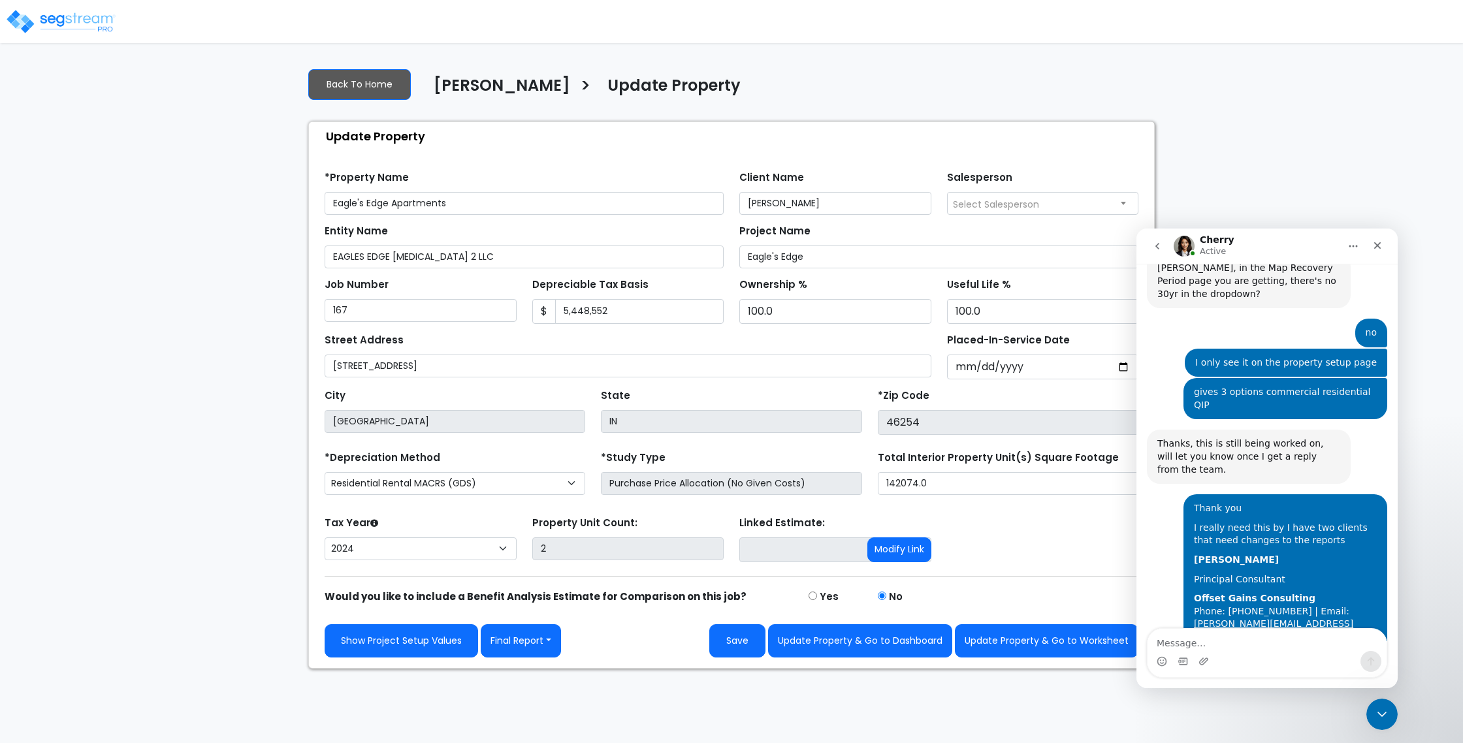
scroll to position [1538, 0]
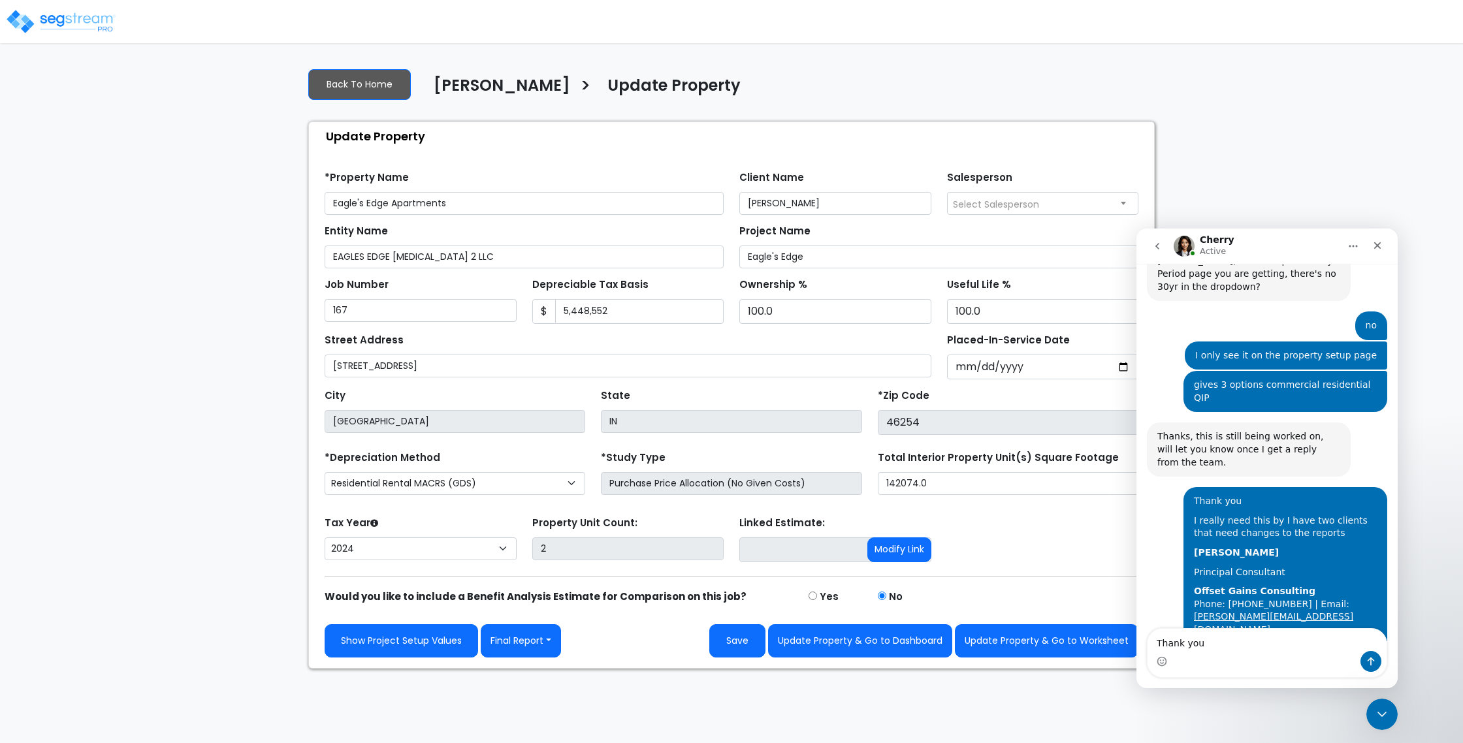
type textarea "Thank you!"
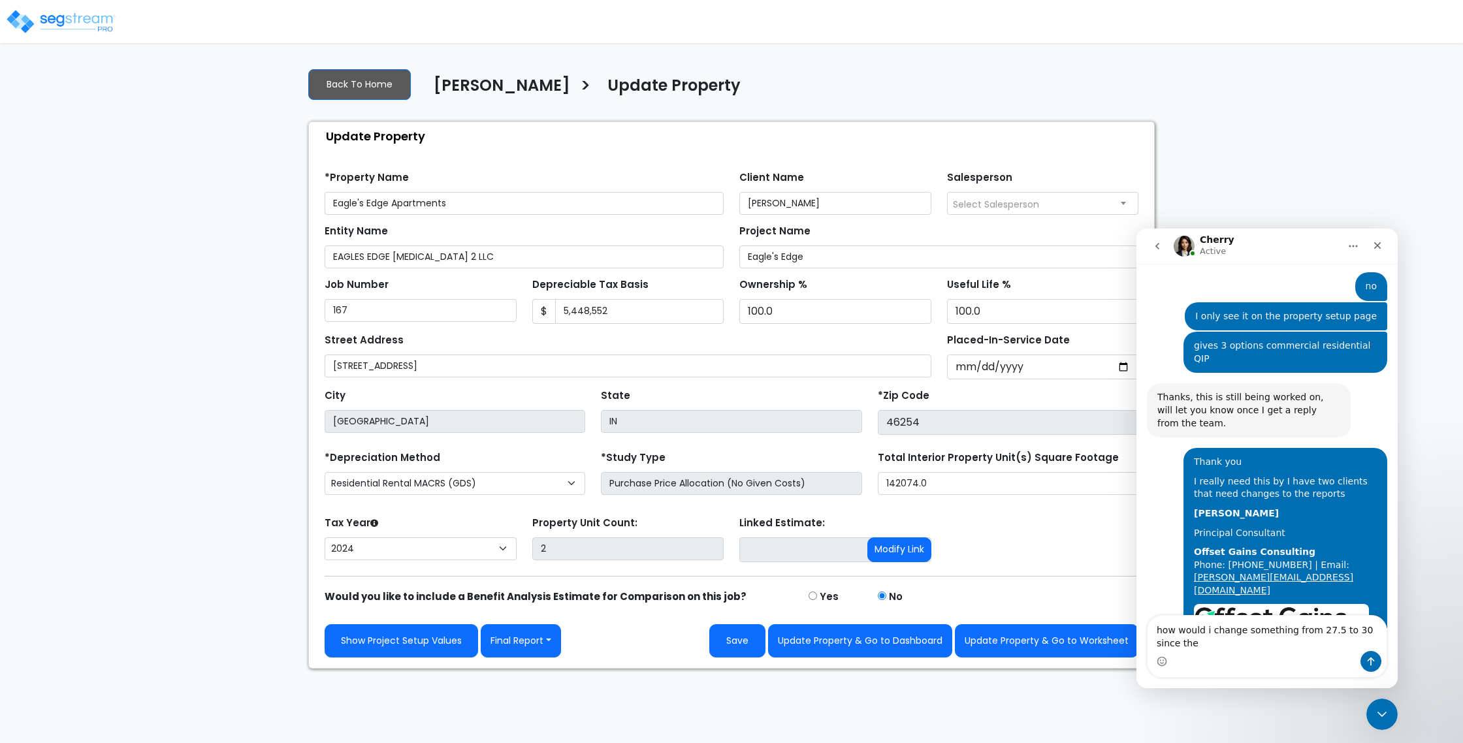
scroll to position [1590, 0]
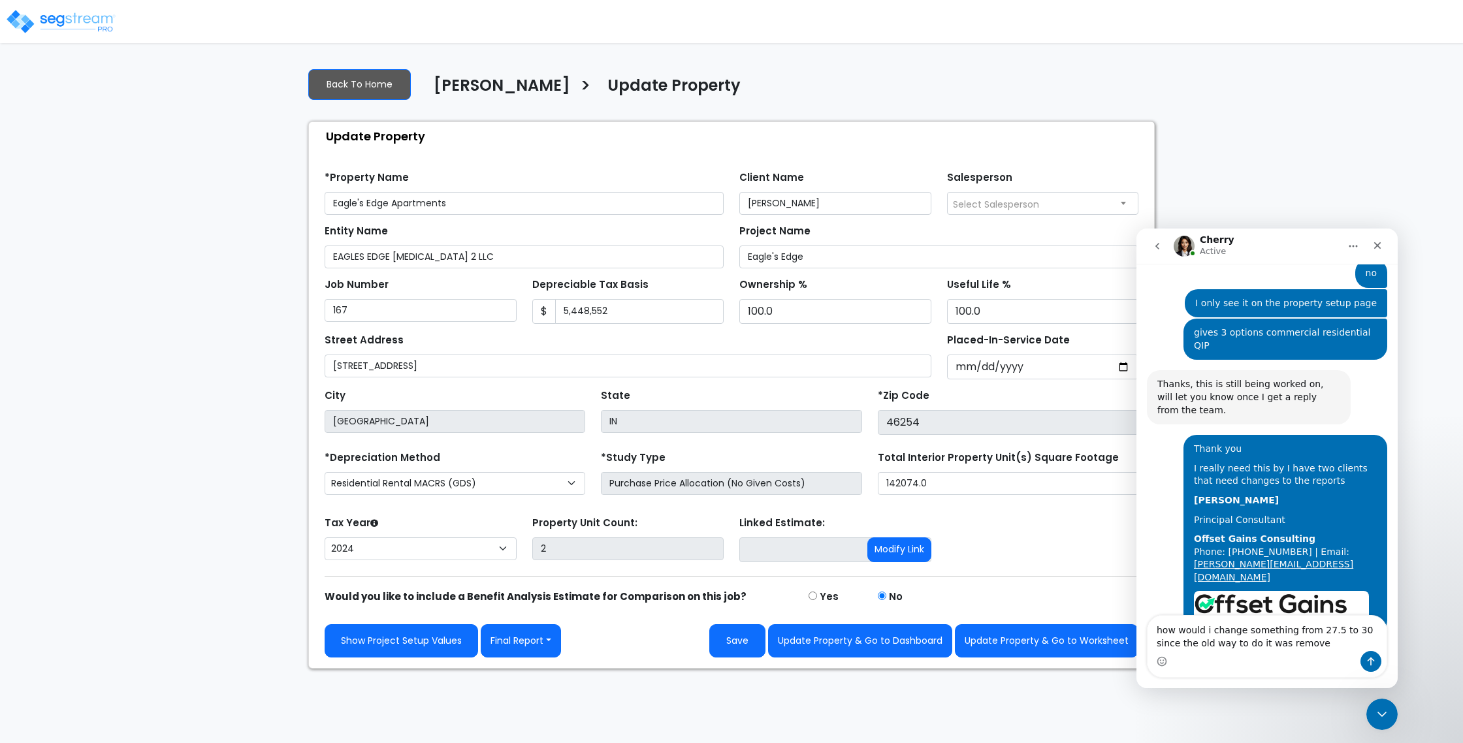
type textarea "how would i change something from 27.5 to 30 since the old way to do it was rem…"
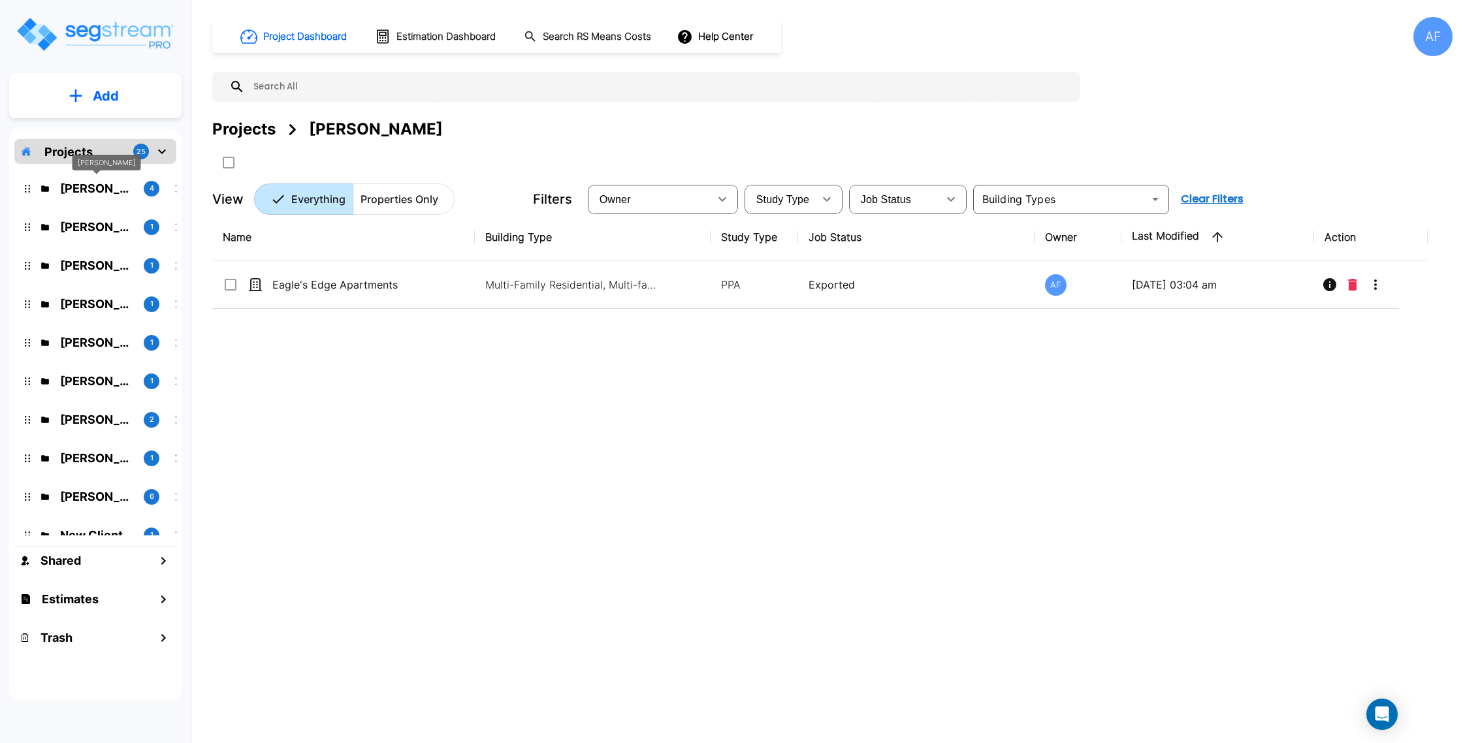
click at [110, 181] on p "[PERSON_NAME]" at bounding box center [96, 189] width 73 height 18
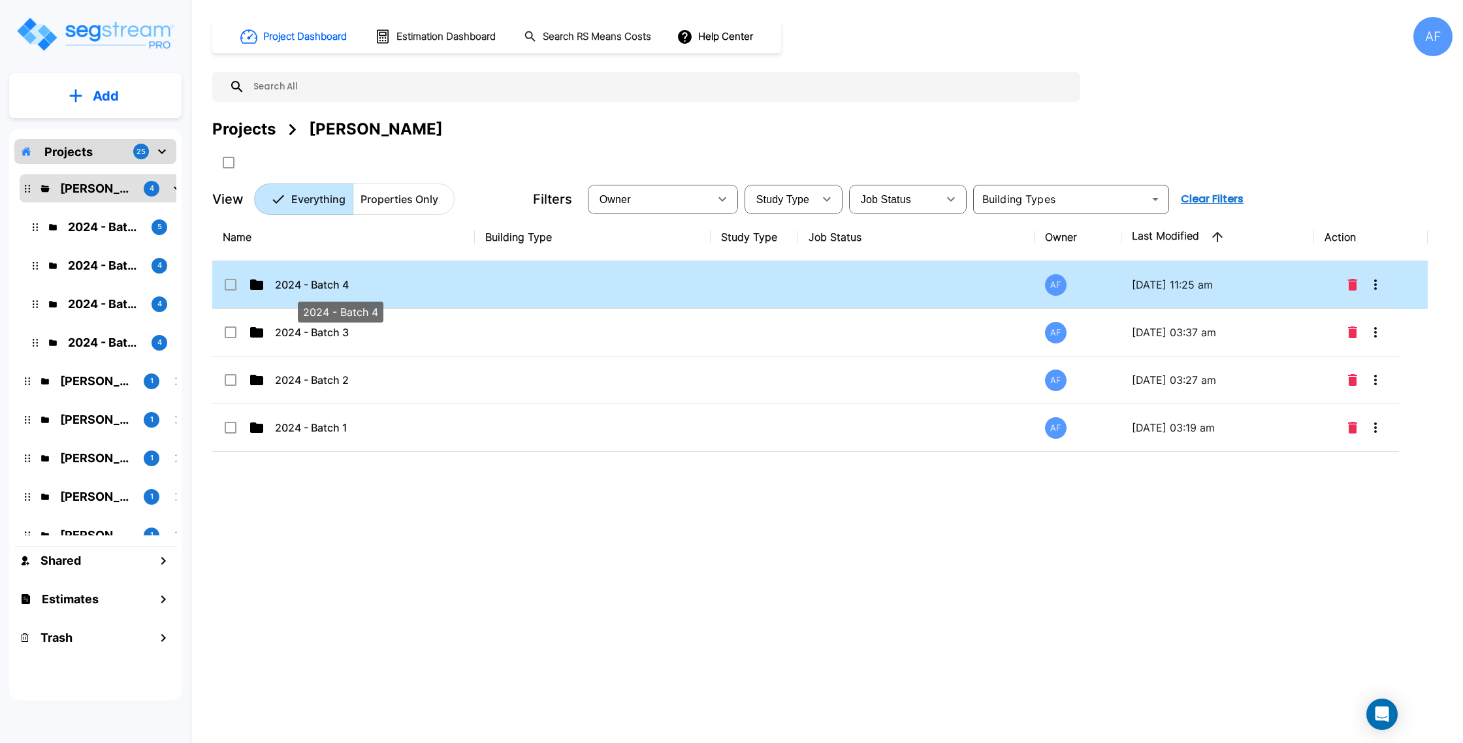
click at [352, 290] on p "2024 - Batch 4" at bounding box center [340, 285] width 131 height 16
checkbox input "true"
click at [352, 290] on p "2024 - Batch 4" at bounding box center [340, 285] width 131 height 16
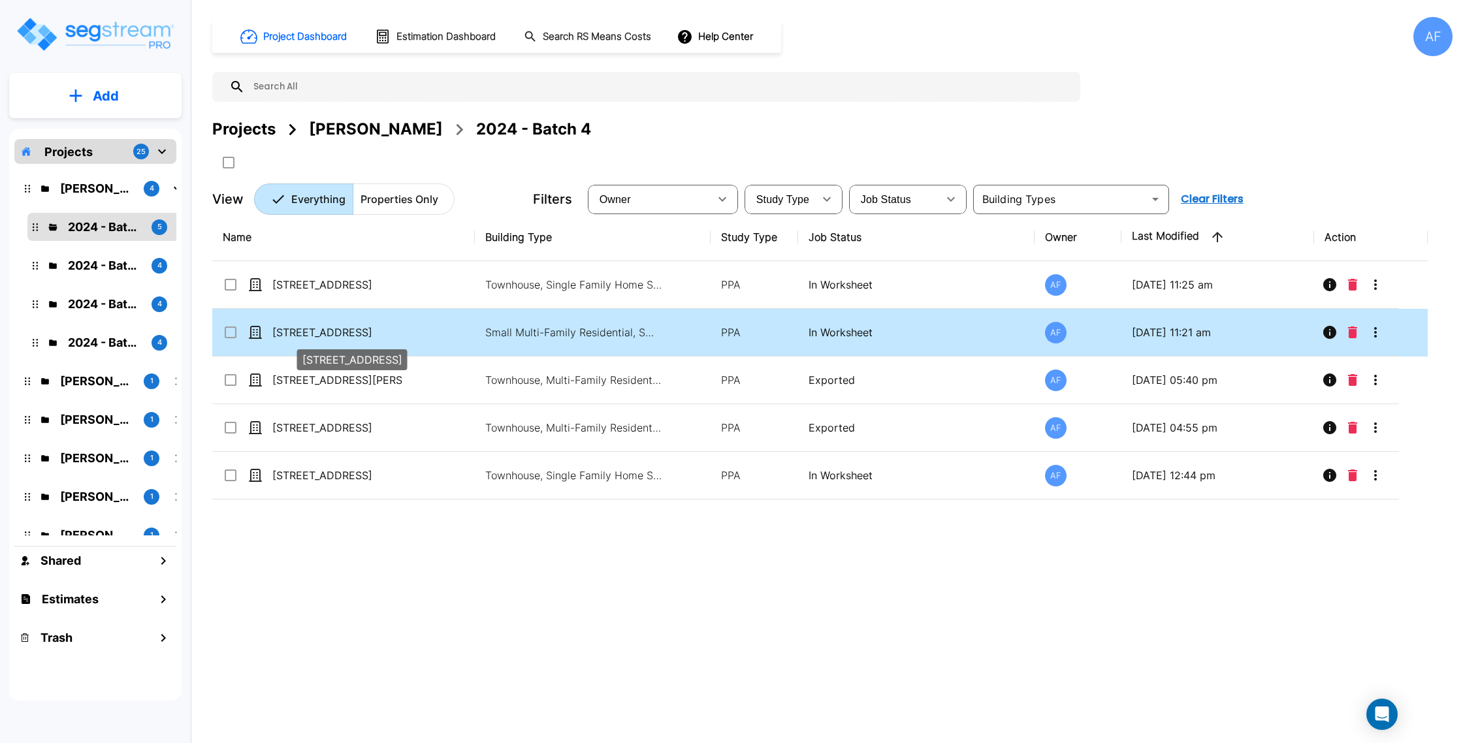
click at [392, 339] on p "[STREET_ADDRESS]" at bounding box center [337, 332] width 131 height 16
checkbox input "true"
click at [392, 339] on p "[STREET_ADDRESS]" at bounding box center [337, 332] width 131 height 16
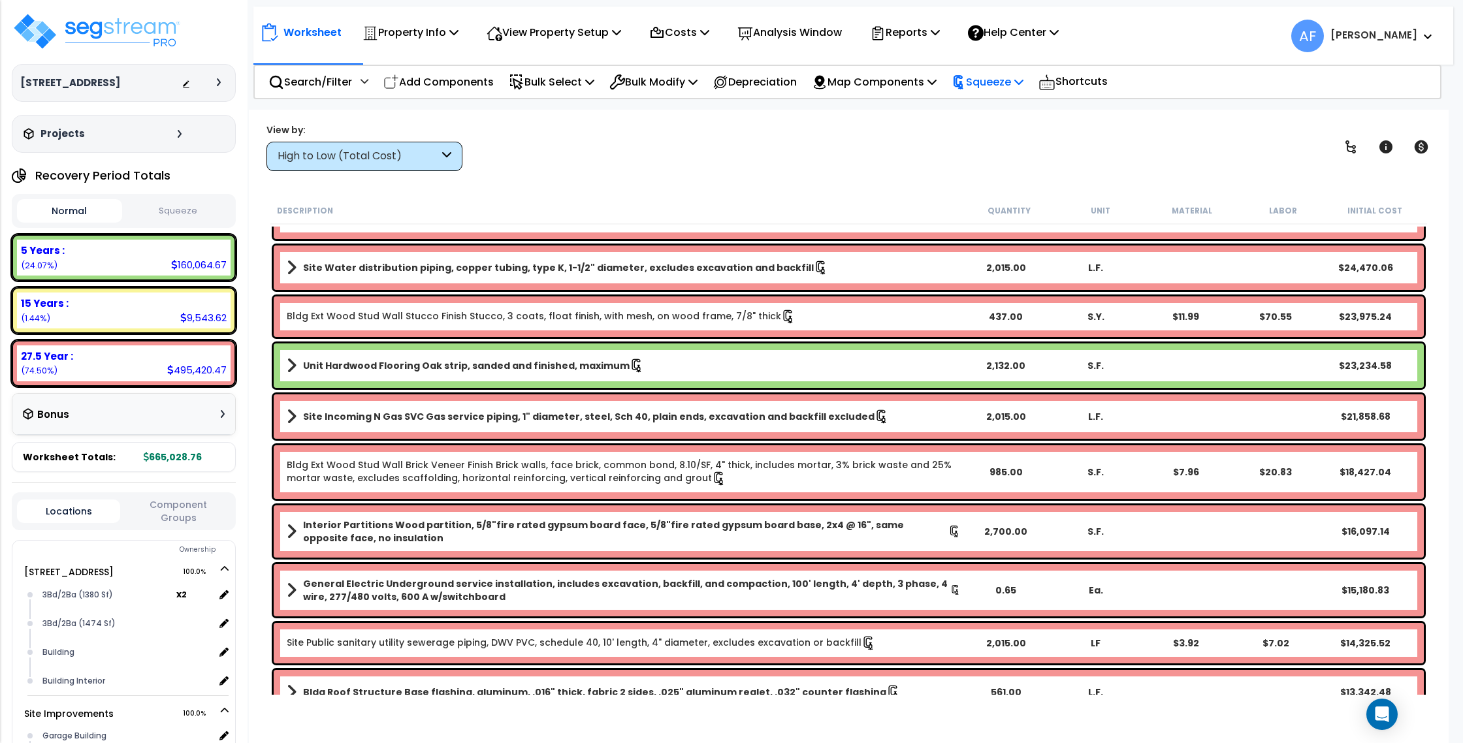
click at [1011, 87] on p "Squeeze" at bounding box center [987, 82] width 72 height 18
click at [796, 162] on div "View by: High to Low (Total Cost) High to Low (Total Cost)" at bounding box center [848, 147] width 1173 height 48
click at [381, 33] on p "Property Info" at bounding box center [410, 33] width 96 height 18
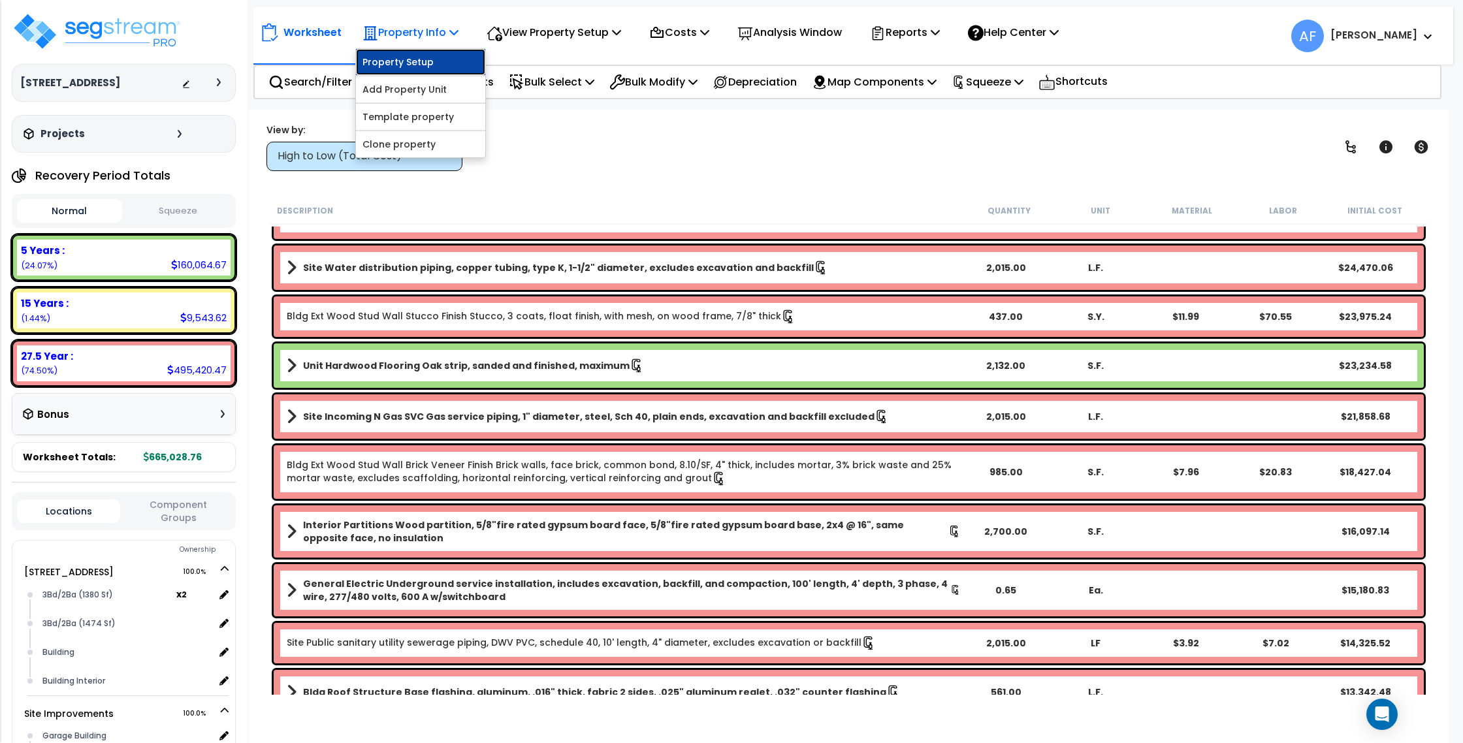
click at [388, 65] on link "Property Setup" at bounding box center [420, 62] width 129 height 26
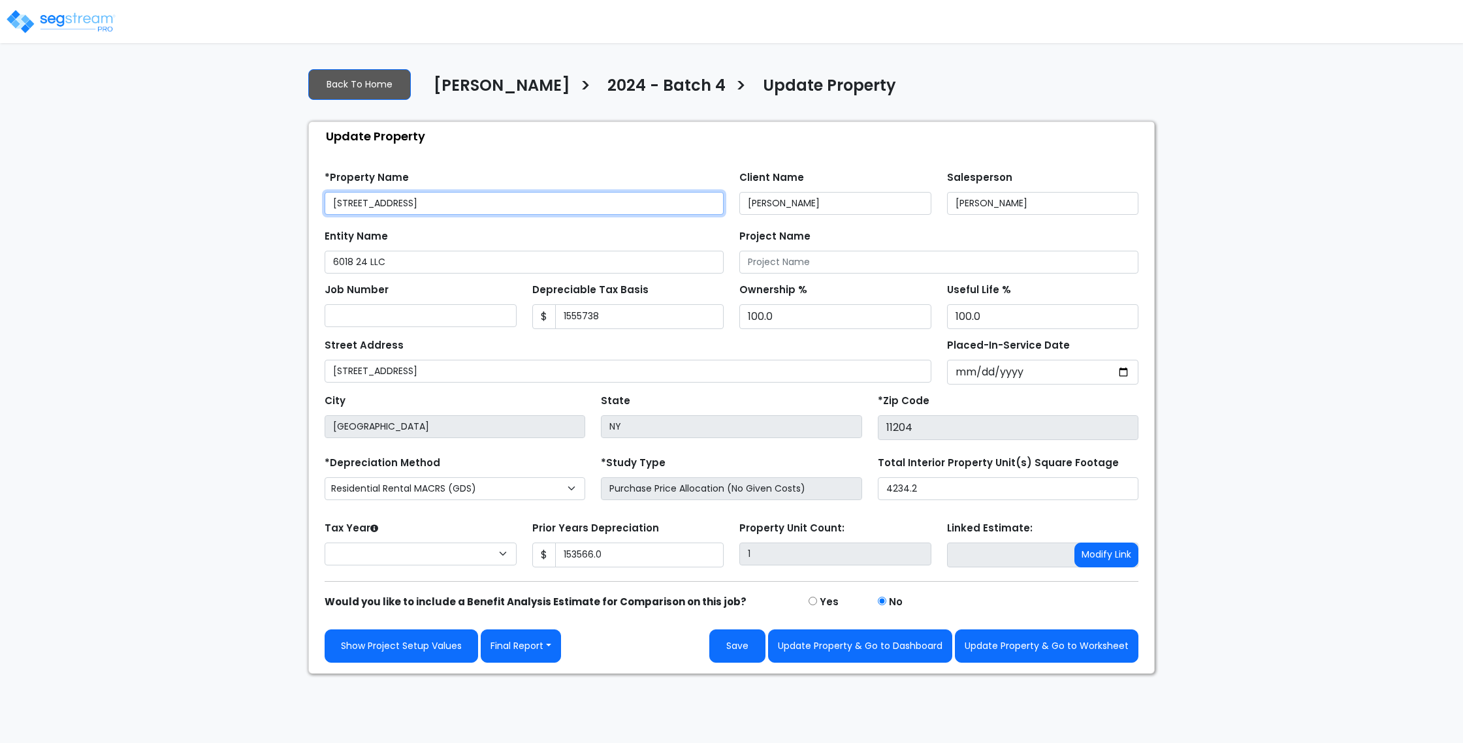
type input "1,555,738"
type input "153,566.0"
select select "2024"
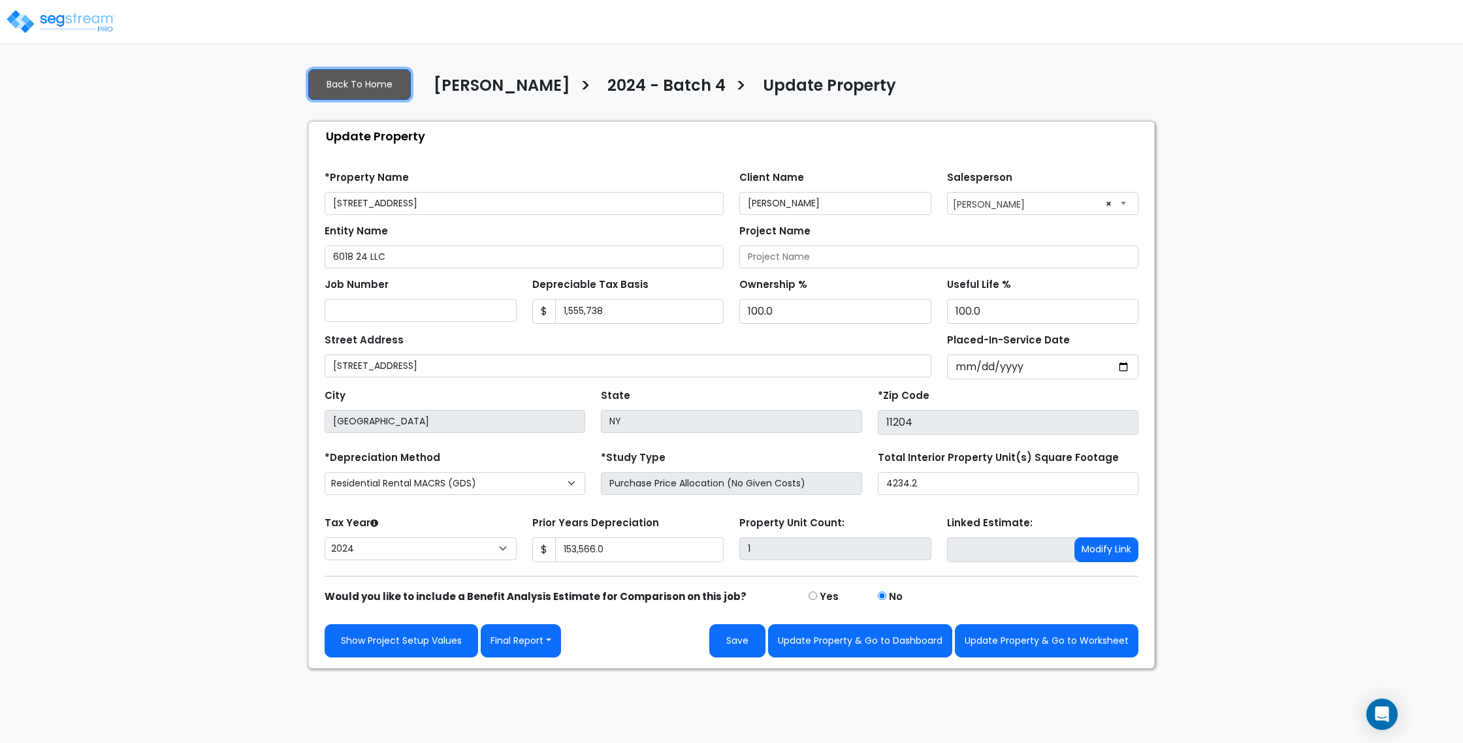
click at [342, 83] on link "Back To Home" at bounding box center [359, 84] width 103 height 31
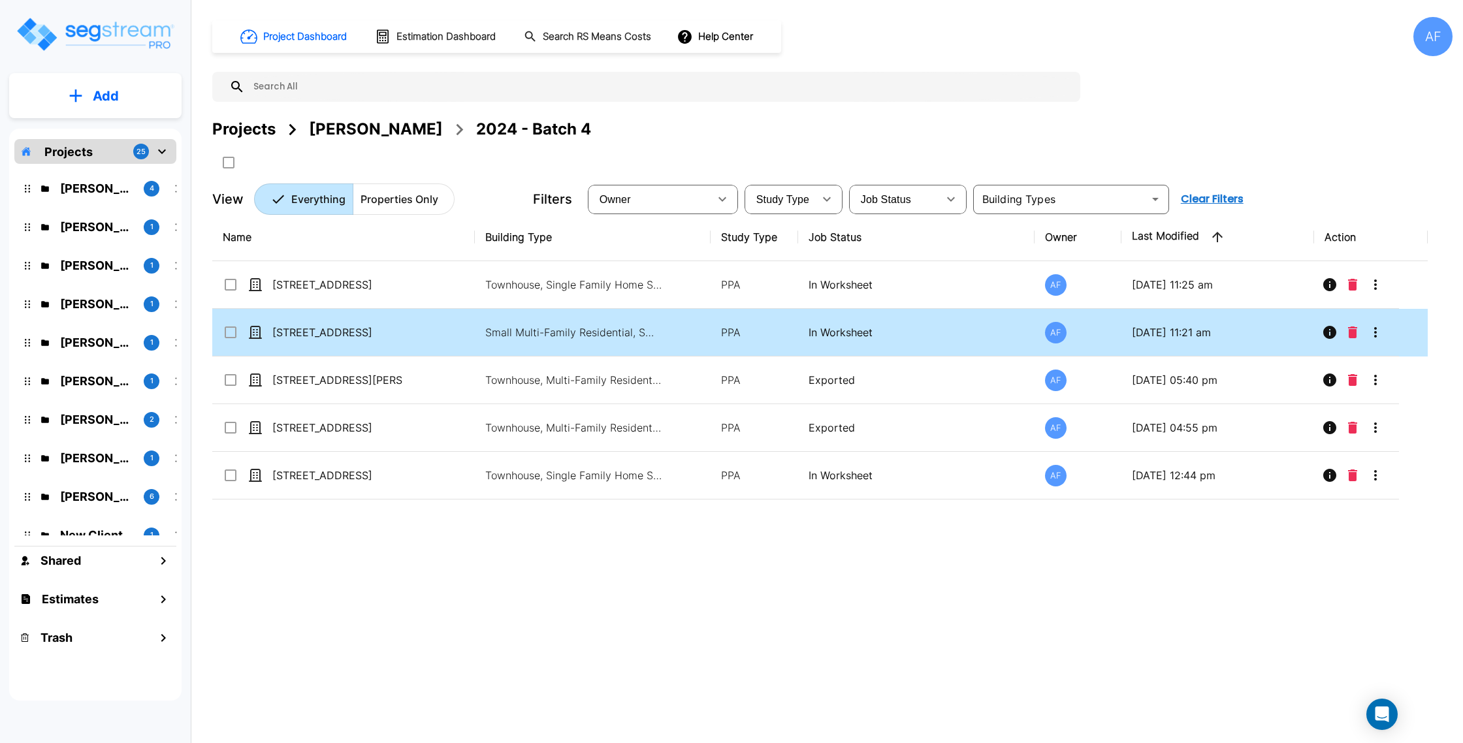
click at [479, 326] on td "Small Multi-Family Residential, Small Multi-Family Residential Site" at bounding box center [593, 333] width 236 height 48
checkbox input "true"
click at [479, 326] on td "Small Multi-Family Residential, Small Multi-Family Residential Site" at bounding box center [593, 333] width 236 height 48
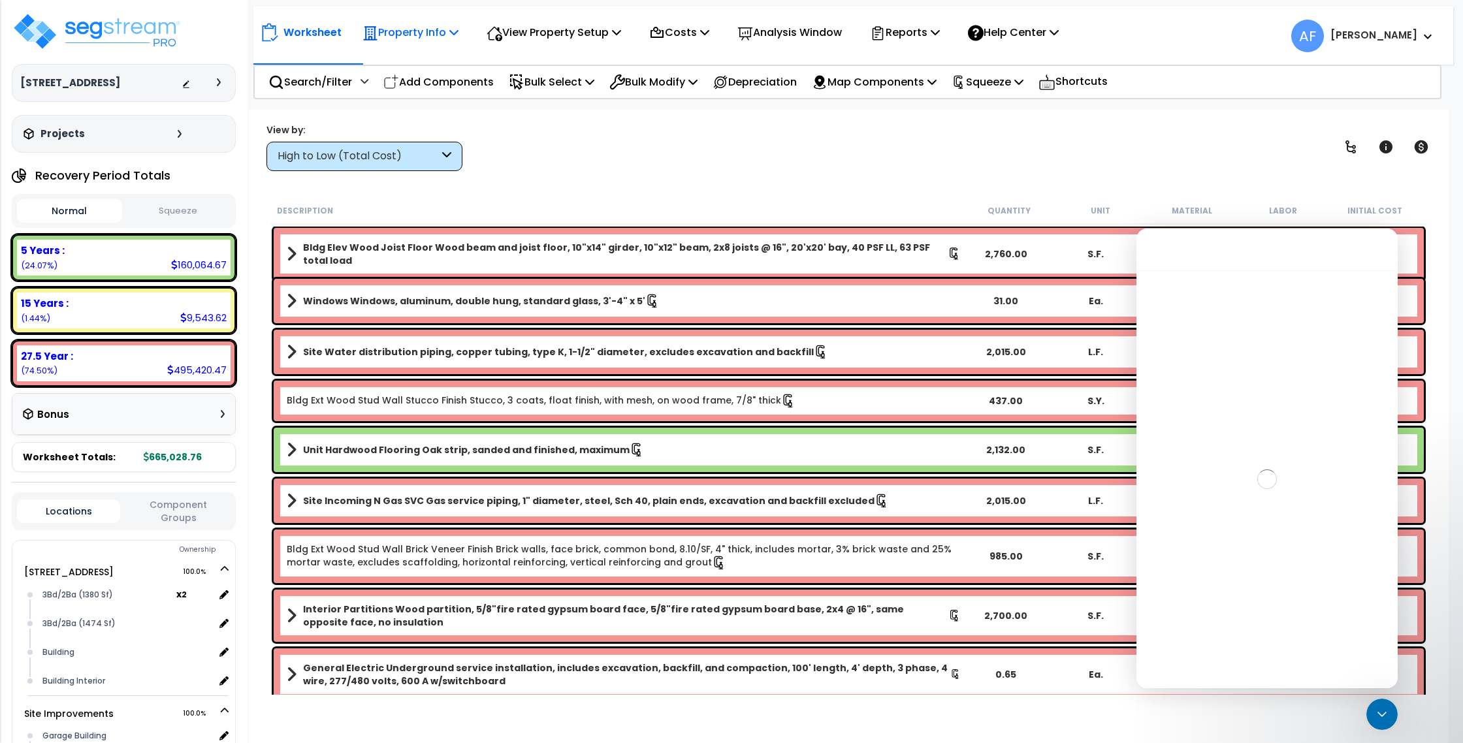
click at [431, 27] on p "Property Info" at bounding box center [410, 33] width 96 height 18
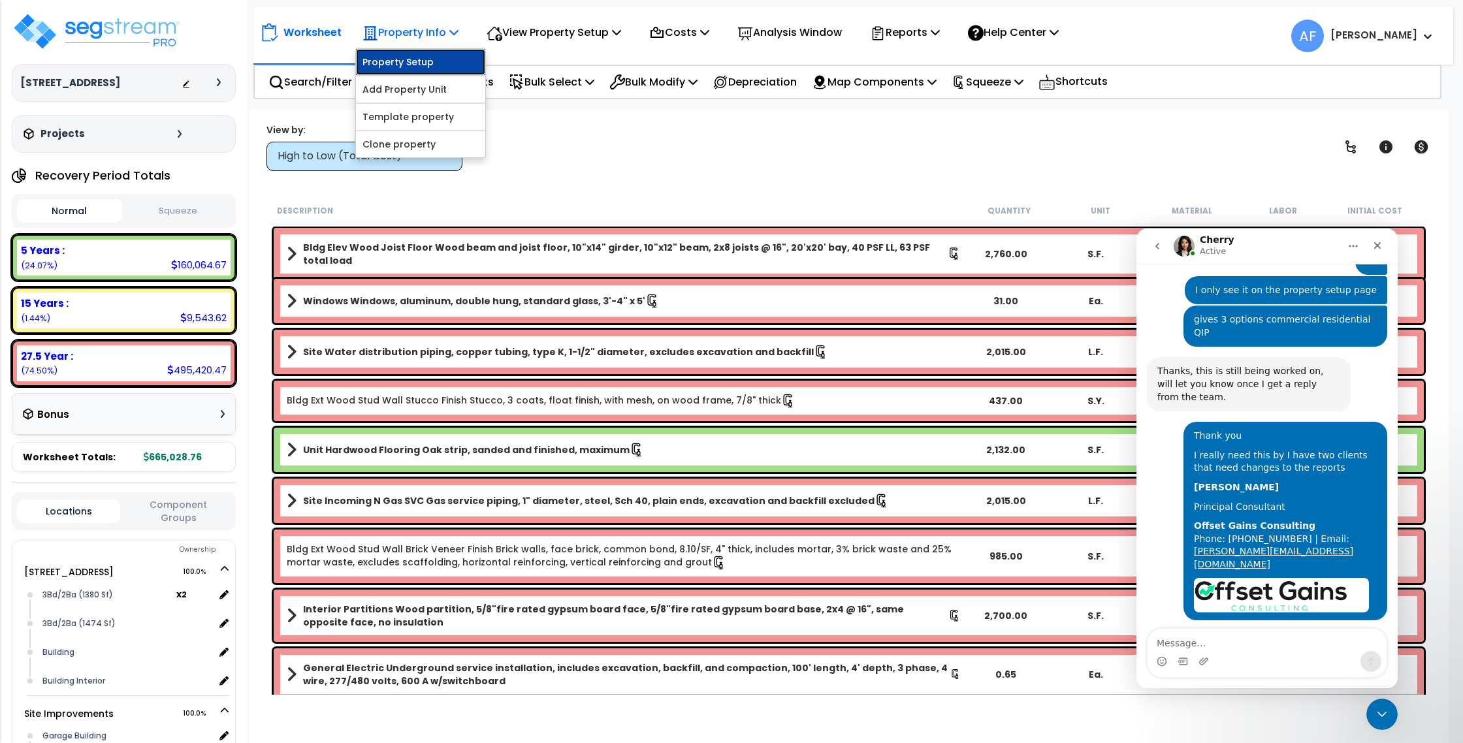
scroll to position [1626, 0]
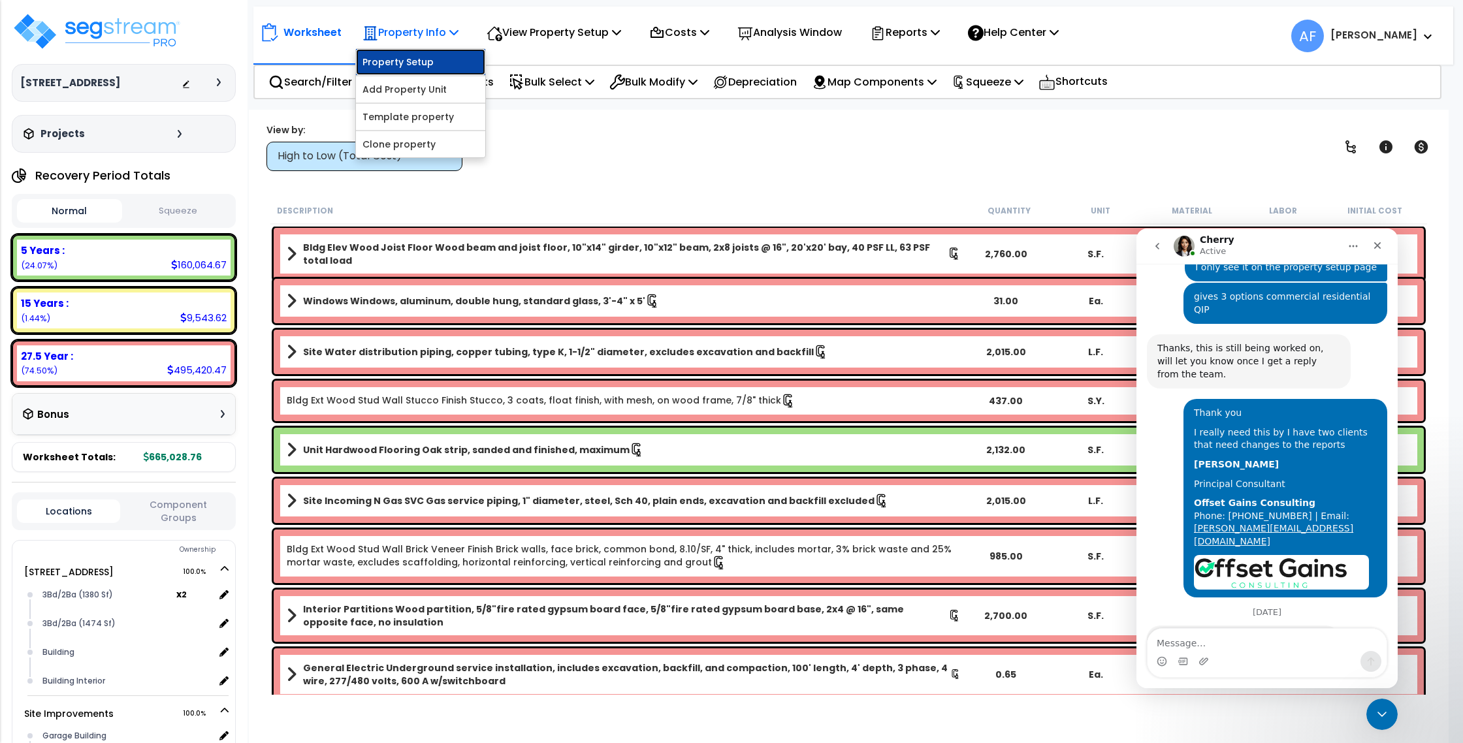
click at [432, 57] on link "Property Setup" at bounding box center [420, 62] width 129 height 26
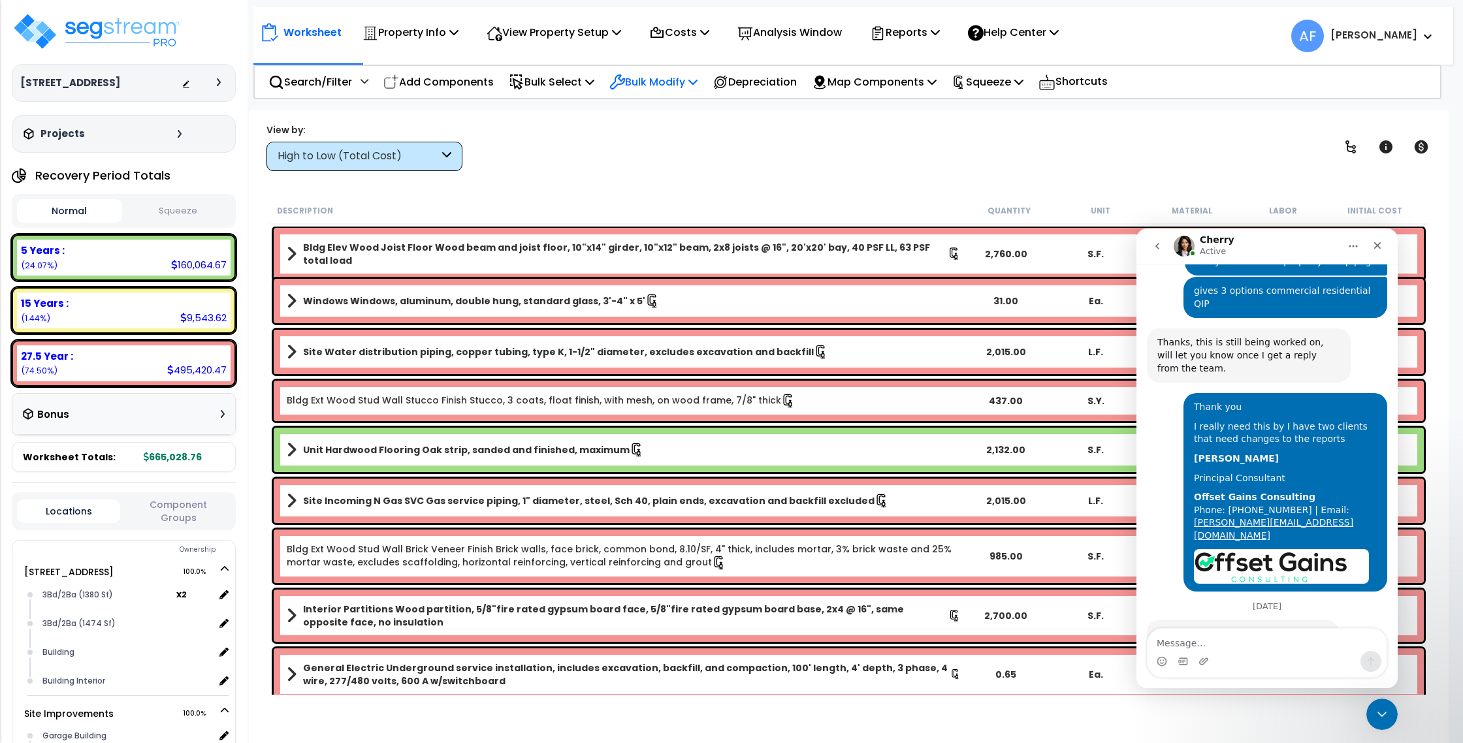
click at [671, 82] on p "Bulk Modify" at bounding box center [653, 82] width 88 height 18
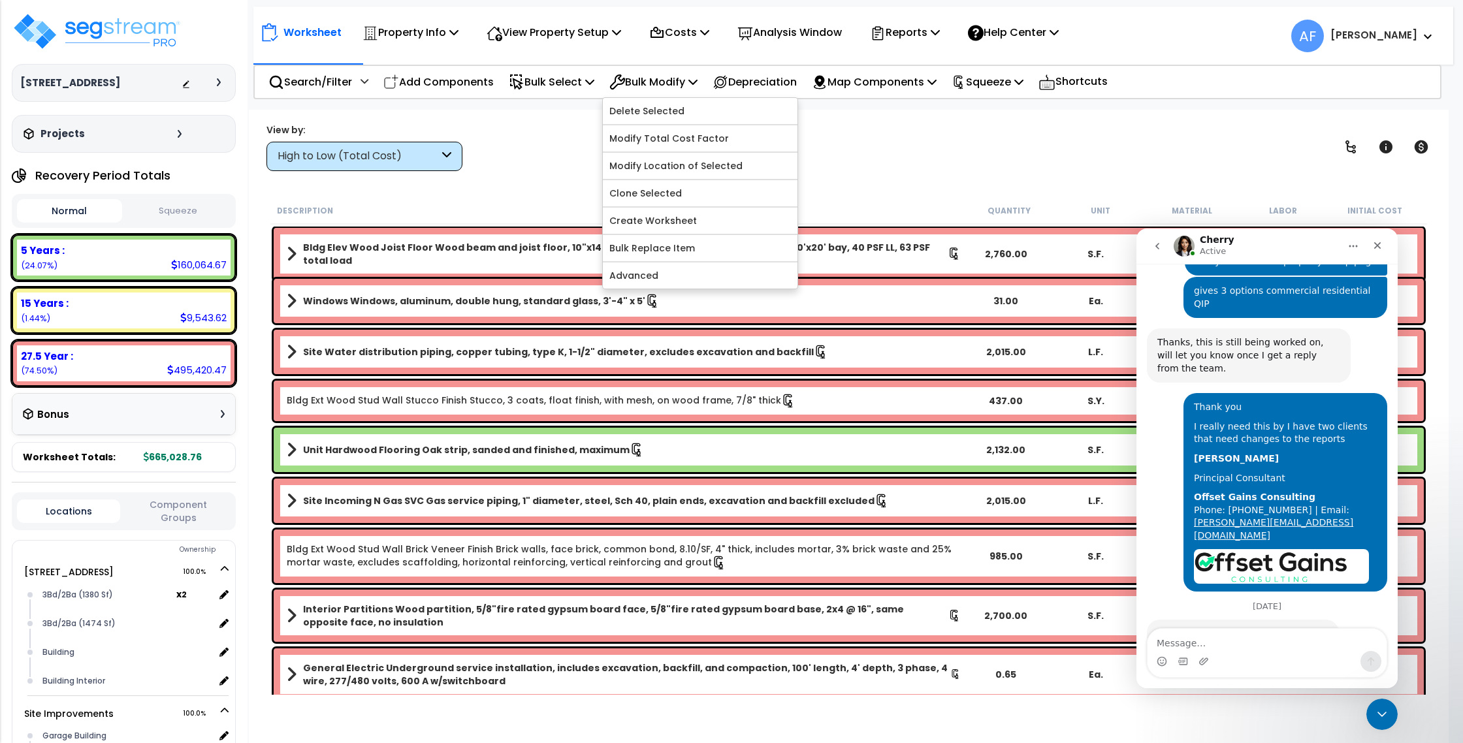
click at [481, 120] on div "Worksheet Property Info Property Setup Add Property Unit Template property Clon…" at bounding box center [848, 481] width 1199 height 743
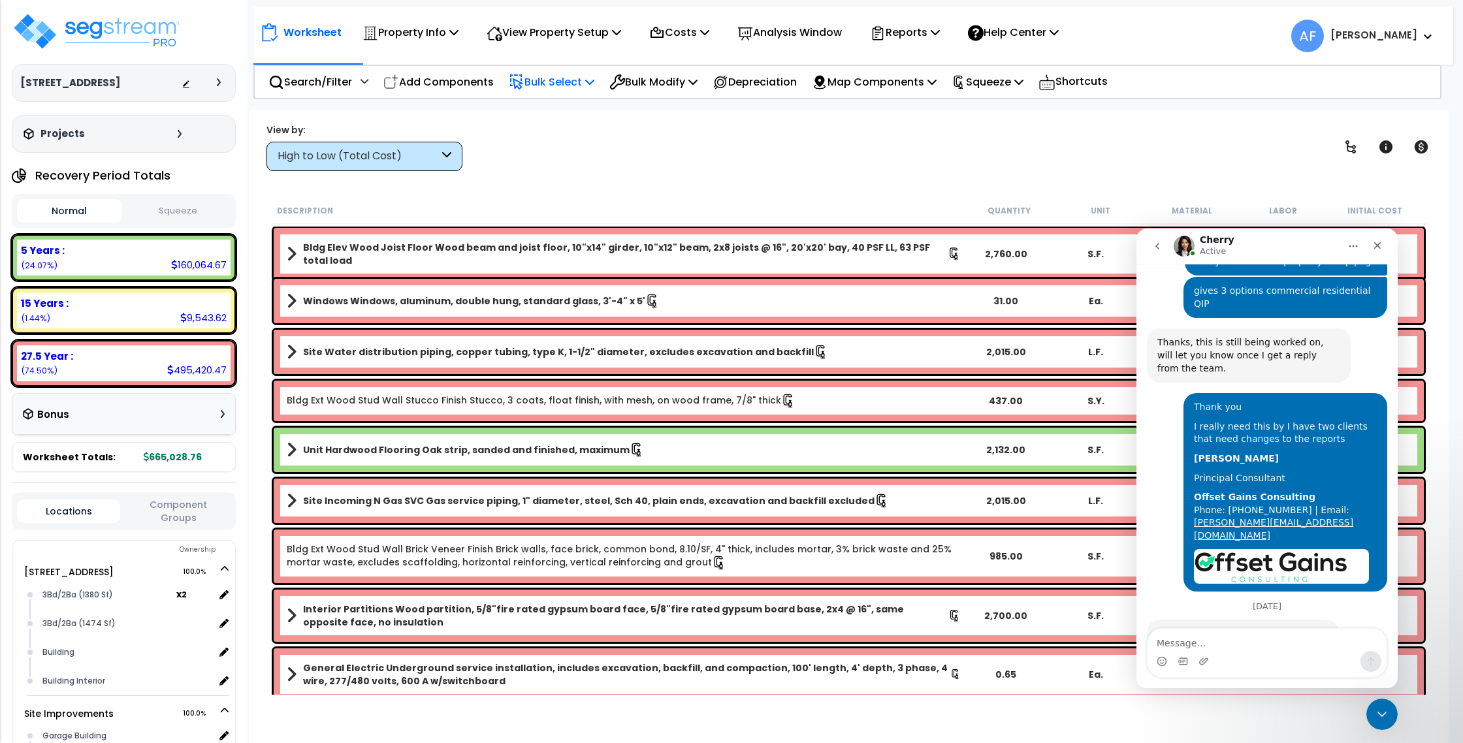
click at [522, 87] on icon at bounding box center [517, 82] width 16 height 16
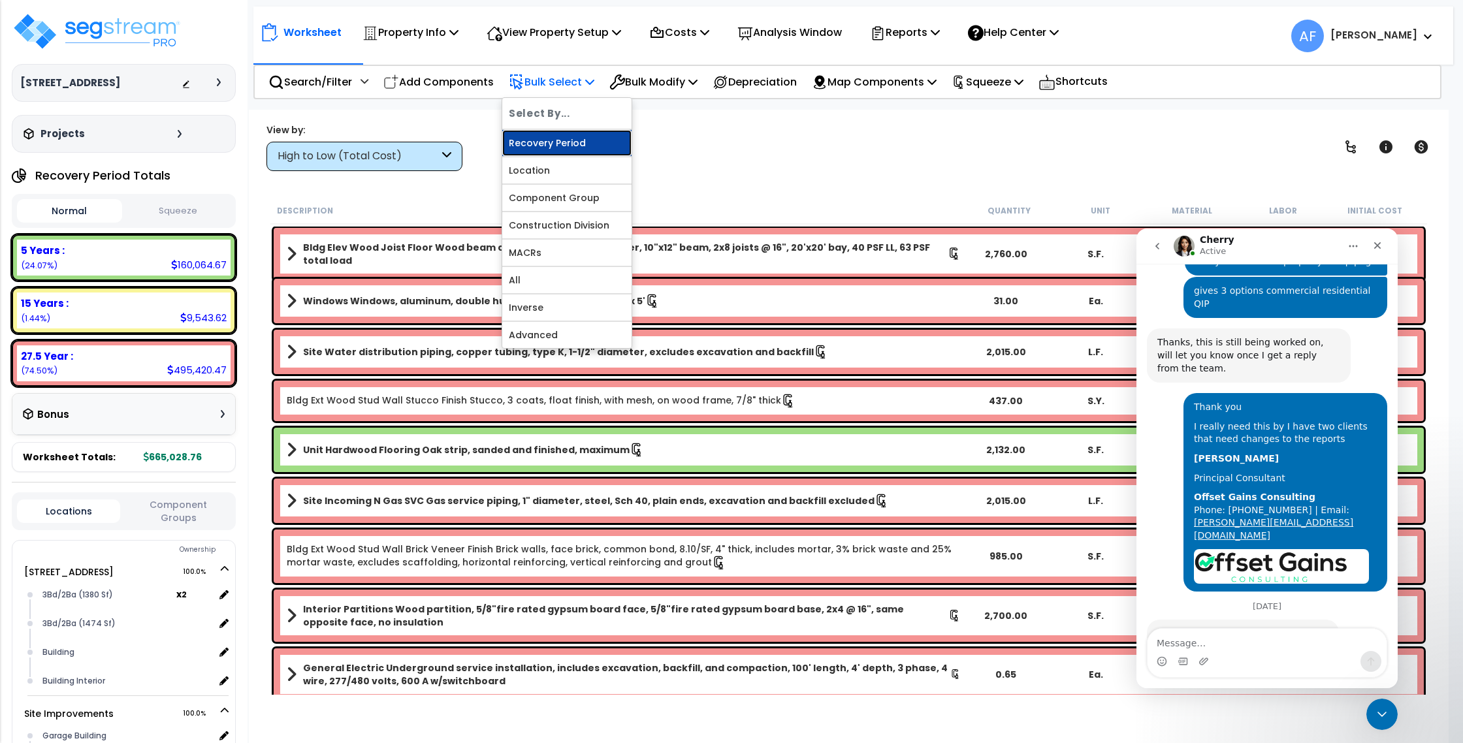
click at [562, 138] on link "Recovery Period" at bounding box center [566, 143] width 129 height 26
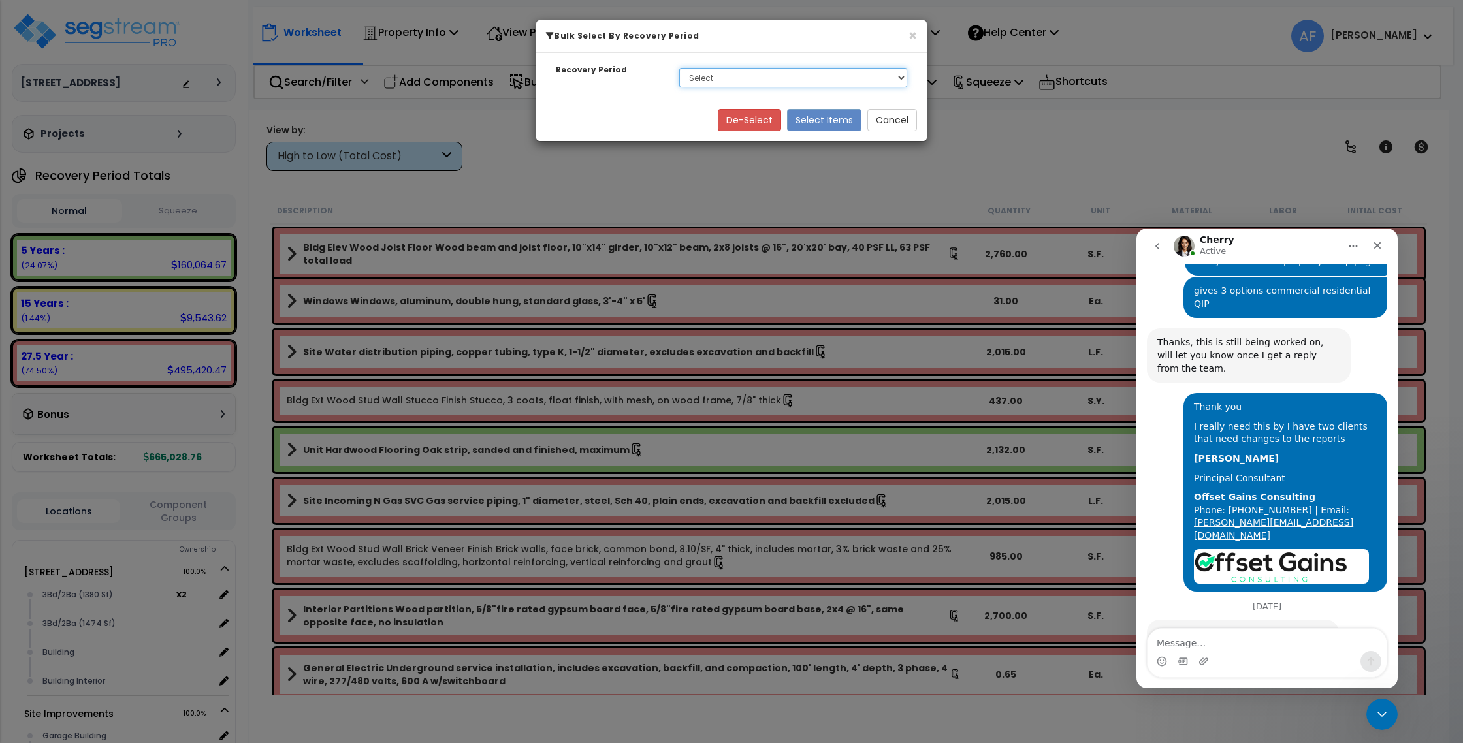
click at [695, 82] on select "Select 5 Years 15 Years 27.5 Year" at bounding box center [793, 78] width 228 height 20
select select "275Y"
click at [679, 68] on select "Select 5 Years 15 Years 27.5 Year" at bounding box center [793, 78] width 228 height 20
click at [846, 112] on button "Select Items" at bounding box center [824, 120] width 74 height 22
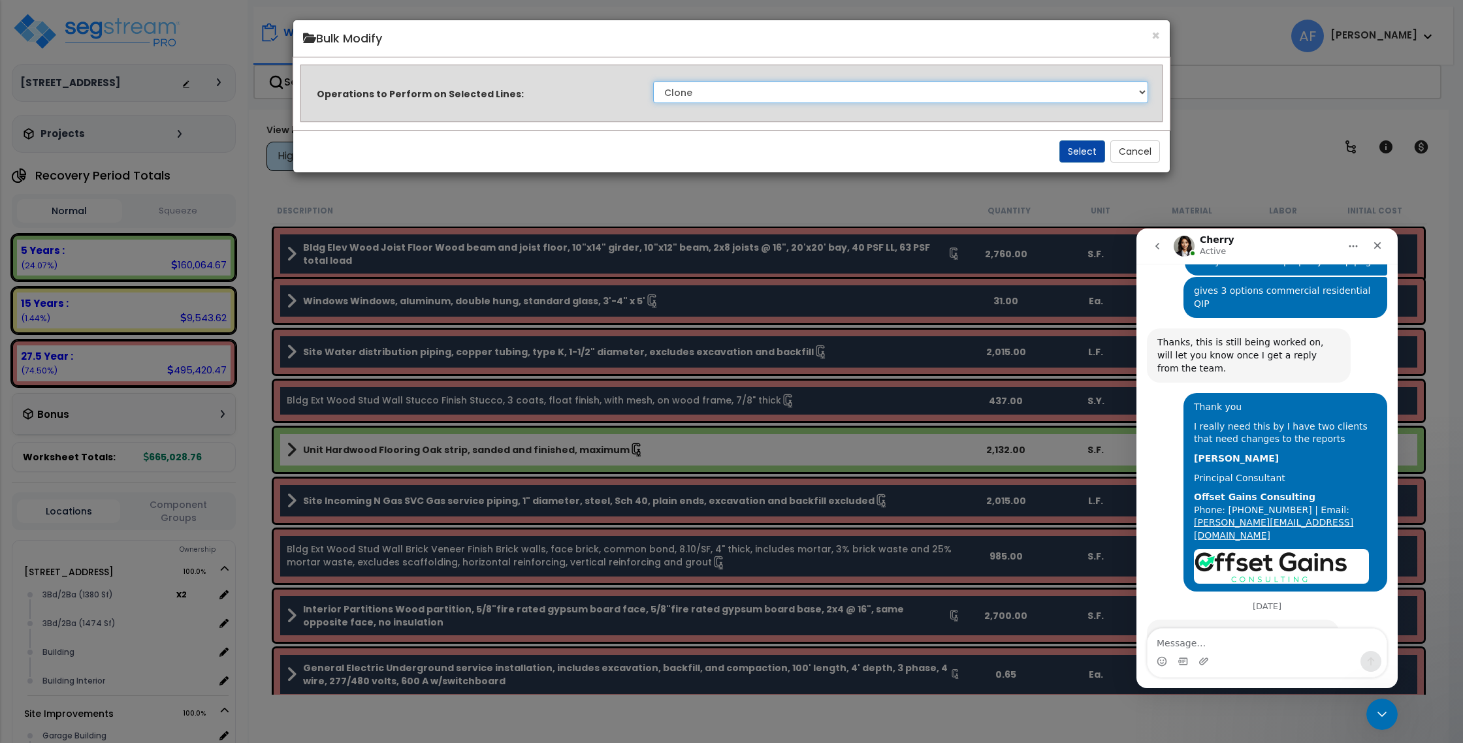
click at [1026, 97] on select "Clone Delete Delete Zero Quantities Modify Component Group Modify Cost Sources …" at bounding box center [900, 92] width 495 height 22
click at [1144, 156] on button "Cancel" at bounding box center [1135, 151] width 50 height 22
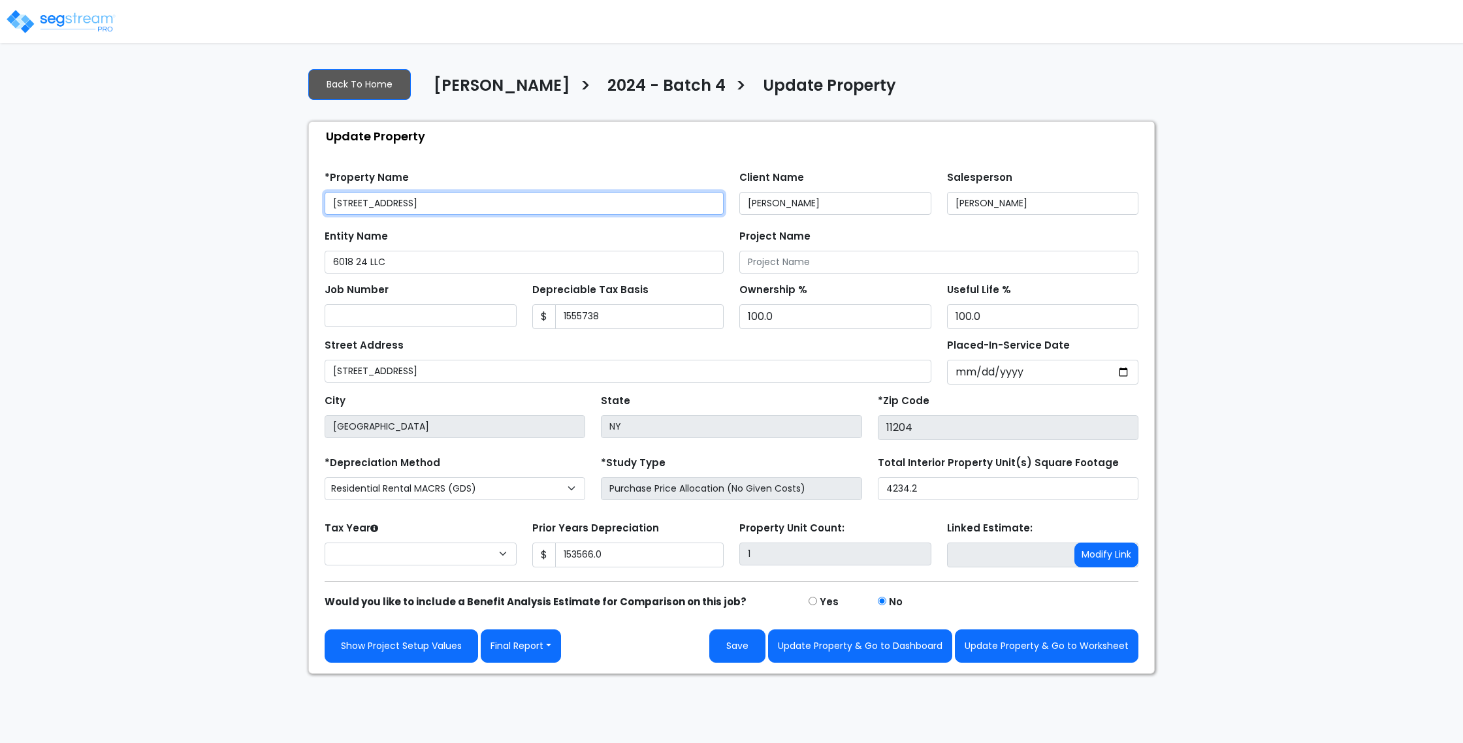
type input "1,555,738"
type input "153,566.0"
select select "2024"
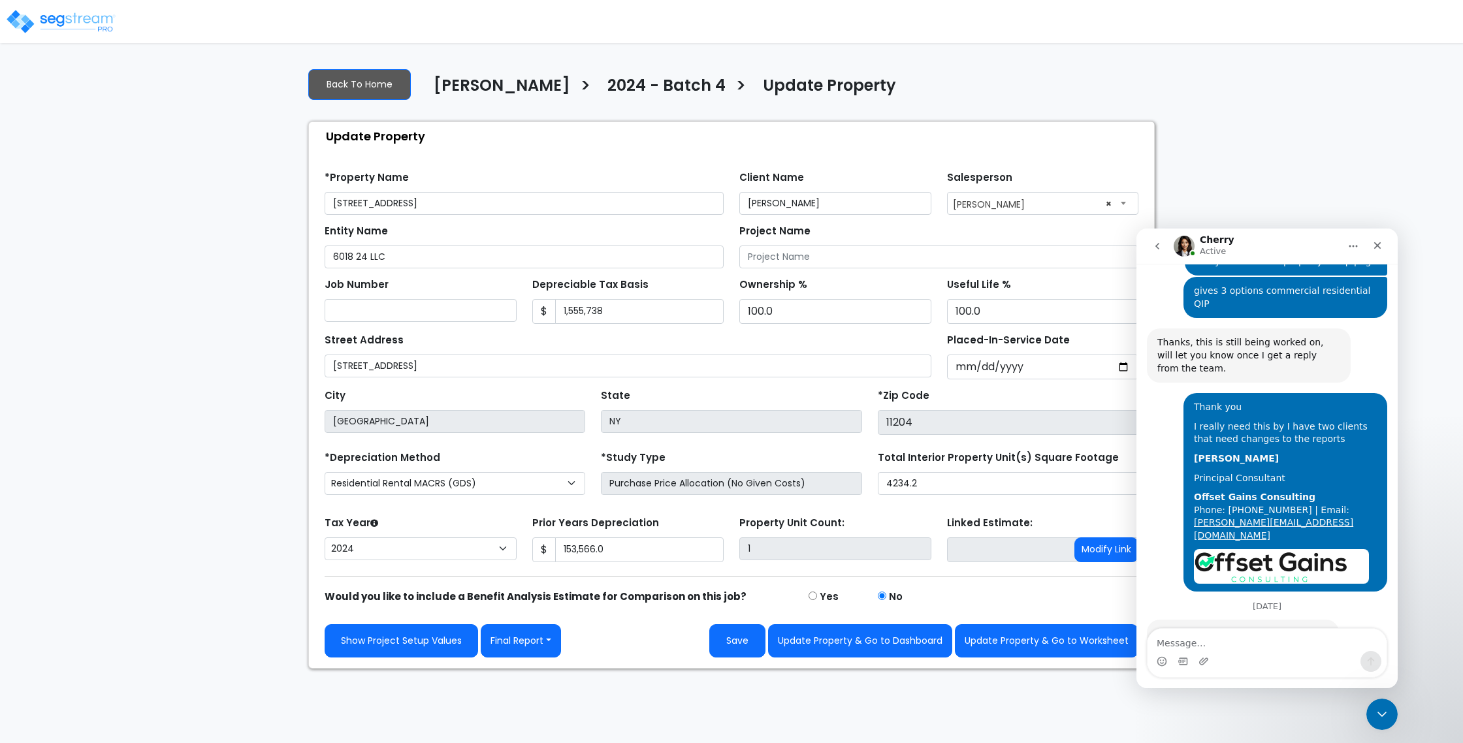
scroll to position [1632, 0]
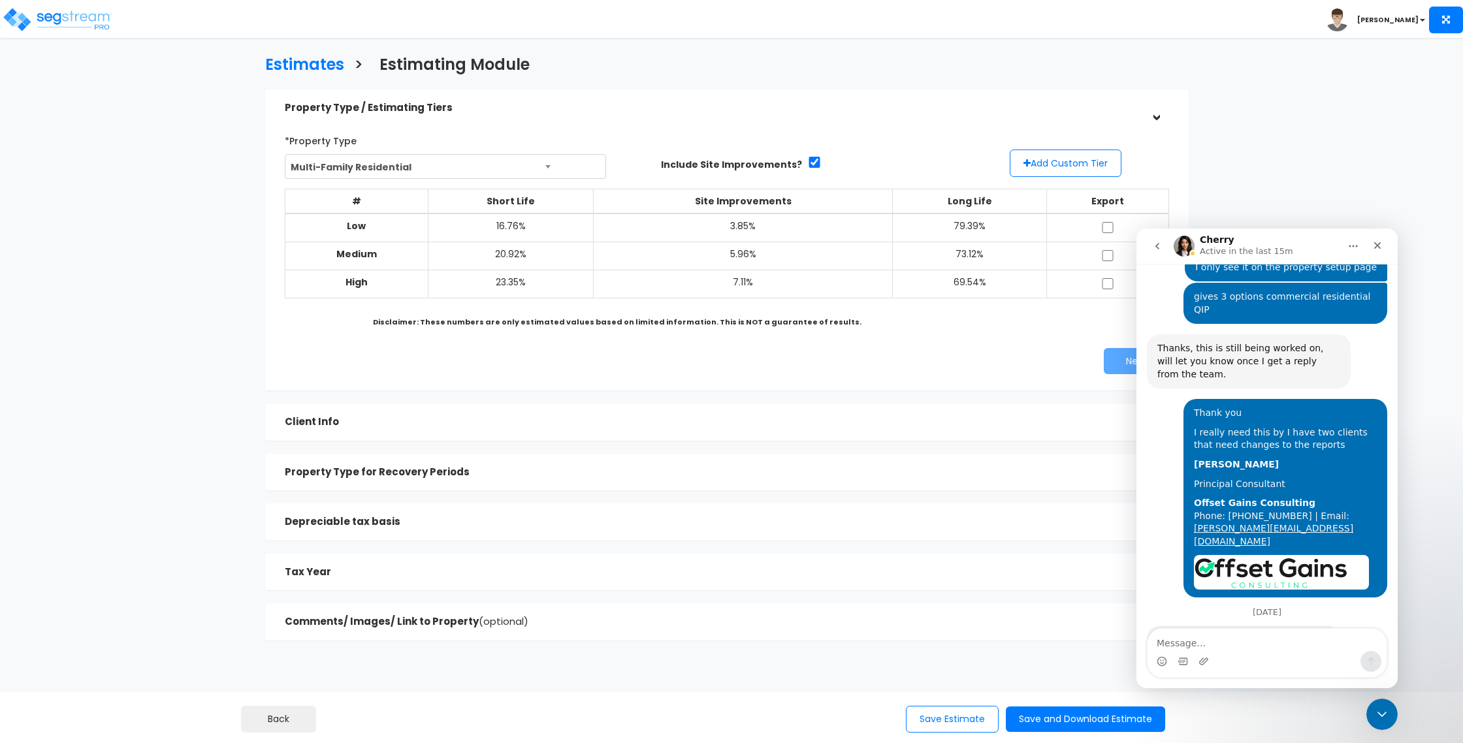
scroll to position [1632, 0]
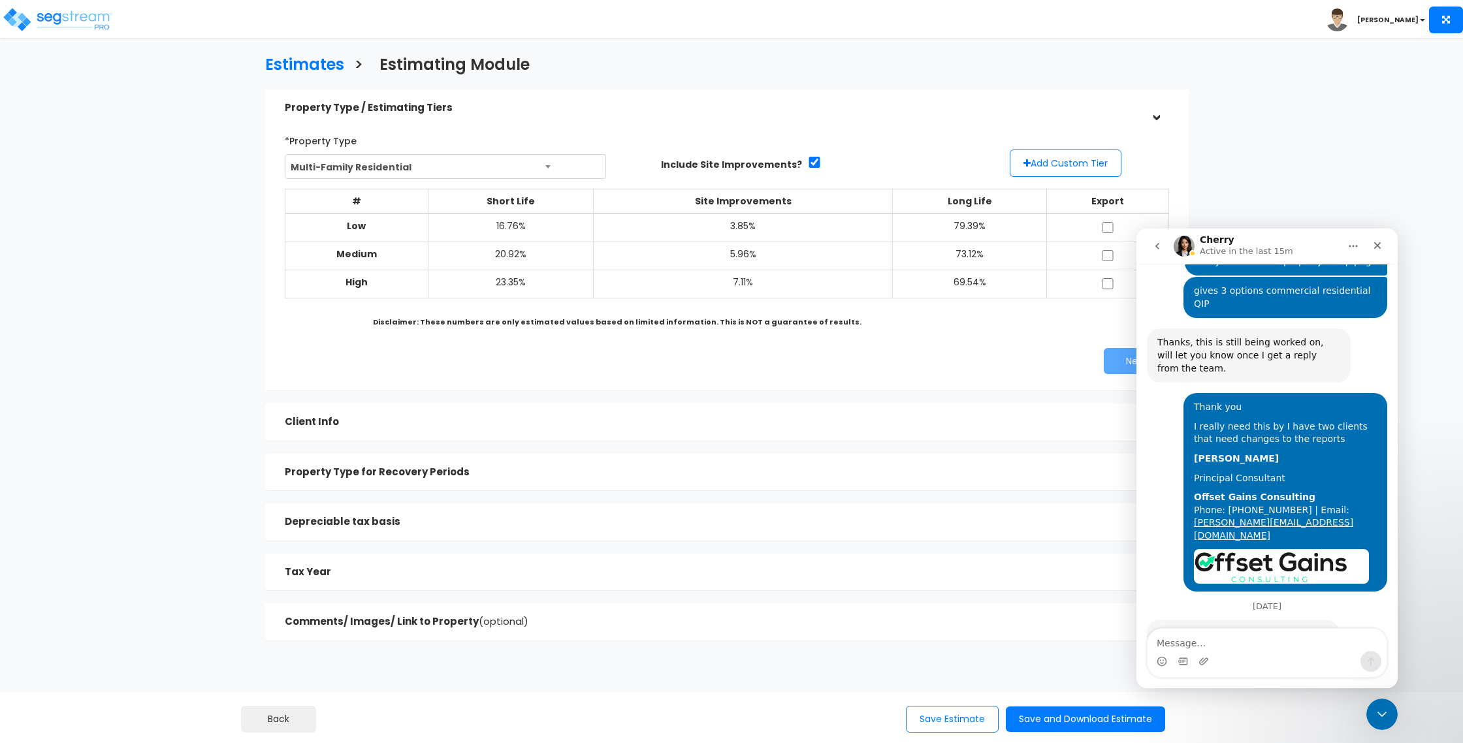
click at [1259, 657] on div "Intercom messenger" at bounding box center [1266, 661] width 239 height 21
click at [1250, 649] on textarea "Message…" at bounding box center [1266, 640] width 239 height 22
type textarea "I need to send another report and change it to 30"
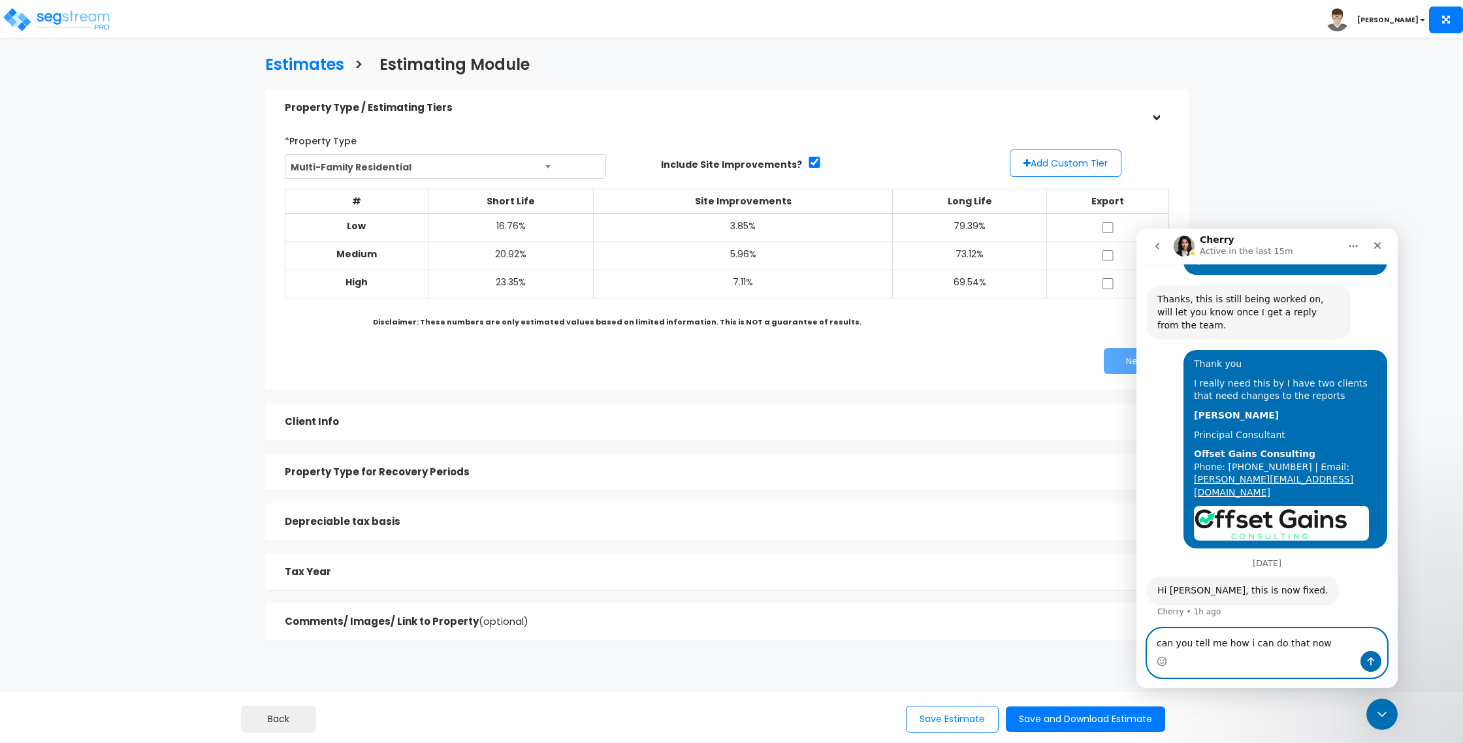
type textarea "can you tell me how i can do that now?"
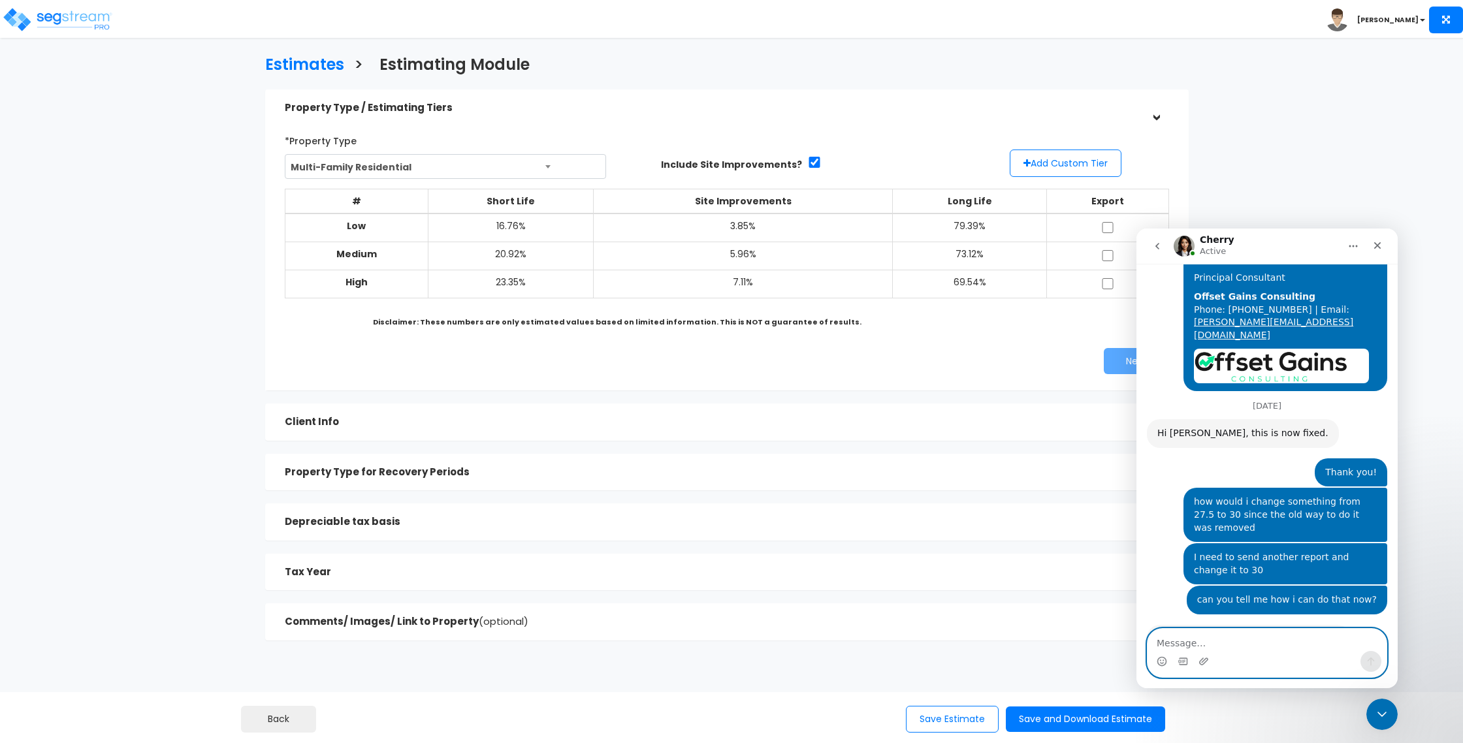
scroll to position [1833, 0]
click at [1226, 644] on textarea "Message…" at bounding box center [1266, 640] width 239 height 22
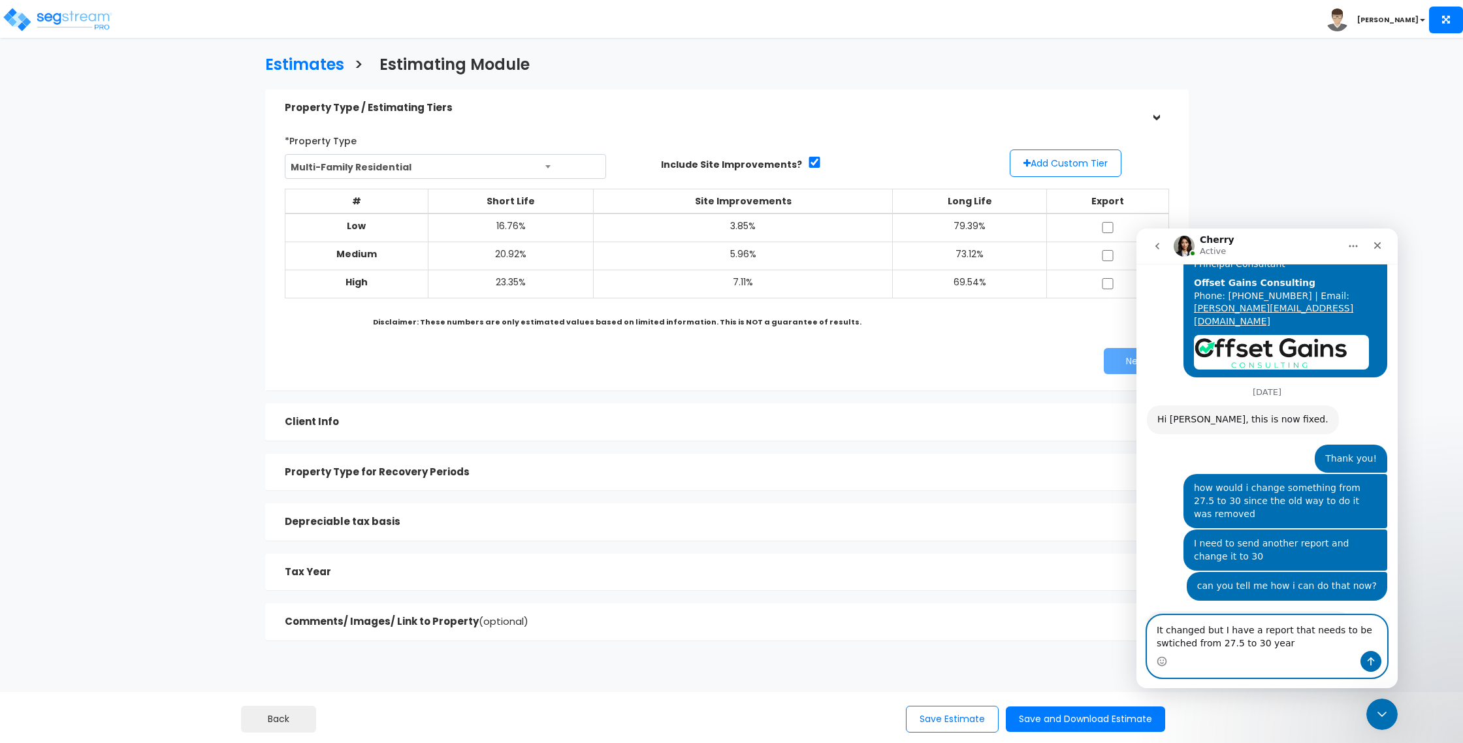
type textarea "It changed but I have a report that needs to be swtiched from 27.5 to 30 years"
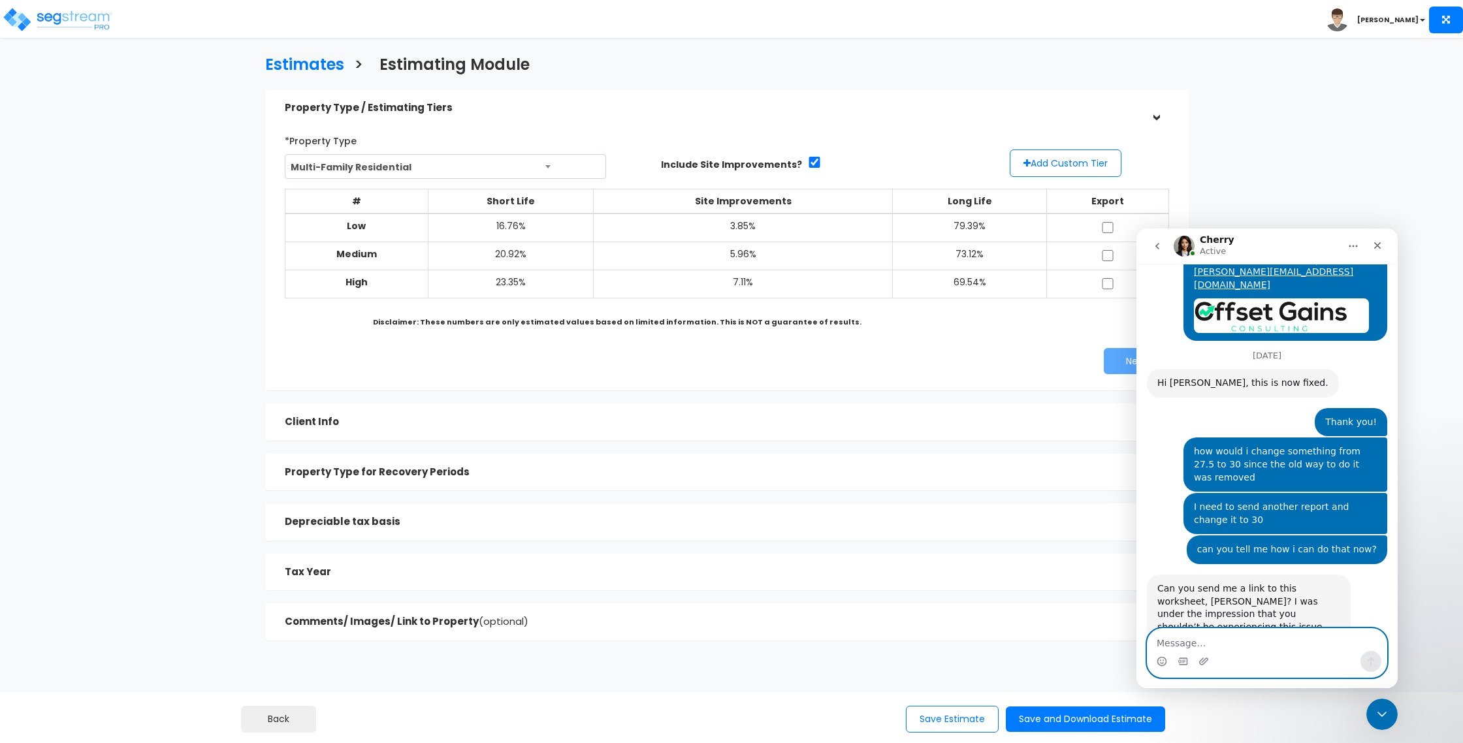
scroll to position [1884, 0]
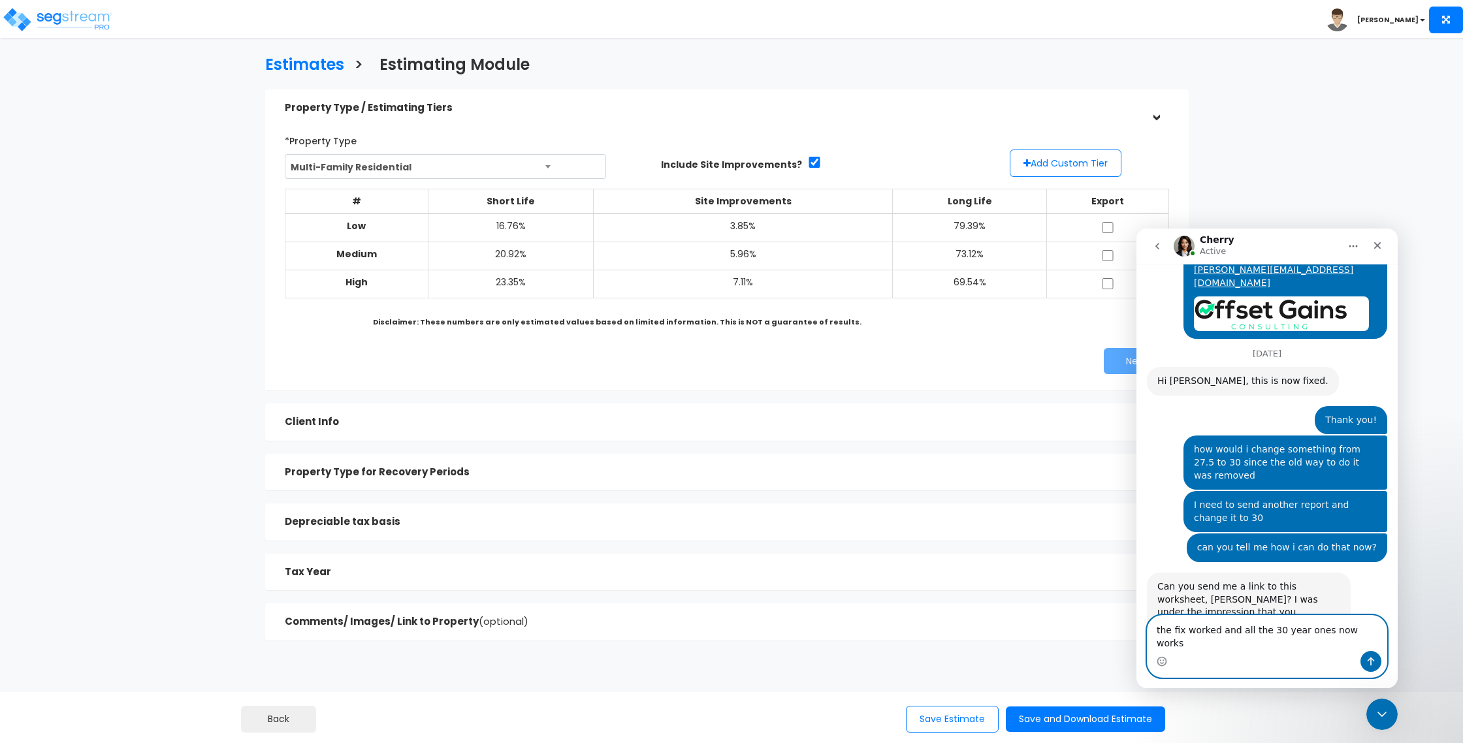
type textarea "the fix worked and all the 30 year ones now works"
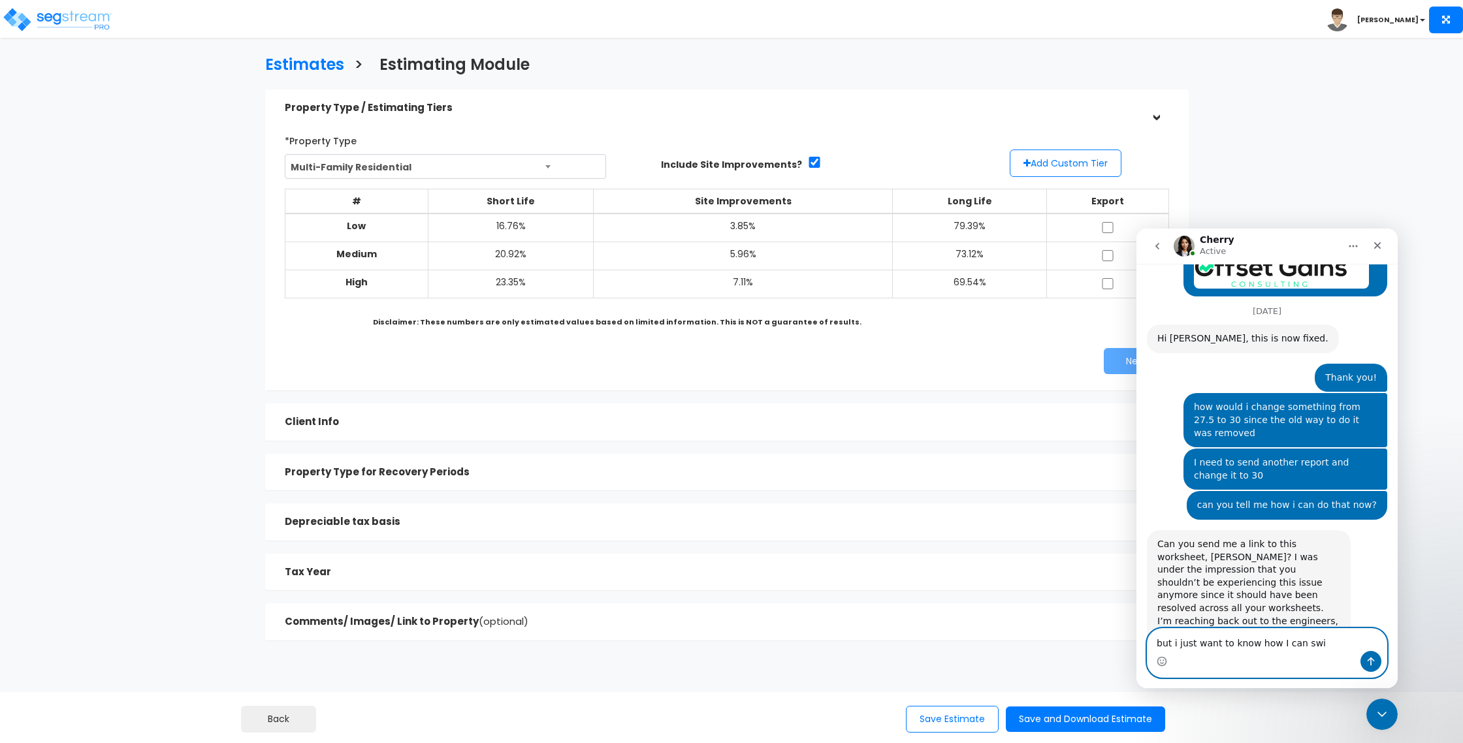
click at [1253, 642] on textarea "but i just want to know how I can swi" at bounding box center [1266, 640] width 239 height 22
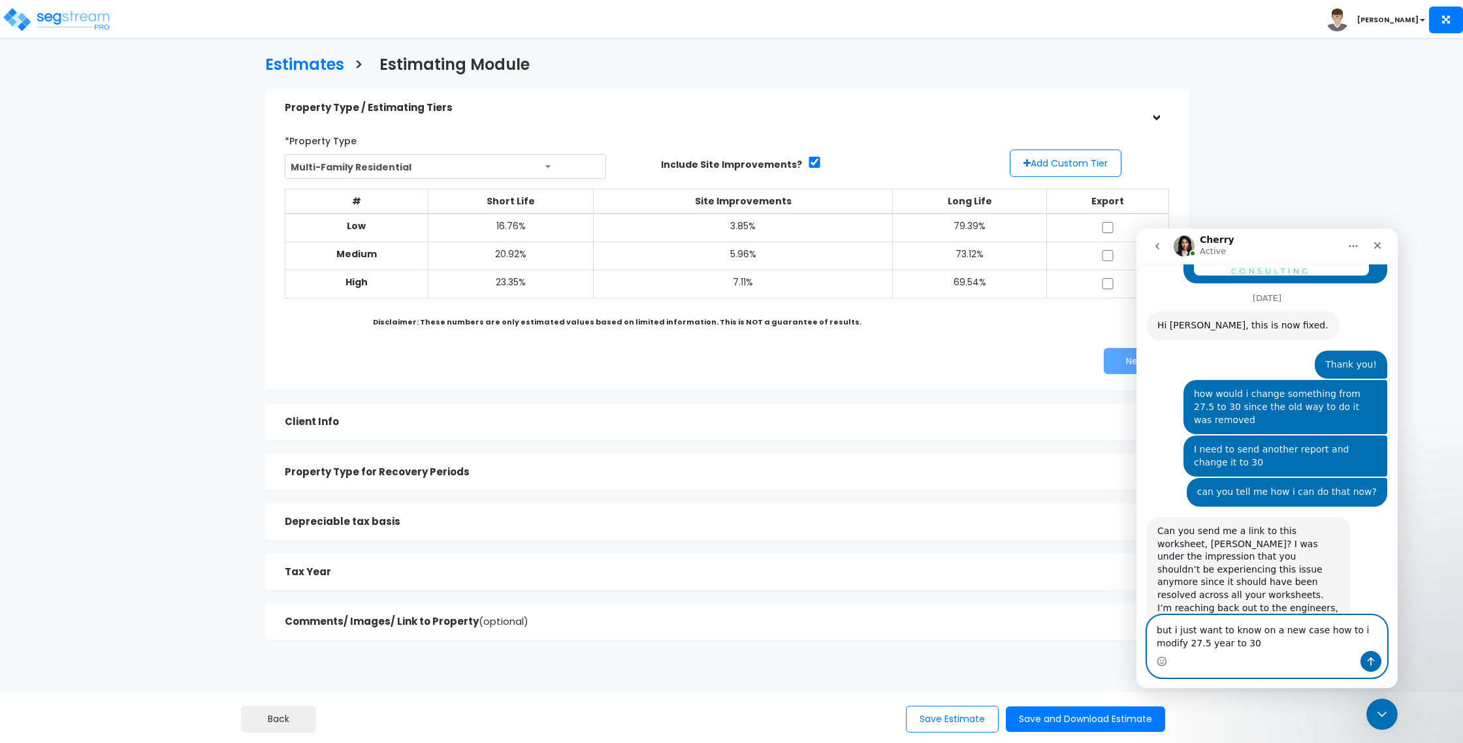
type textarea "but i just want to know on a new case how to i modify 27.5 year to 30"
